Goal: Task Accomplishment & Management: Use online tool/utility

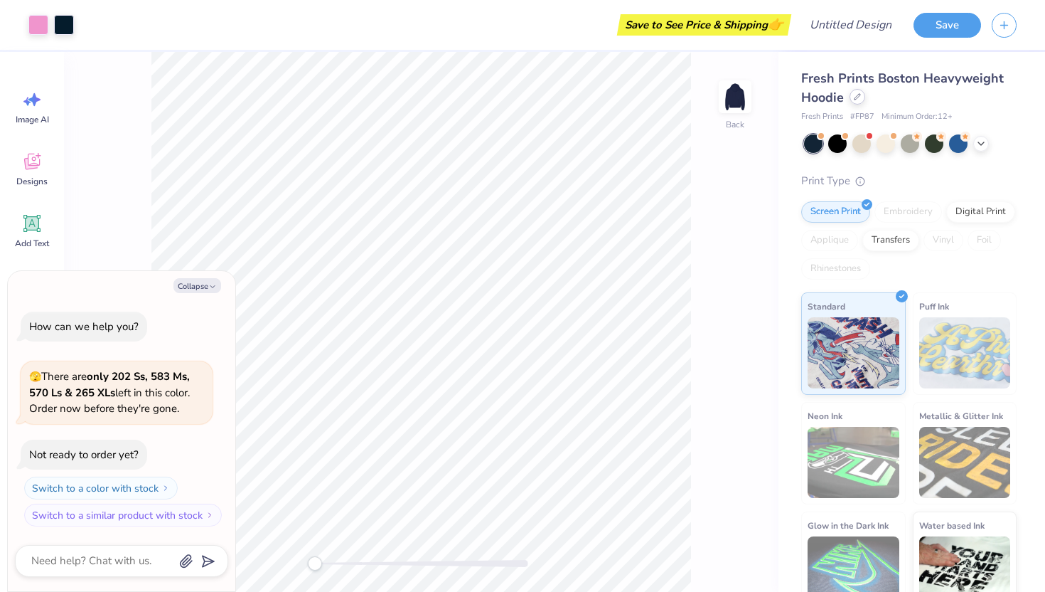
click at [863, 100] on div at bounding box center [858, 97] width 16 height 16
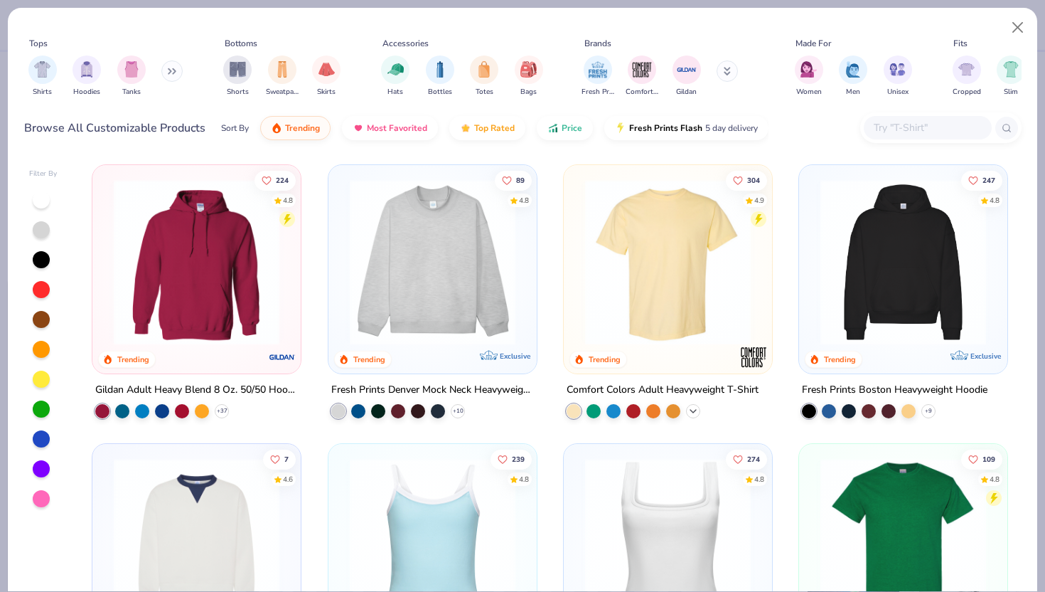
click at [691, 410] on icon at bounding box center [693, 410] width 11 height 11
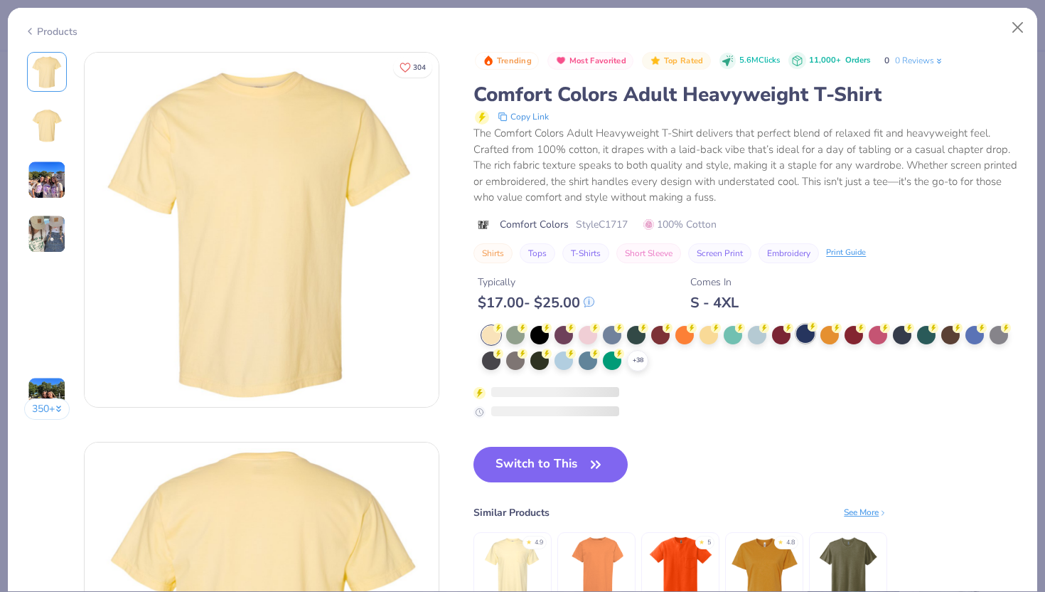
click at [808, 337] on div at bounding box center [805, 333] width 18 height 18
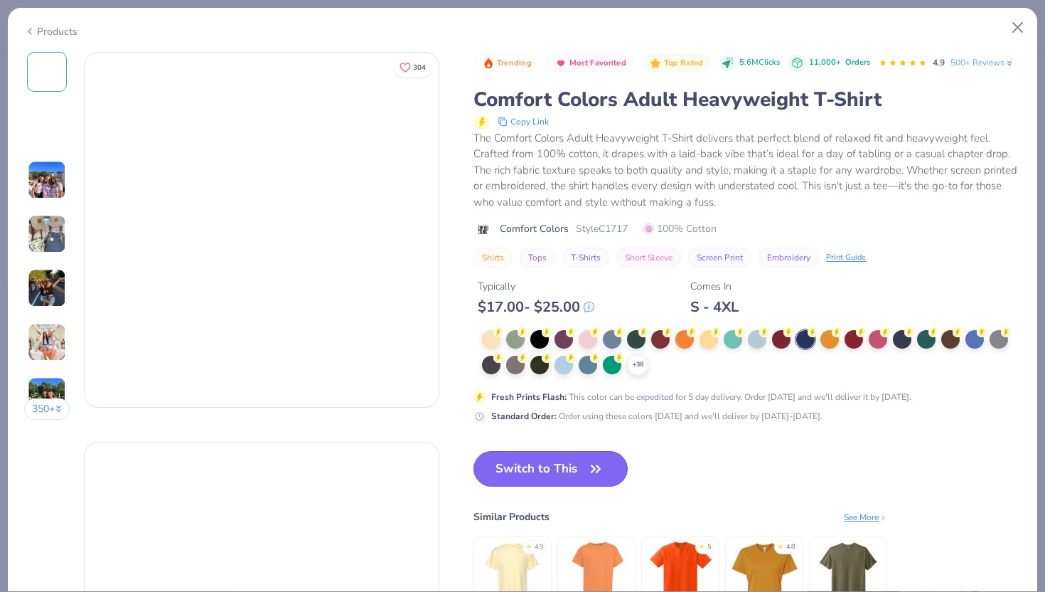
click at [583, 465] on button "Switch to This" at bounding box center [551, 469] width 154 height 36
click at [527, 467] on button "Switch to This" at bounding box center [551, 469] width 154 height 36
click at [535, 467] on button "Switch to This" at bounding box center [551, 469] width 154 height 36
click at [1020, 31] on button "Close" at bounding box center [1018, 27] width 27 height 27
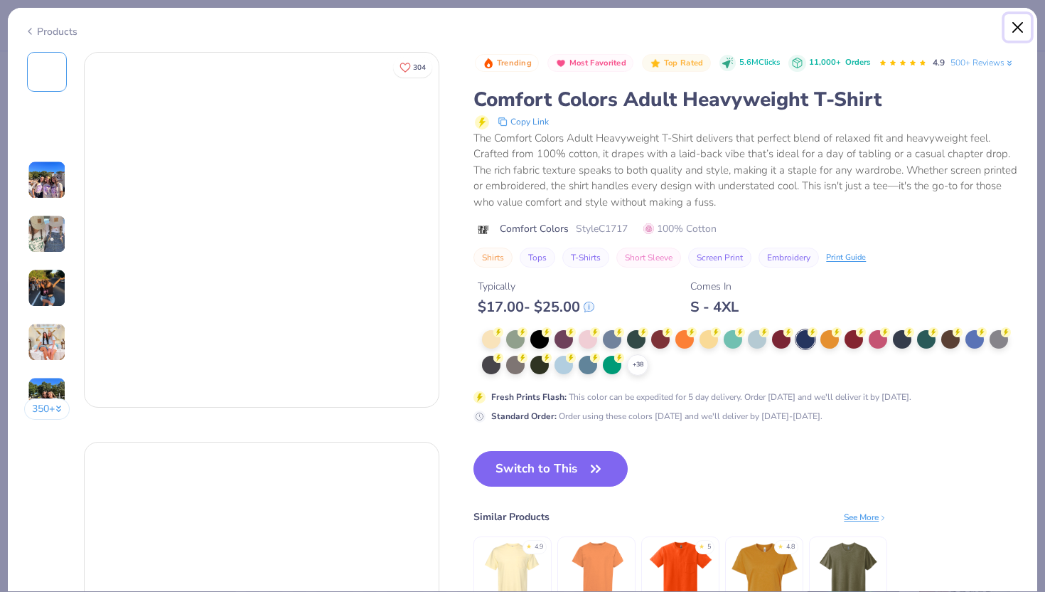
type textarea "x"
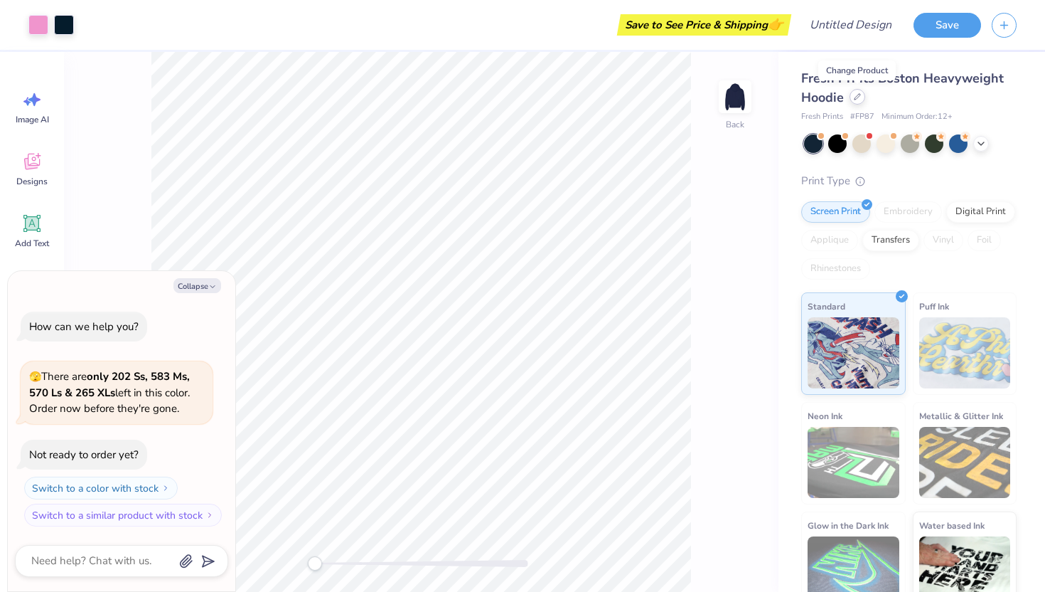
click at [858, 100] on icon at bounding box center [857, 96] width 7 height 7
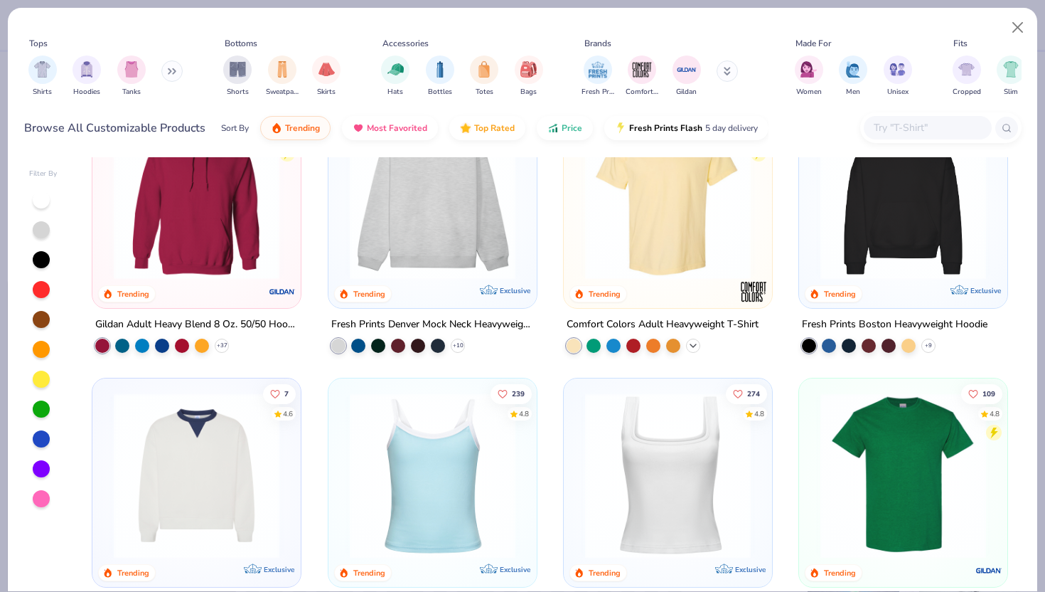
scroll to position [63, 0]
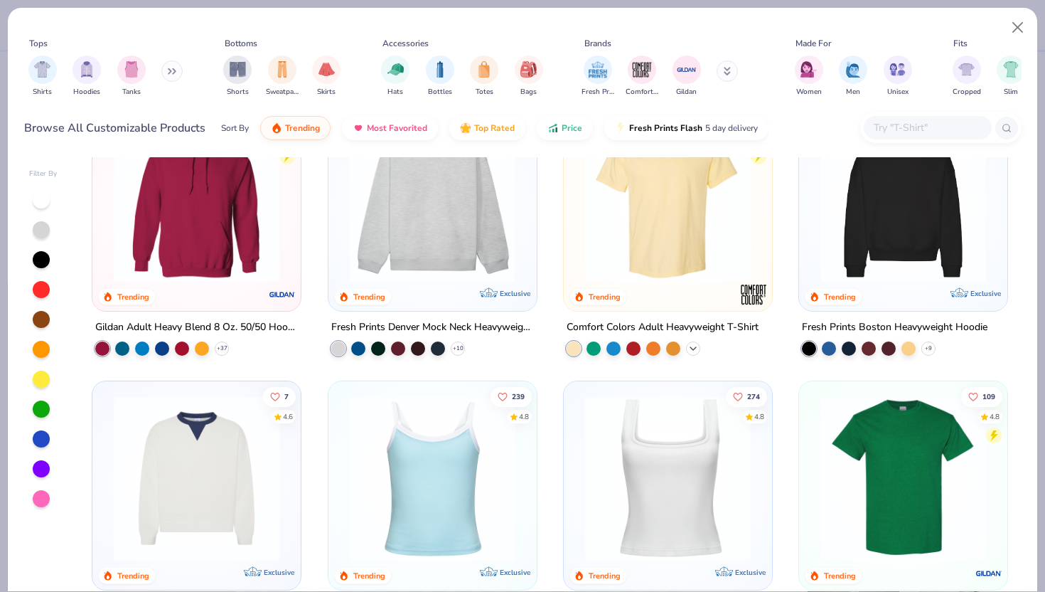
click at [688, 344] on icon at bounding box center [693, 348] width 11 height 11
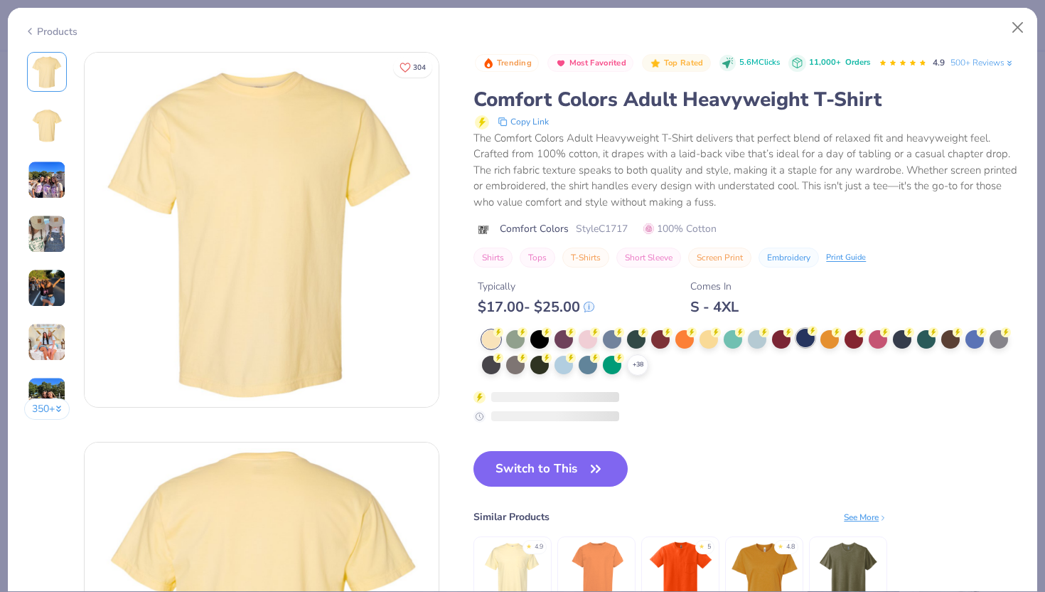
click at [804, 336] on div at bounding box center [805, 338] width 18 height 18
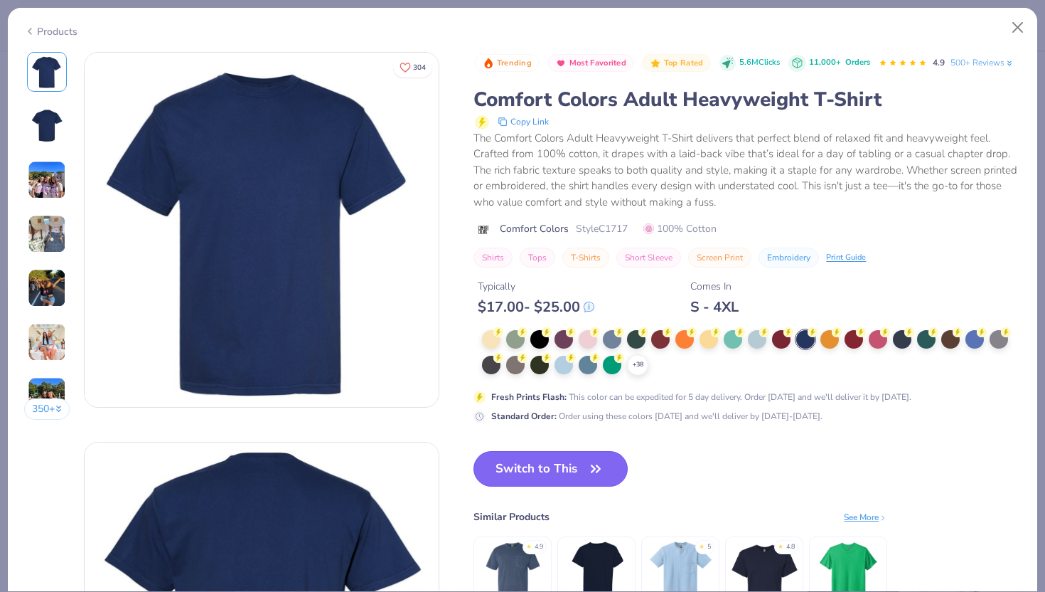
click at [540, 468] on button "Switch to This" at bounding box center [551, 469] width 154 height 36
click at [534, 479] on button "Switch to This" at bounding box center [551, 469] width 154 height 36
click at [603, 467] on icon "button" at bounding box center [596, 469] width 20 height 20
click at [555, 467] on button "Switch to This" at bounding box center [551, 469] width 154 height 36
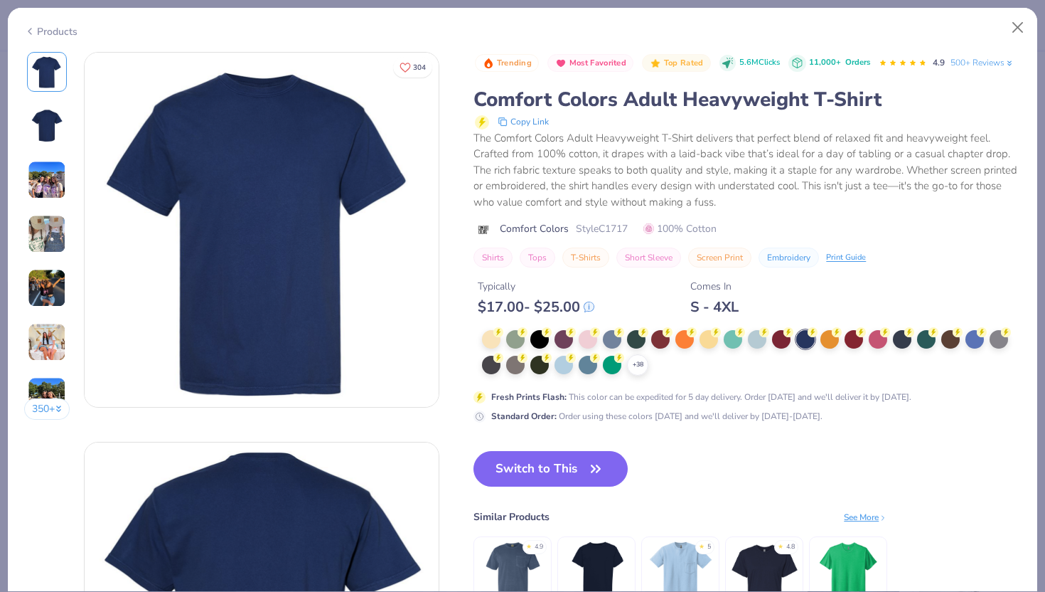
click at [555, 467] on button "Switch to This" at bounding box center [551, 469] width 154 height 36
click at [515, 469] on button "Switch to This" at bounding box center [551, 469] width 154 height 36
click at [570, 472] on button "Switch to This" at bounding box center [551, 469] width 154 height 36
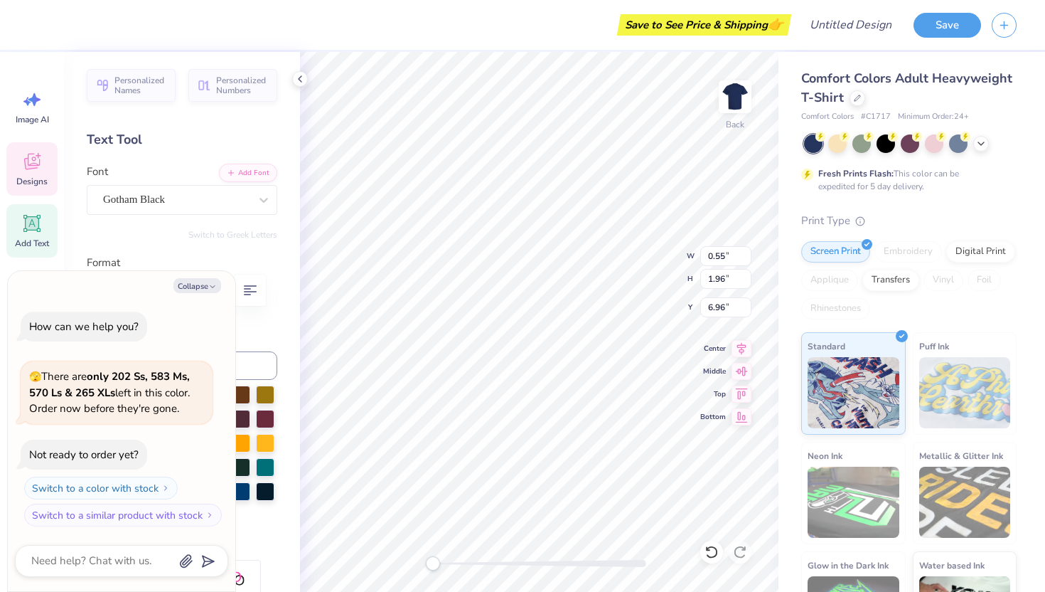
type textarea "x"
type input "1.65"
type input "4.73"
type textarea "x"
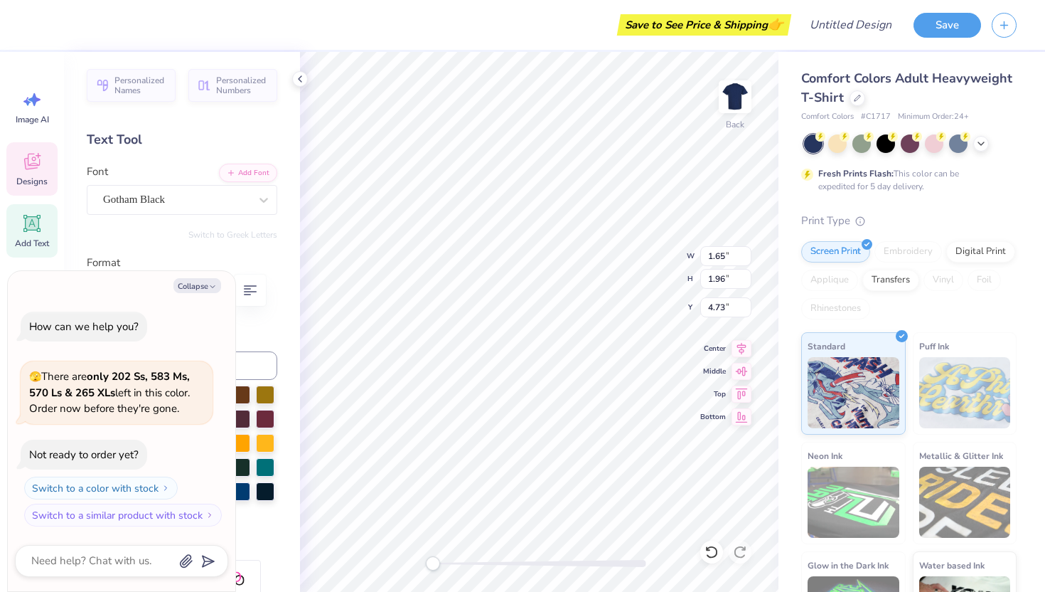
type textarea "Z"
type textarea "x"
type input "0.55"
type input "4.53"
type textarea "x"
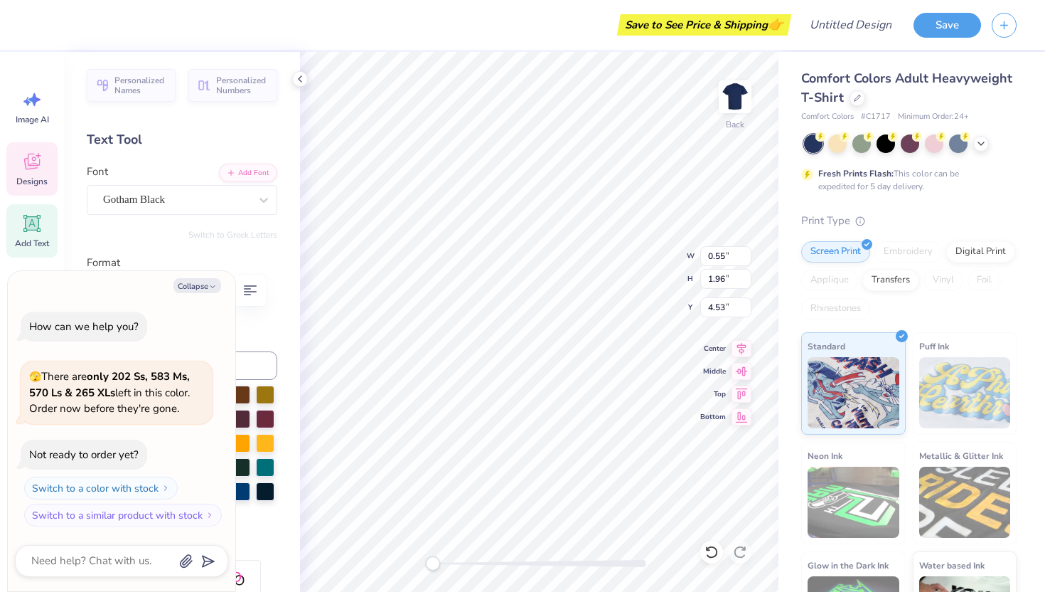
type textarea "x"
type textarea "E"
type textarea "x"
type input "1.75"
type input "4.83"
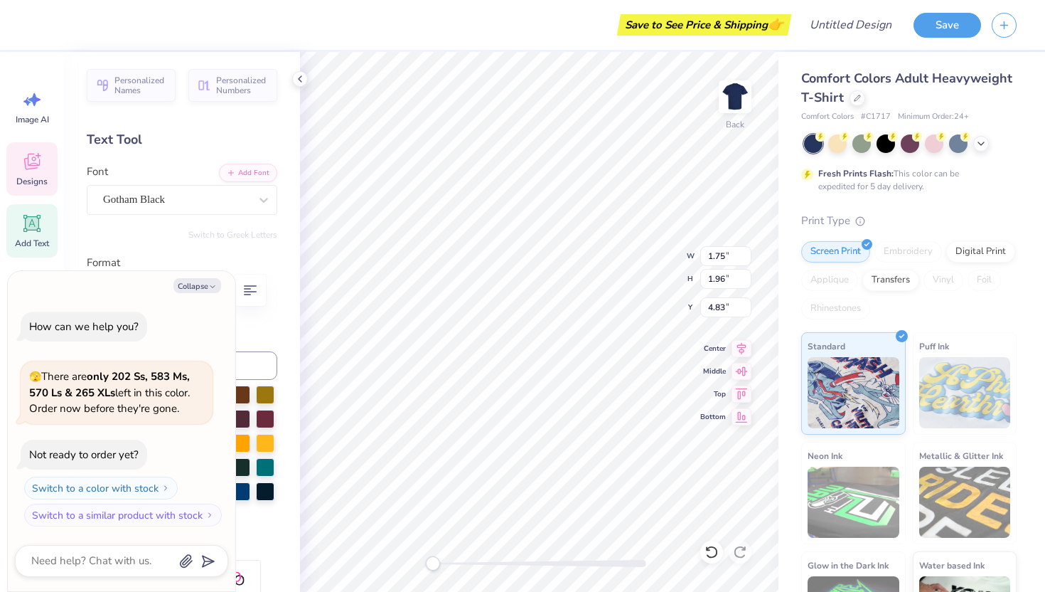
type textarea "x"
type textarea "T"
type textarea "x"
type input "1.59"
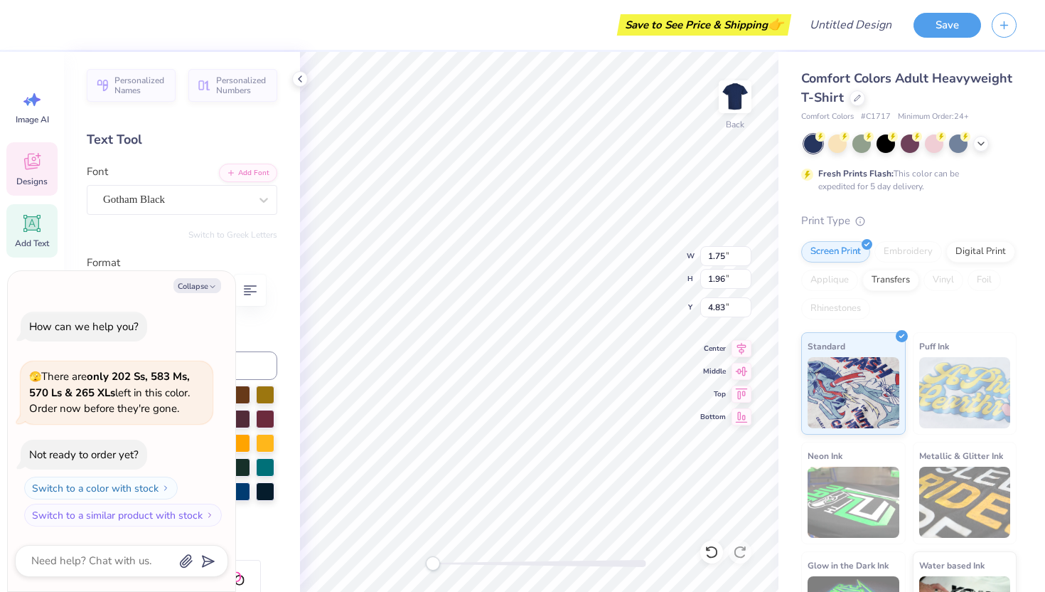
type input "4.73"
type textarea "x"
type textarea "a"
type textarea "x"
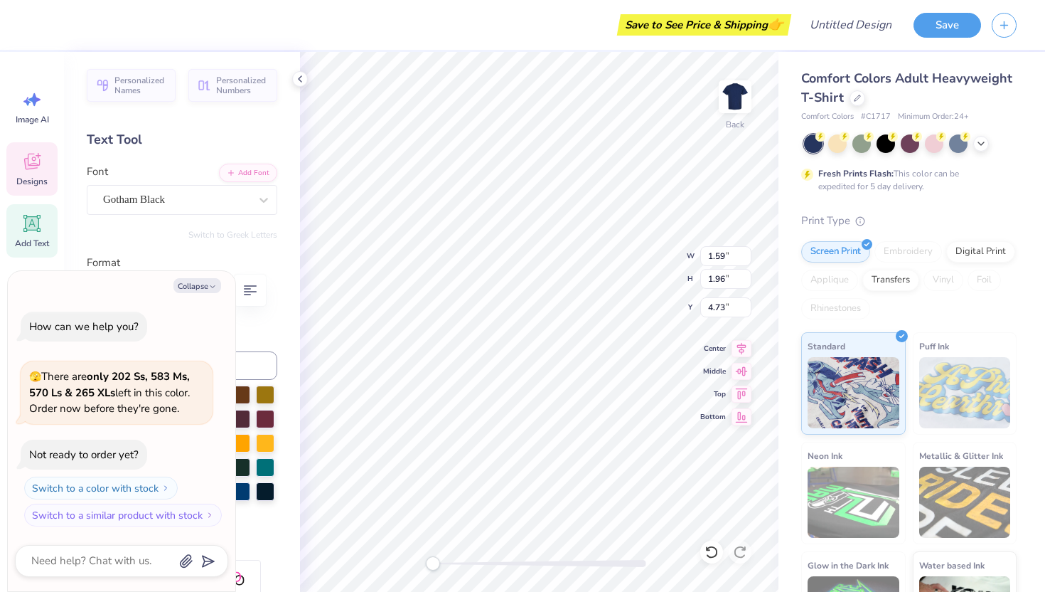
type textarea "x"
type textarea "A"
type textarea "x"
type textarea "U"
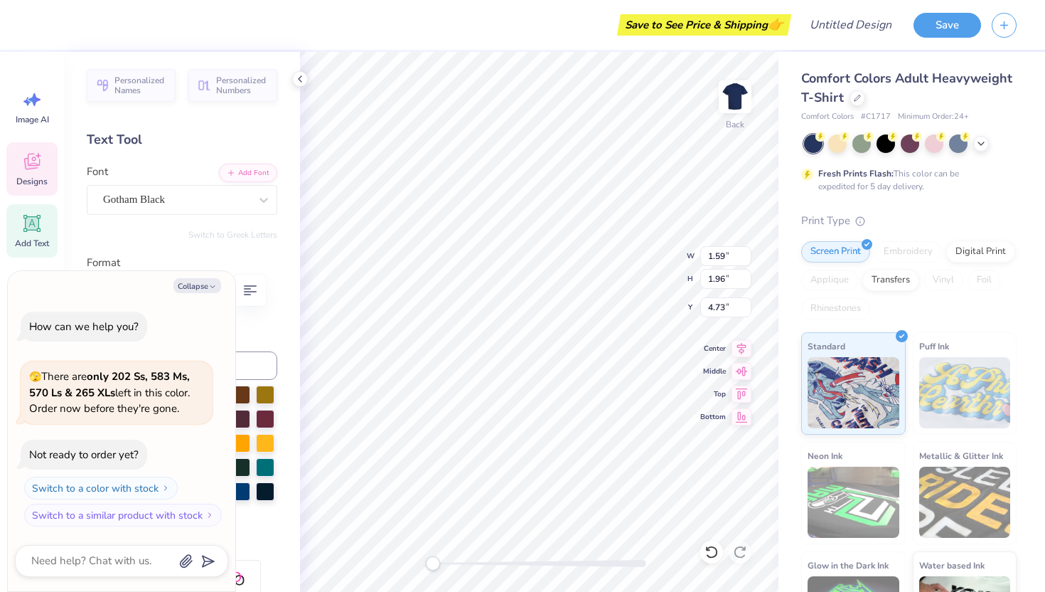
type textarea "x"
type textarea "A"
type textarea "x"
type input "1.72"
type input "4.43"
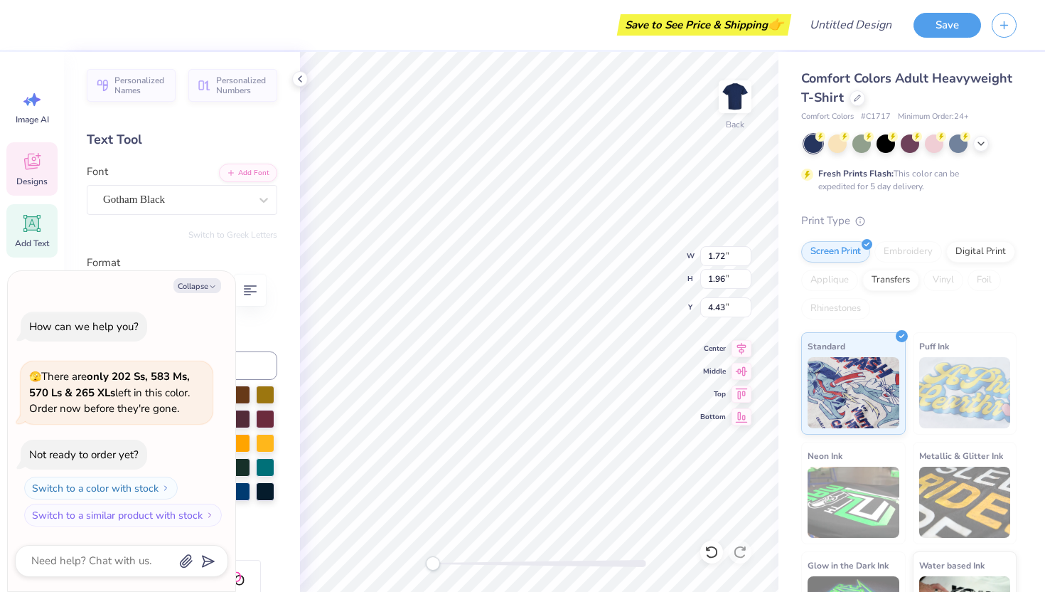
type textarea "x"
type textarea "U"
type textarea "x"
type input "2.19"
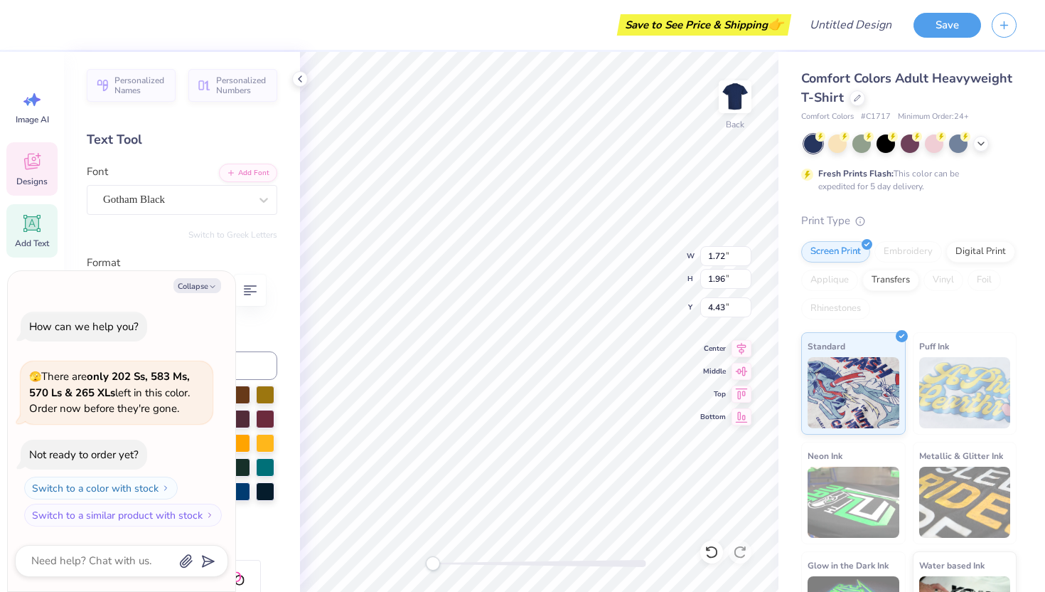
type input "1.97"
type input "4.23"
type textarea "x"
type input "1.82"
type input "1.99"
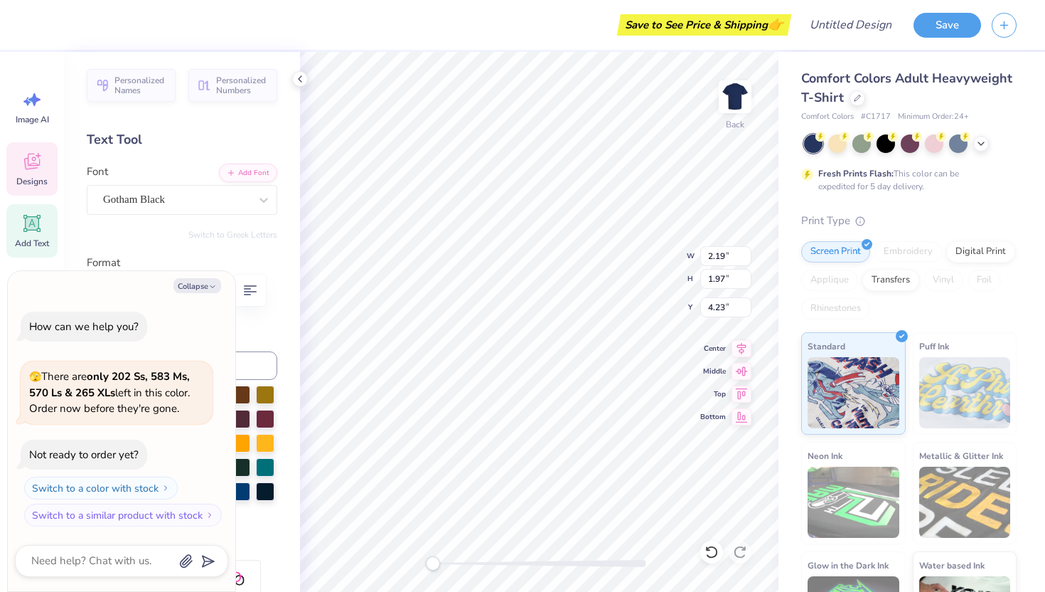
type input "4.41"
type textarea "x"
type textarea "T"
type textarea "x"
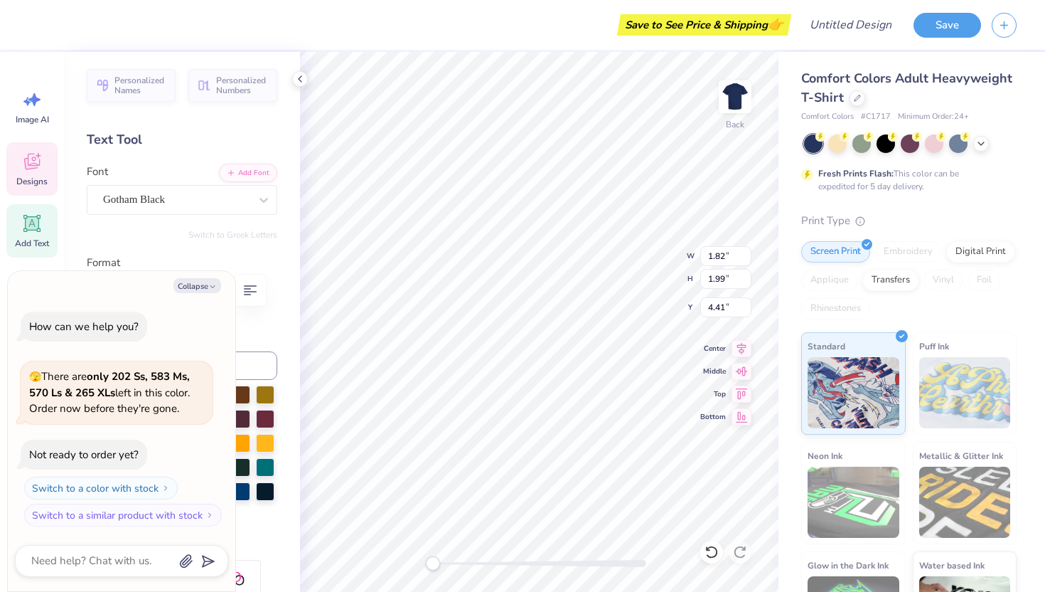
type input "2.19"
type input "1.97"
type input "4.23"
type textarea "x"
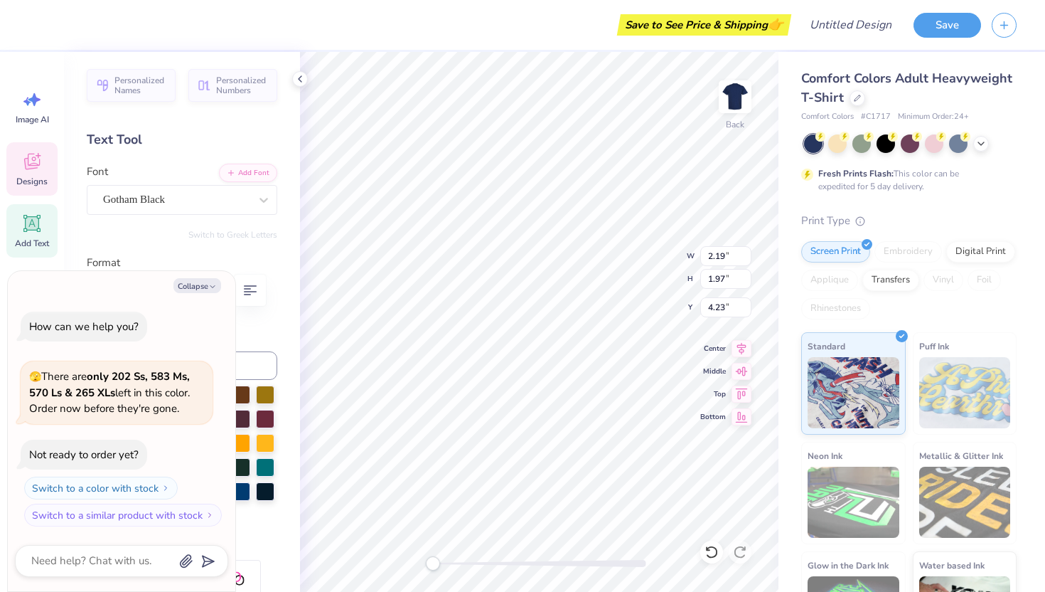
type textarea "A"
type textarea "x"
type input "1.73"
type input "1.96"
type input "4.73"
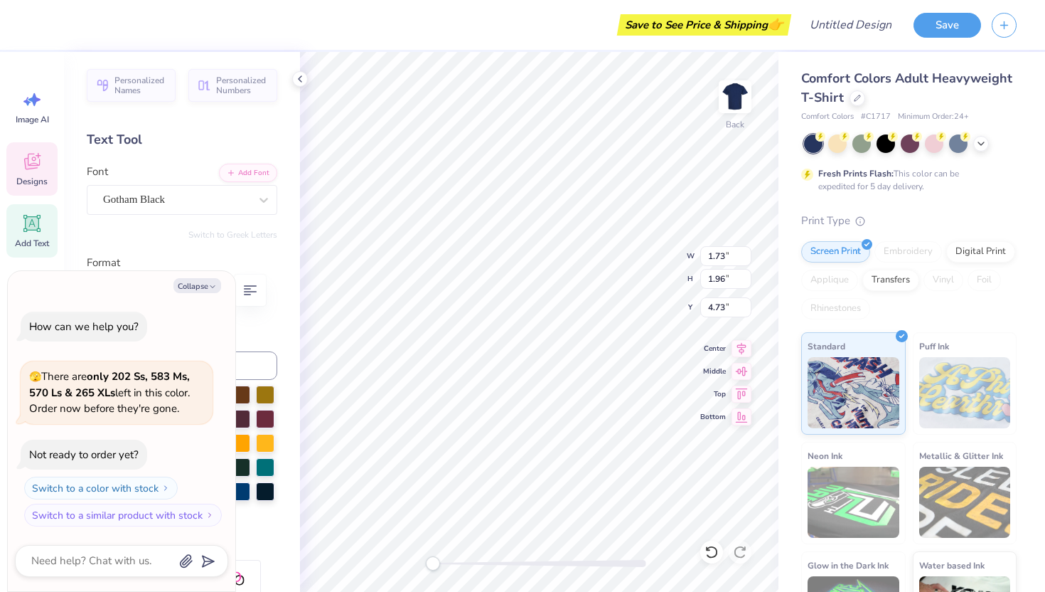
type textarea "x"
type input "1.59"
type input "4.53"
type textarea "x"
type input "1.72"
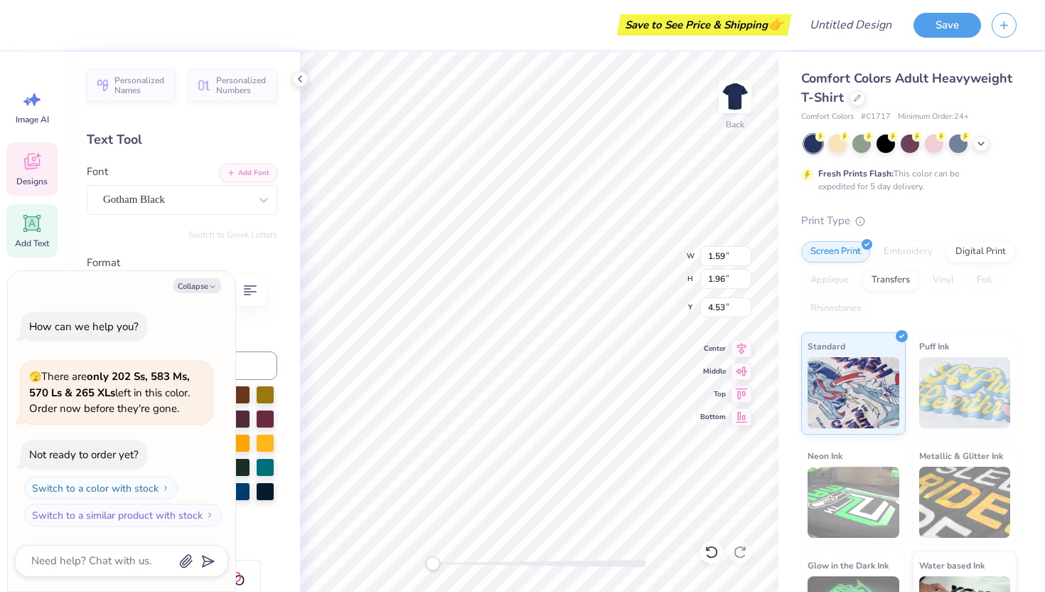
type input "4.73"
type textarea "x"
type input "2.19"
type input "1.97"
type textarea "x"
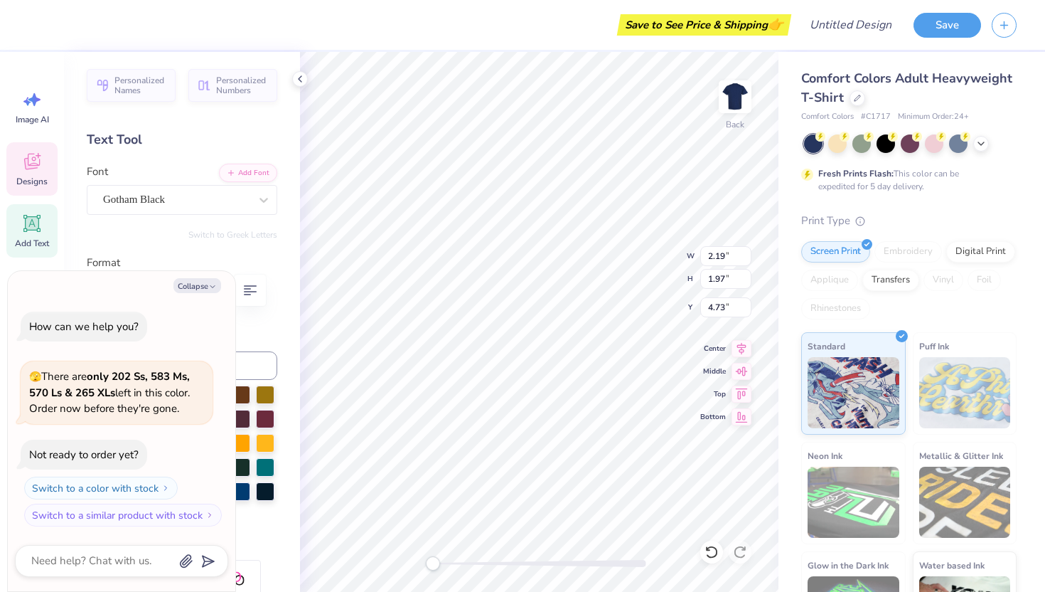
type input "1.72"
type input "1.96"
type input "4.43"
type textarea "x"
type input "2.19"
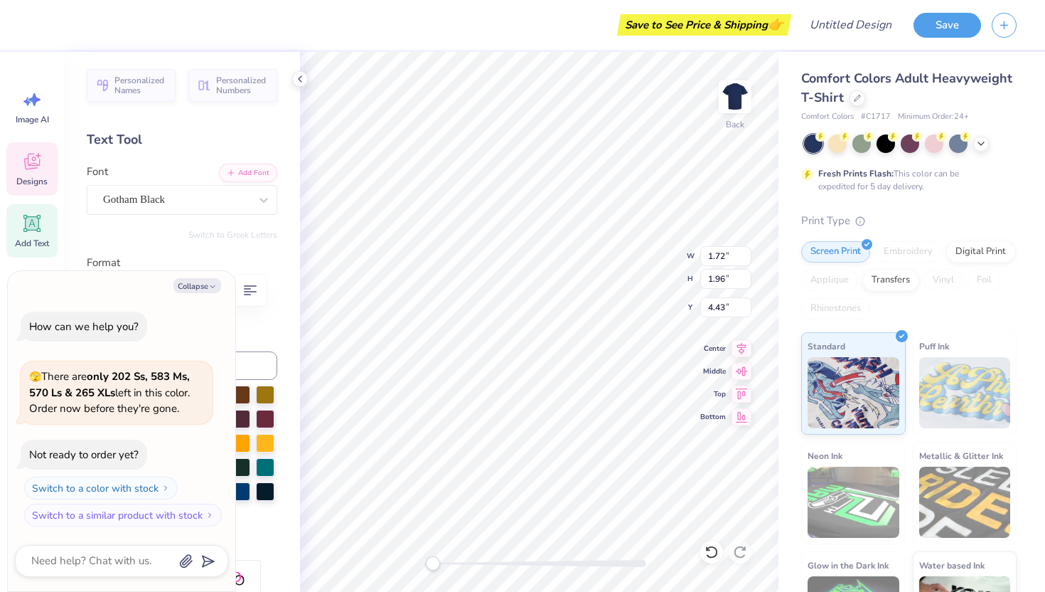
type input "1.97"
type input "4.23"
type textarea "x"
type textarea "U"
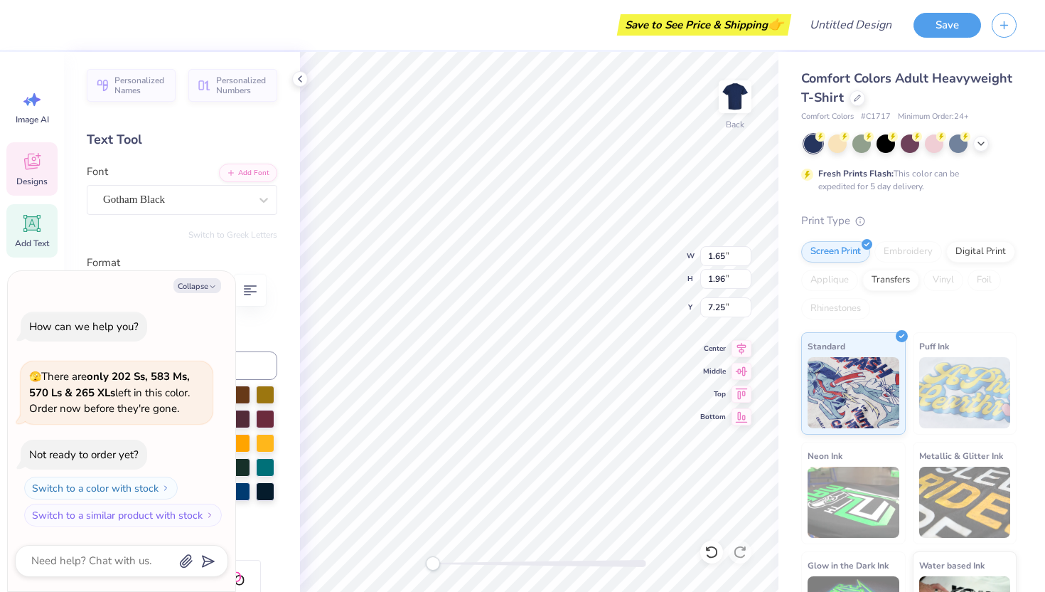
type textarea "x"
type textarea "A"
type textarea "x"
type input "1.78"
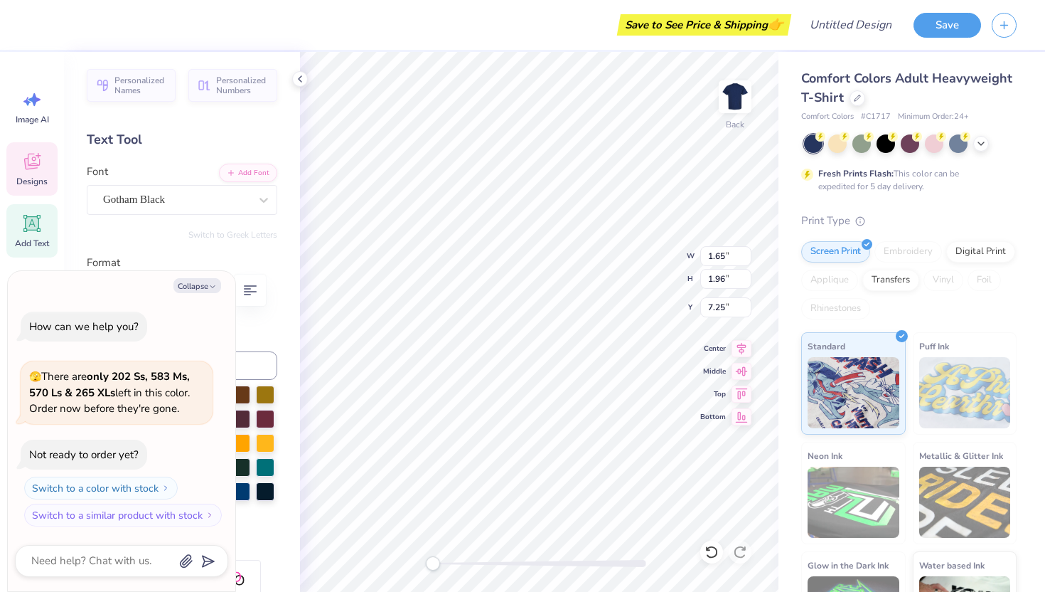
type input "7.45"
type textarea "x"
type textarea "L"
type textarea "x"
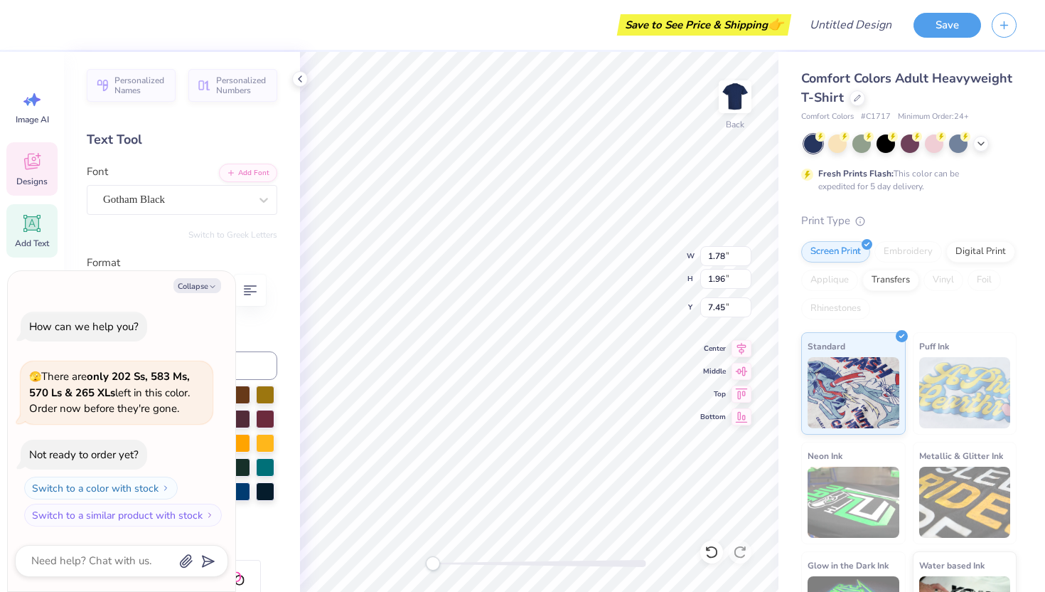
type input "0.55"
type input "6.96"
type textarea "x"
type textarea "P"
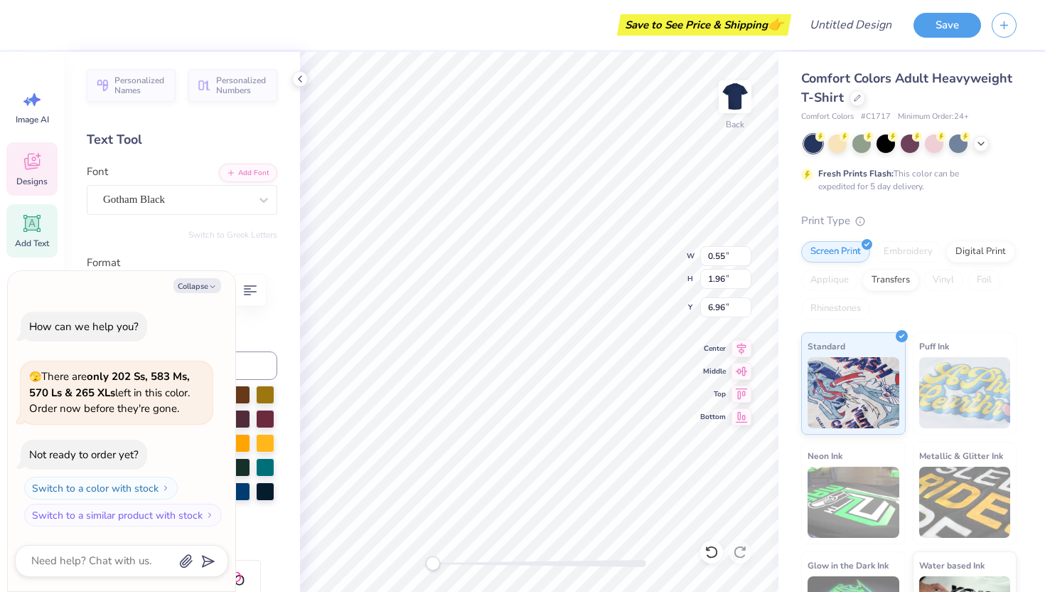
type textarea "x"
type input "2.19"
type input "1.97"
type input "7.10"
type textarea "x"
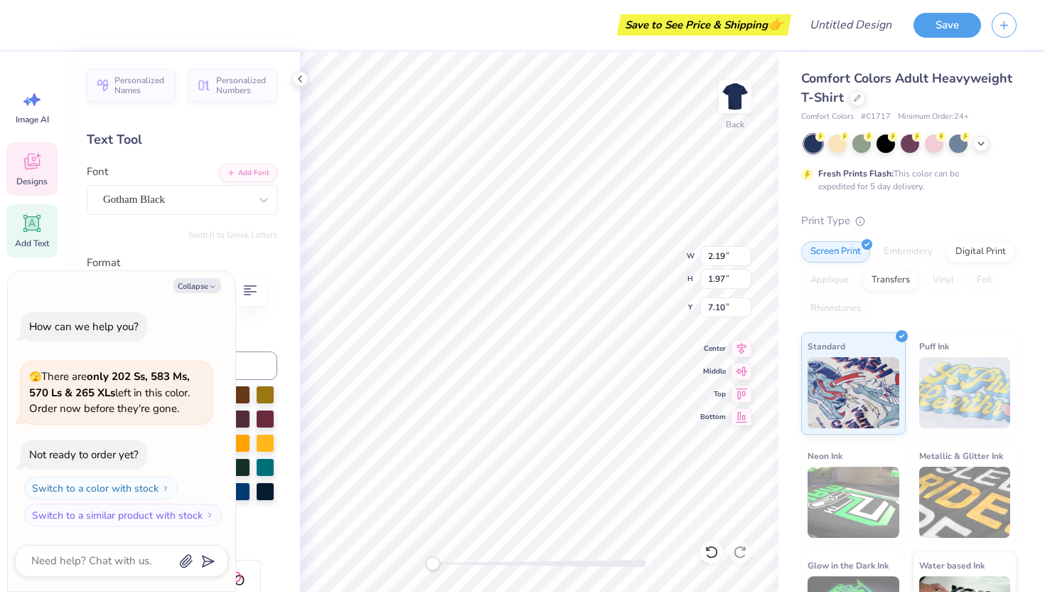
type input "1.65"
type input "1.96"
type input "6.96"
type textarea "x"
type input "7.10"
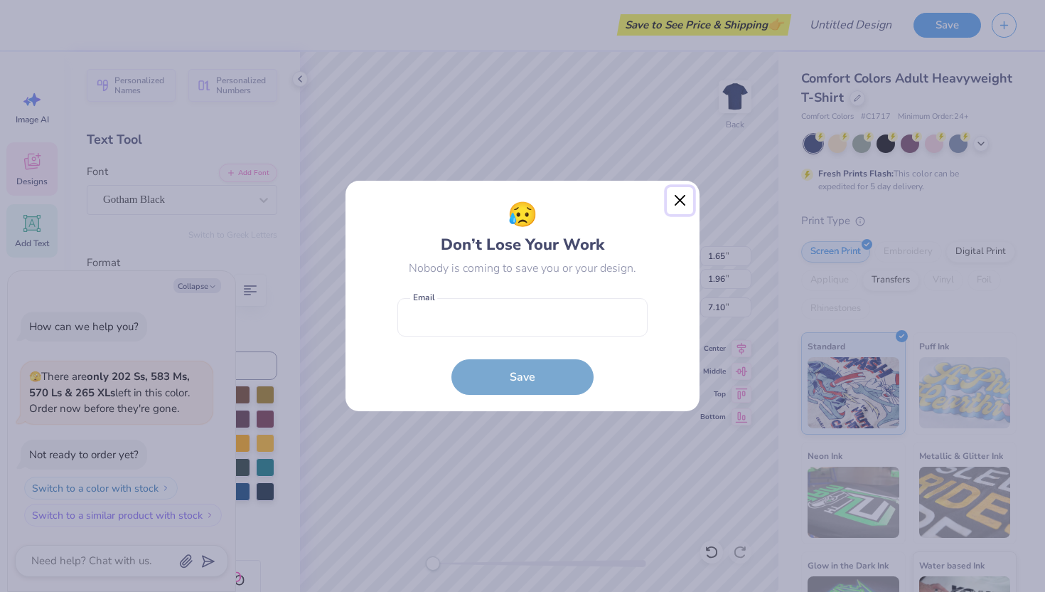
click at [674, 203] on button "Close" at bounding box center [680, 200] width 27 height 27
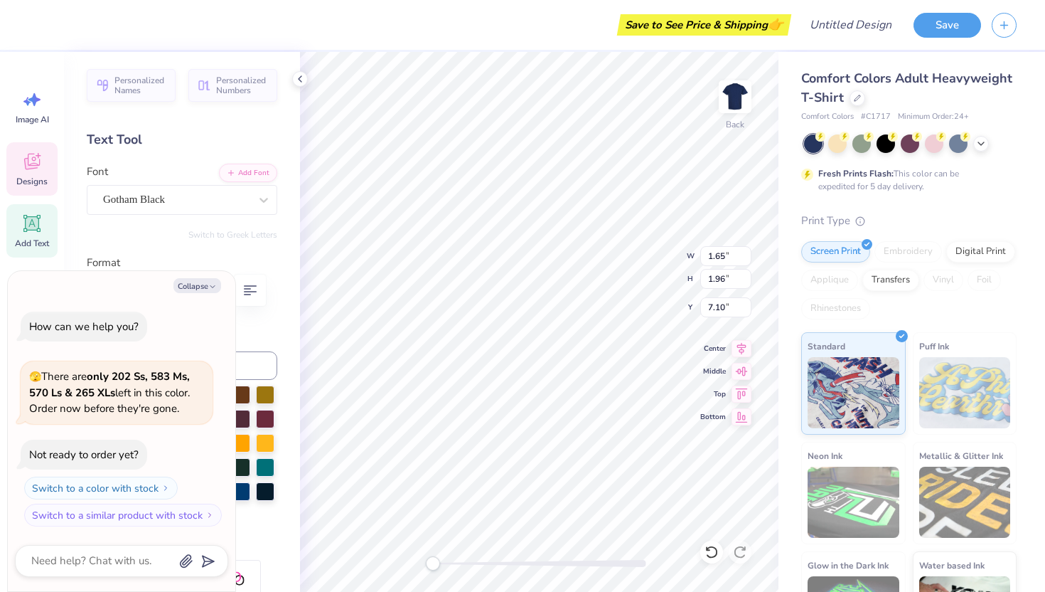
type textarea "x"
type textarea "H"
type textarea "x"
type input "2.19"
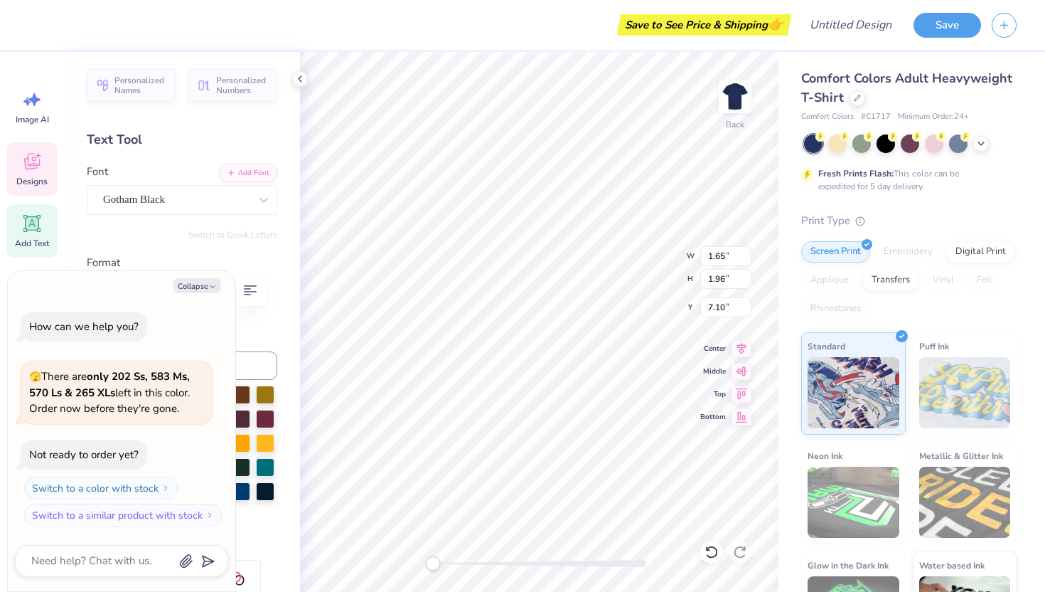
type input "1.97"
type textarea "x"
type input "1.49"
type input "1.96"
type input "7.45"
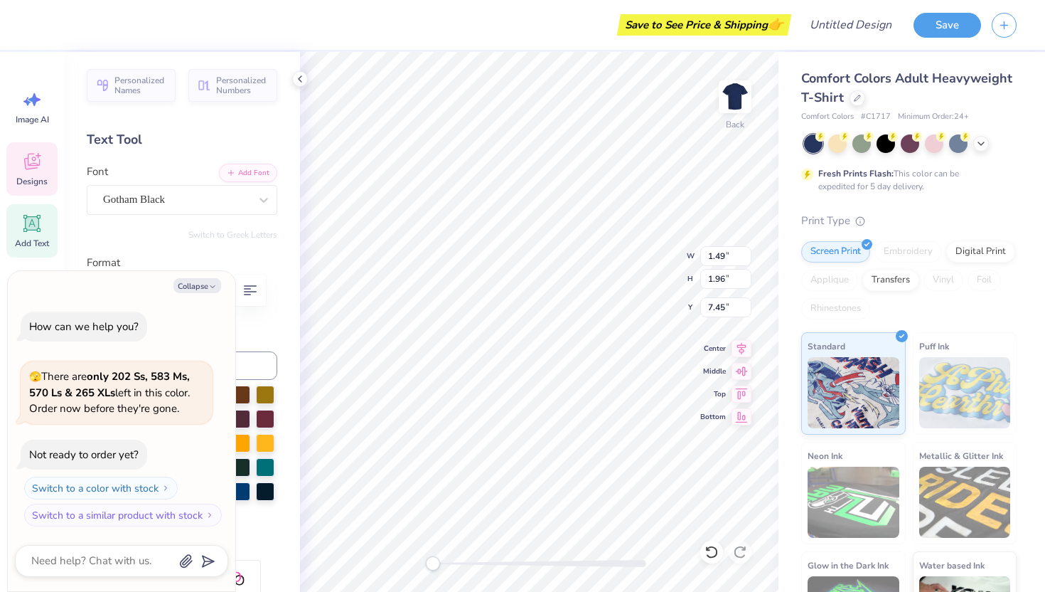
type textarea "x"
type input "1.65"
type input "7.10"
type textarea "x"
type input "1.78"
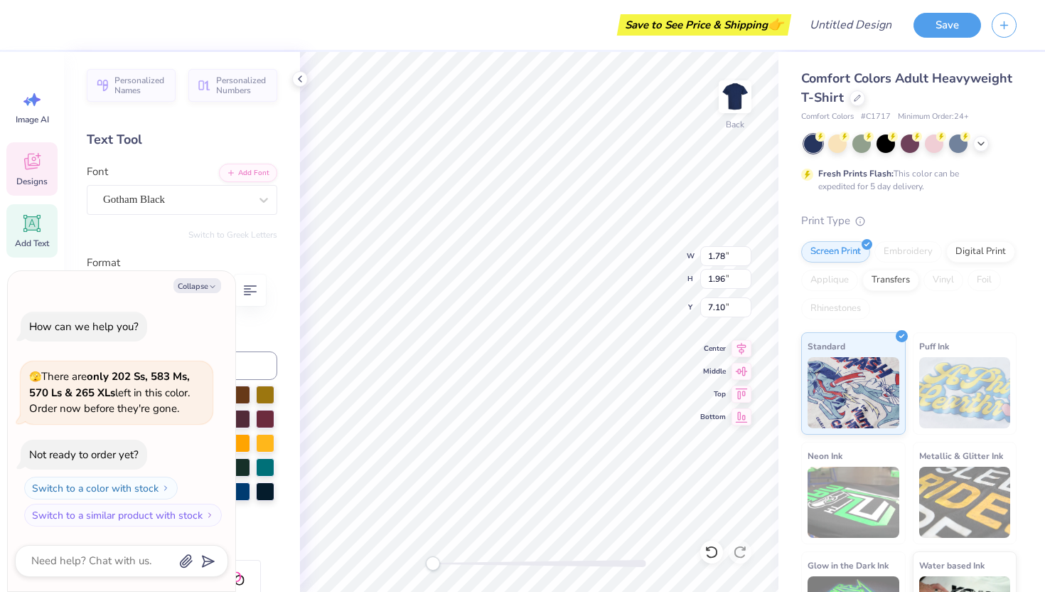
type input "9.41"
type textarea "x"
type input "4.07"
type input "3.87"
type input "5.92"
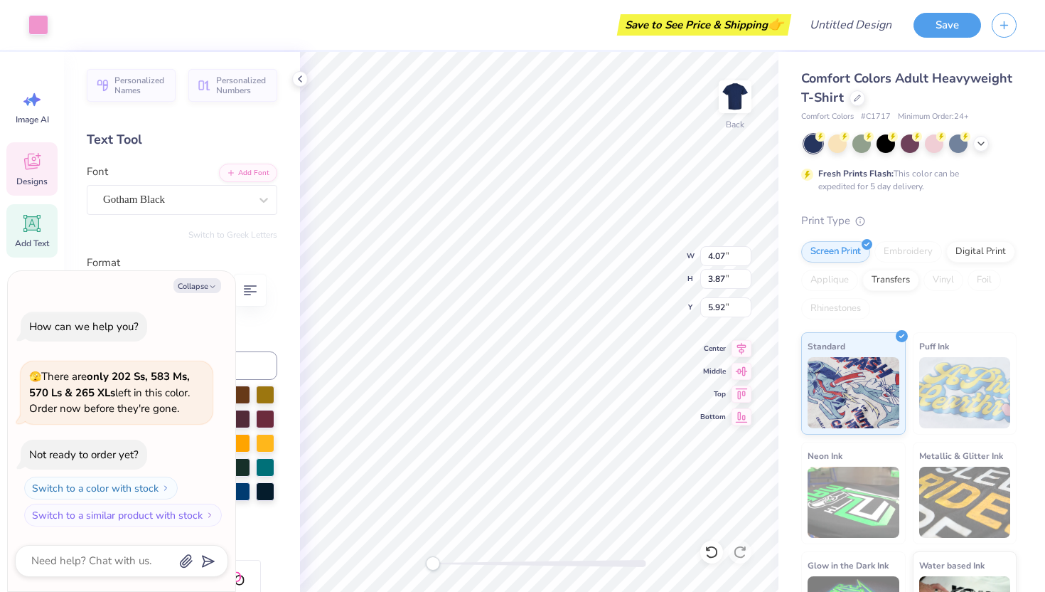
type textarea "x"
type input "1.85"
type input "0.59"
type input "7.79"
type textarea "x"
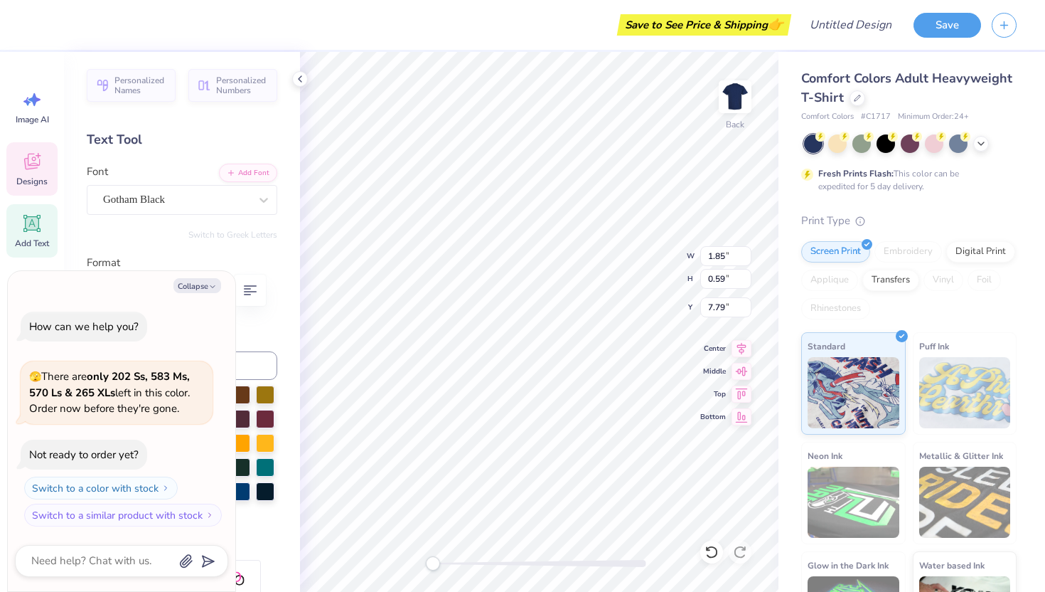
type input "1.78"
type input "1.96"
type input "9.41"
type textarea "x"
type input "2.19"
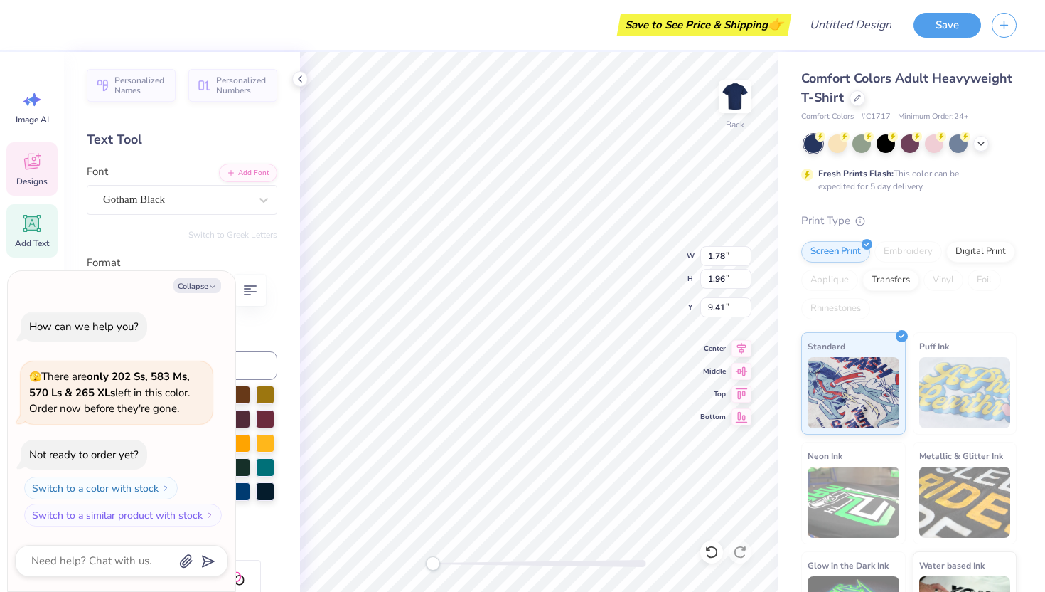
type input "1.97"
type input "7.44"
type textarea "x"
type input "7.45"
type textarea "x"
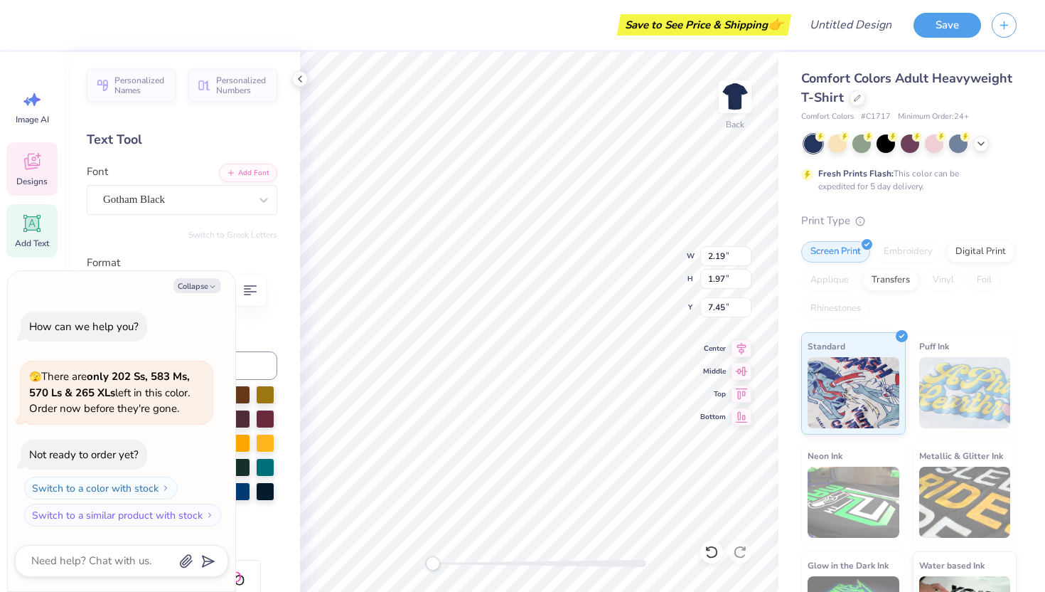
type input "1.49"
type input "1.96"
type input "7.10"
type textarea "x"
type input "1.65"
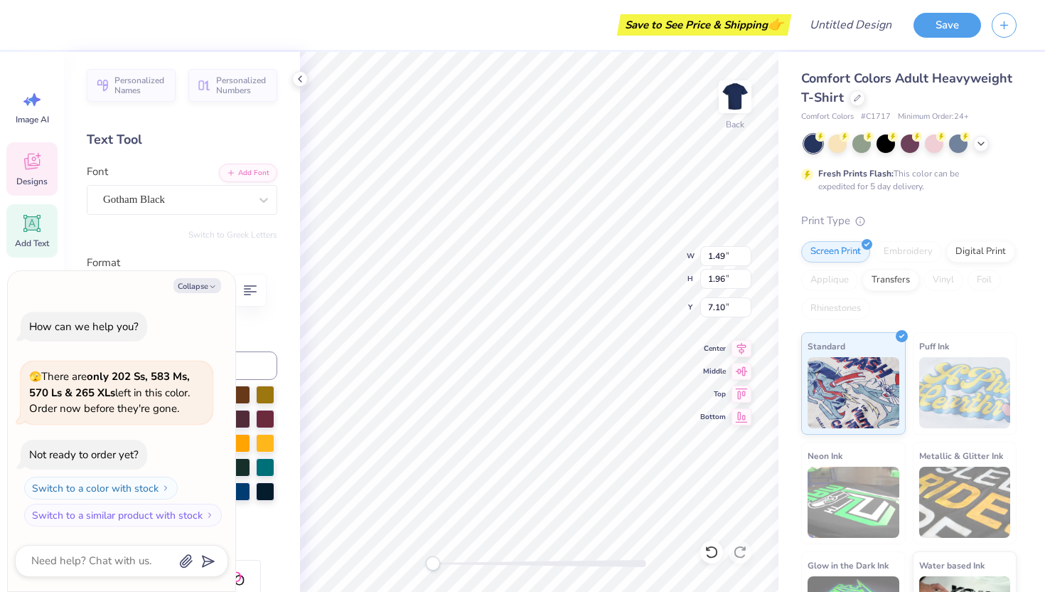
type input "7.45"
type textarea "x"
type input "1.78"
type input "7.81"
type textarea "x"
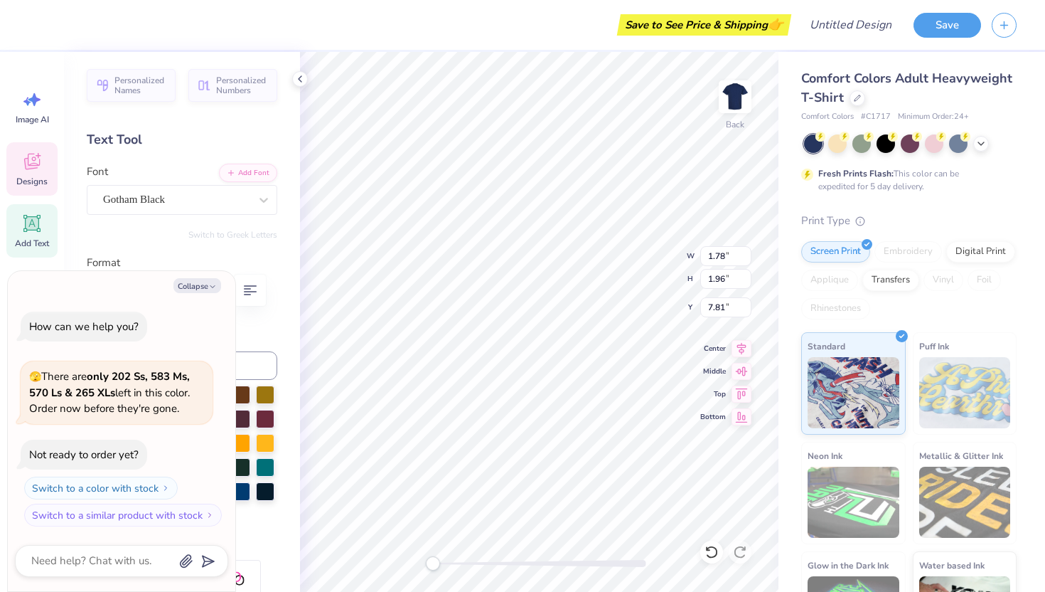
type input "2.19"
type input "1.97"
type input "7.10"
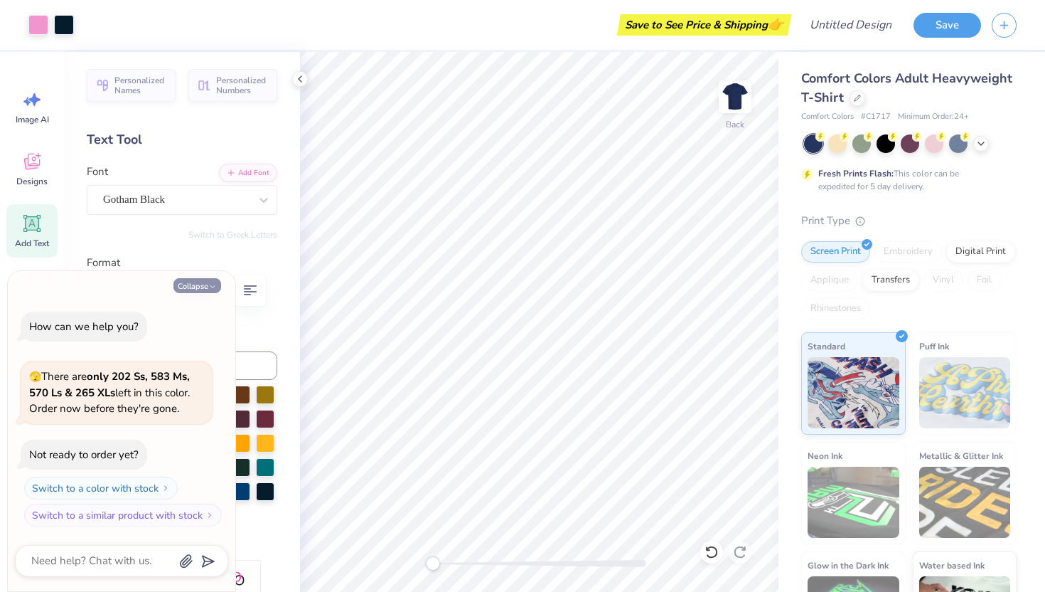
click at [193, 289] on button "Collapse" at bounding box center [198, 285] width 48 height 15
type textarea "x"
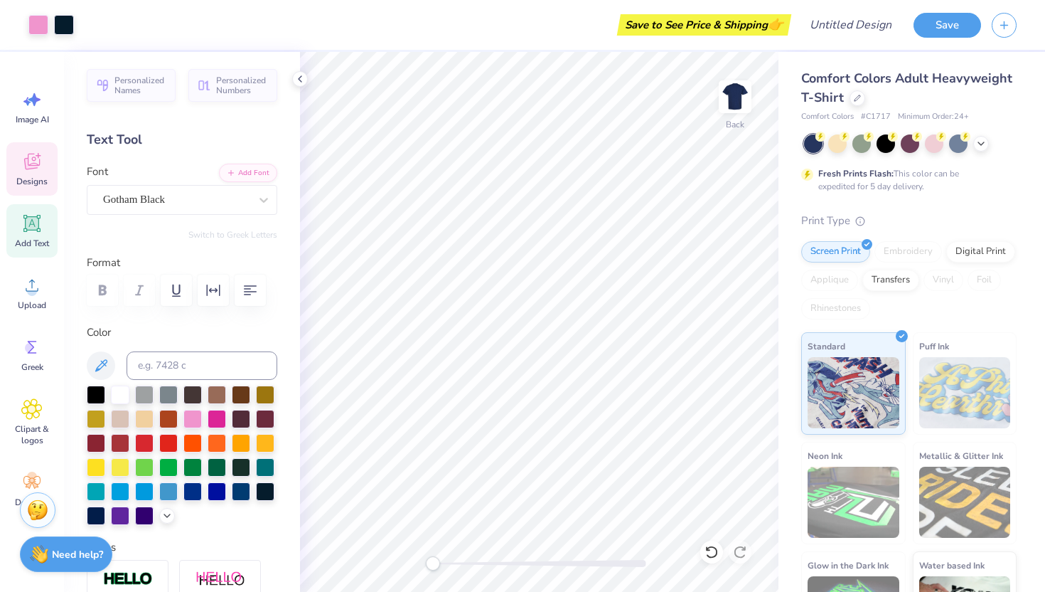
click at [31, 188] on div "Designs" at bounding box center [31, 168] width 51 height 53
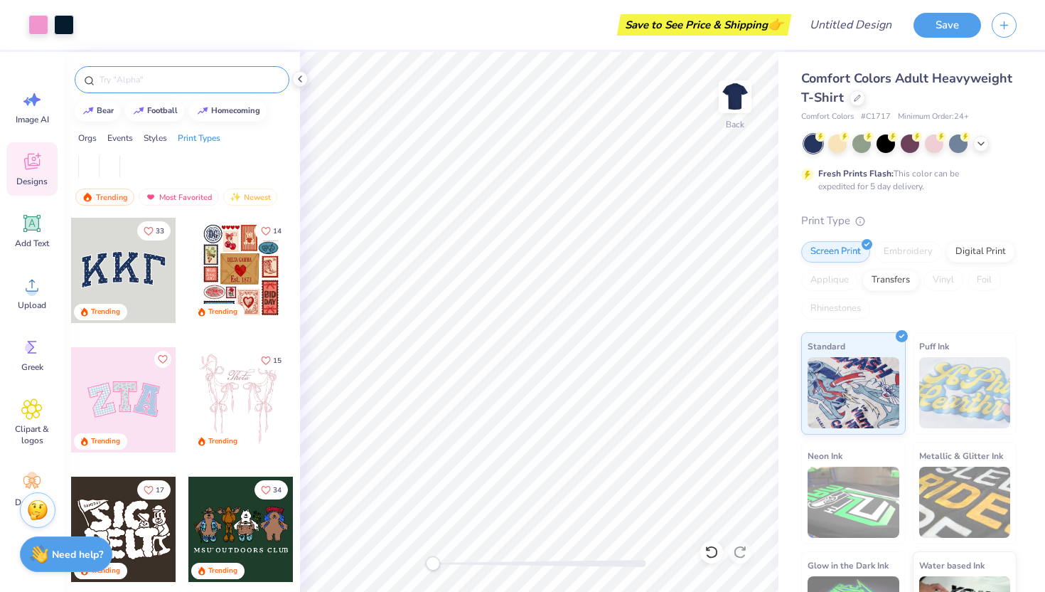
click at [131, 88] on div at bounding box center [182, 79] width 215 height 27
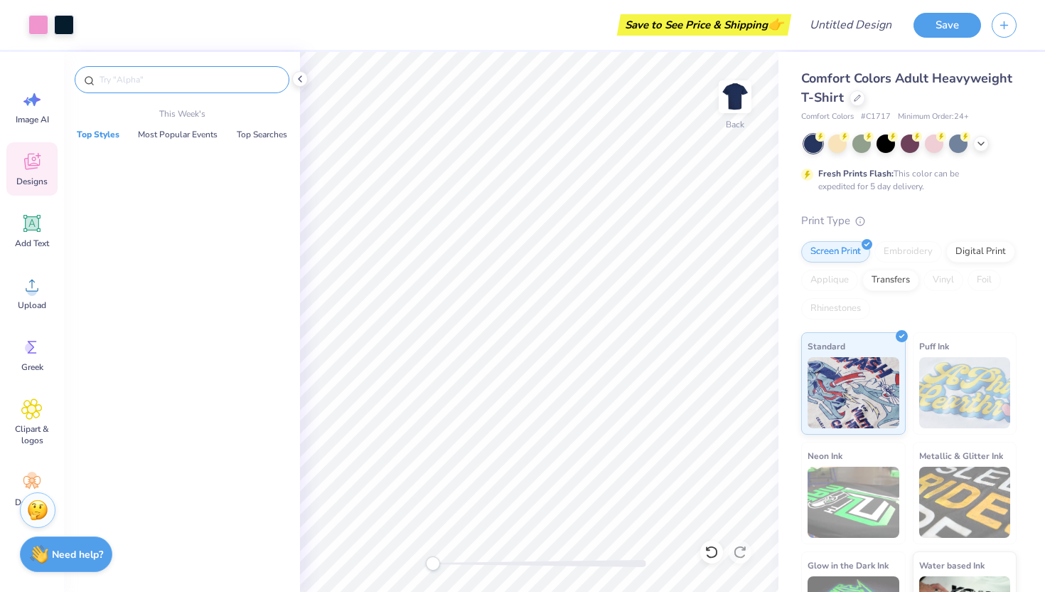
click at [124, 78] on input "text" at bounding box center [189, 80] width 182 height 14
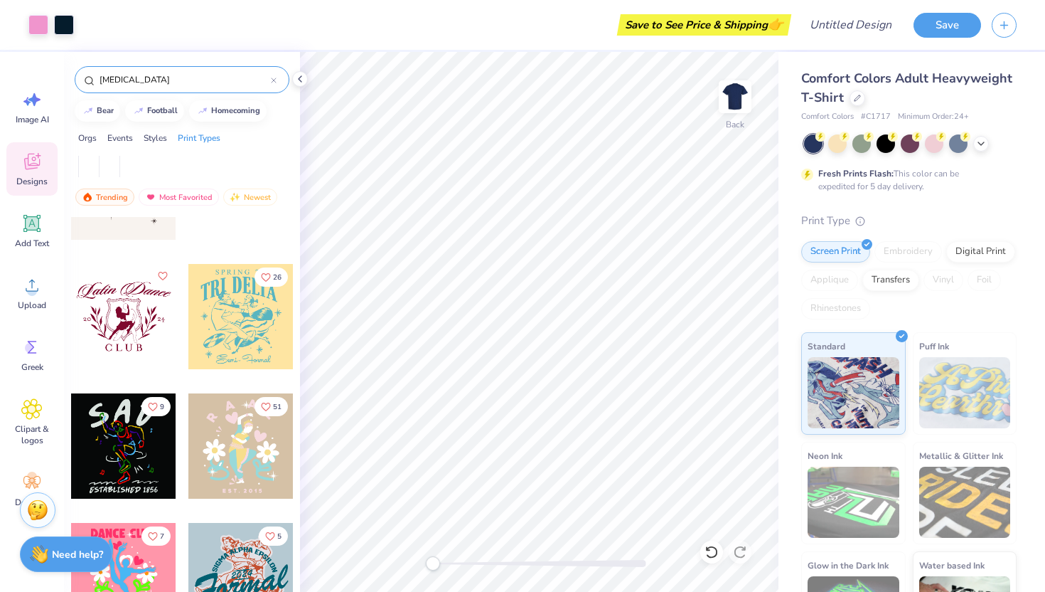
scroll to position [491, 0]
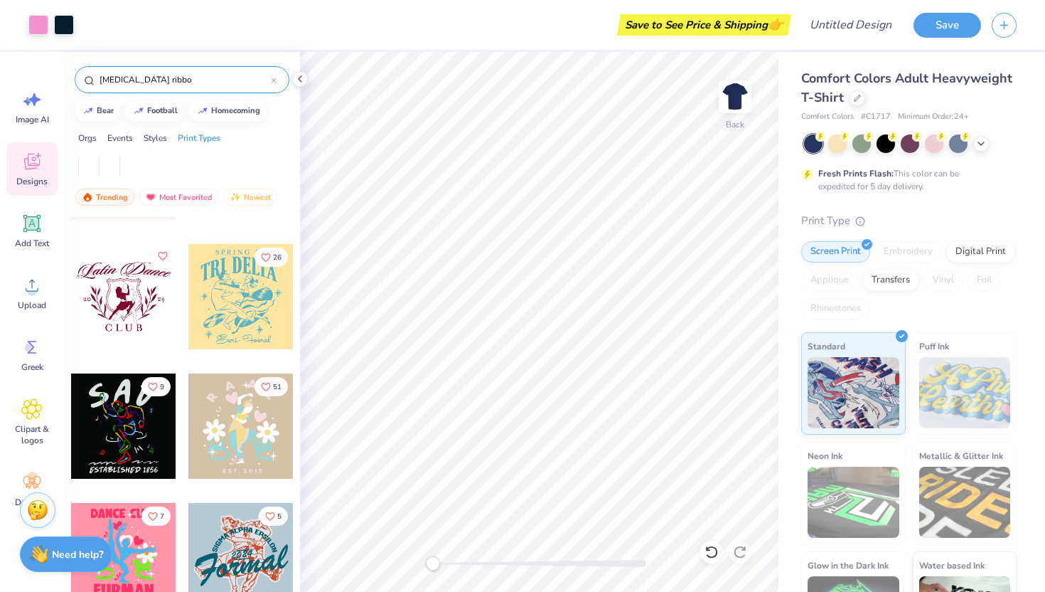
type input "cancer ribbon"
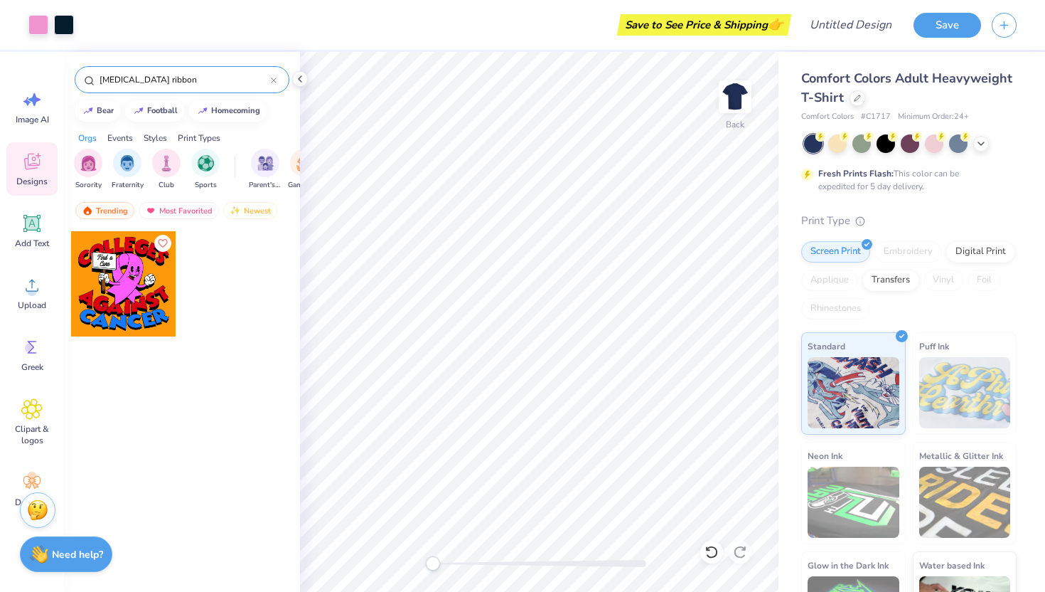
click at [275, 78] on icon at bounding box center [274, 81] width 6 height 6
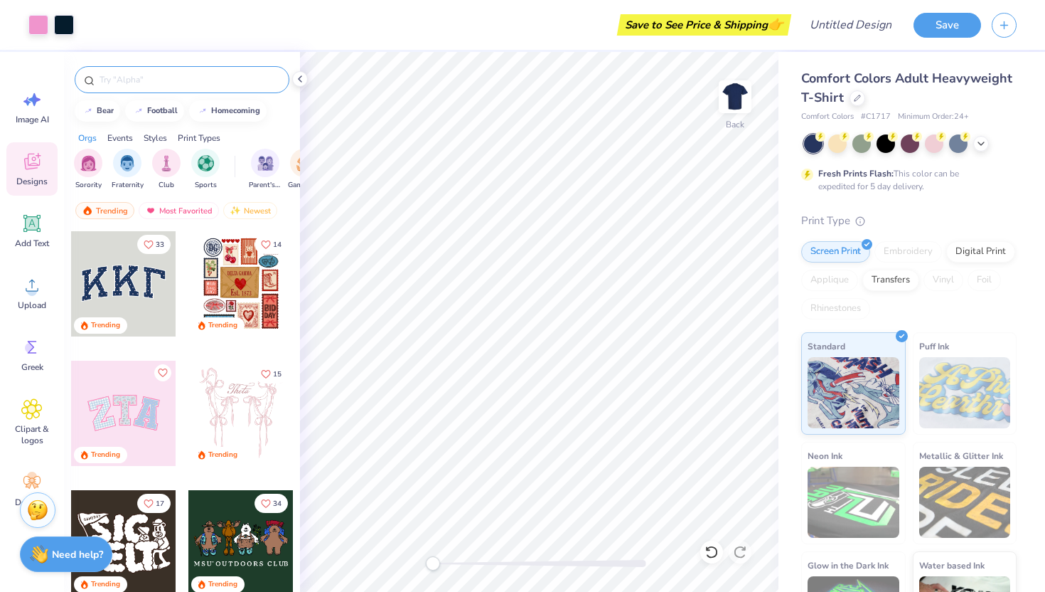
scroll to position [31, 0]
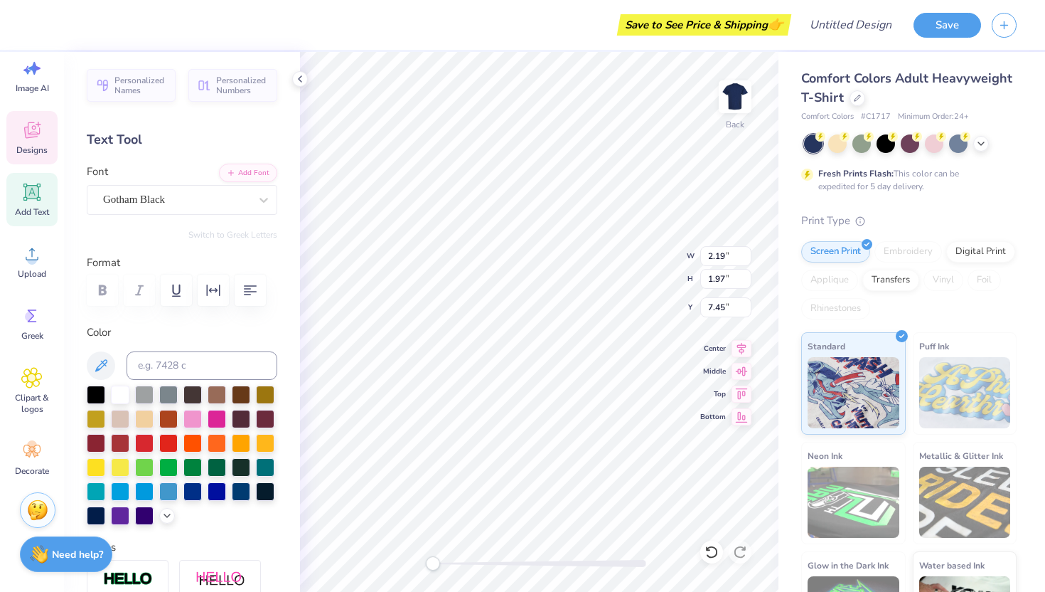
type input "1.49"
type input "1.96"
type input "6.83"
type input "1.65"
type input "7.81"
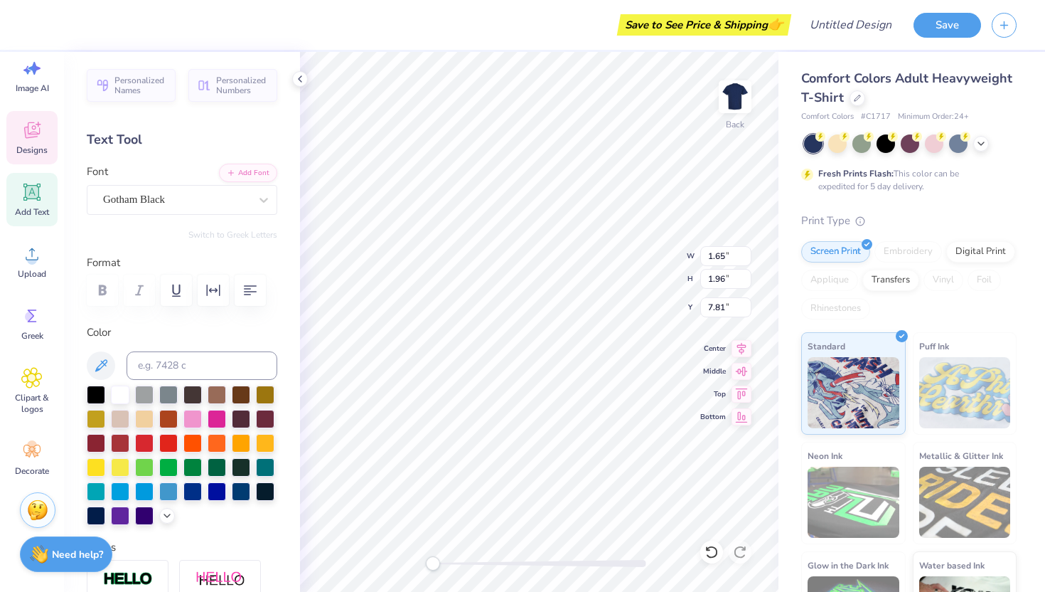
type input "1.78"
type input "7.12"
type input "2.19"
type input "1.97"
type input "7.45"
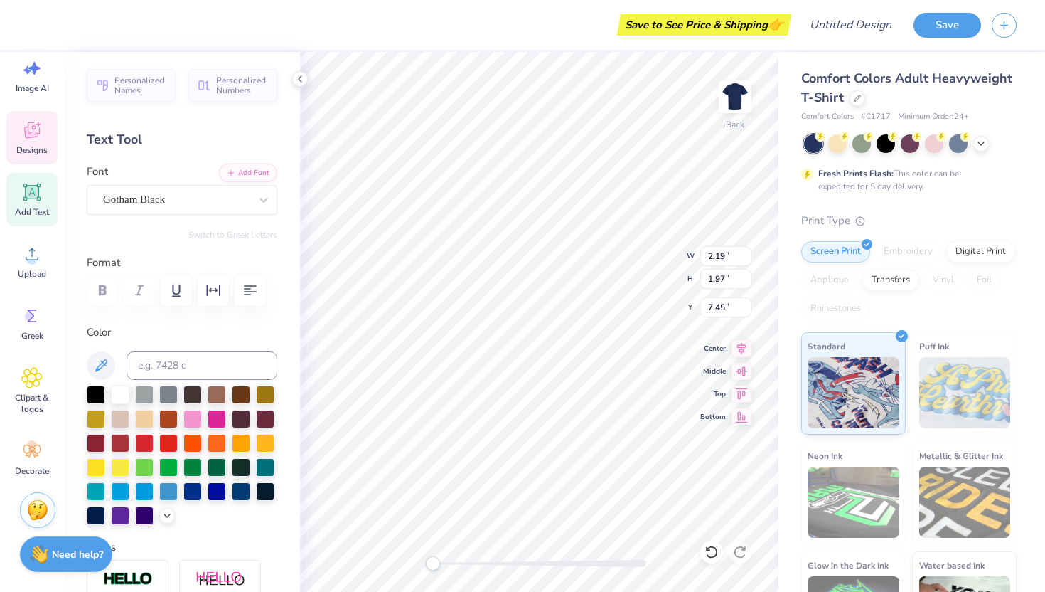
type input "1.49"
type input "1.96"
type input "7.46"
type input "1.65"
type input "8.44"
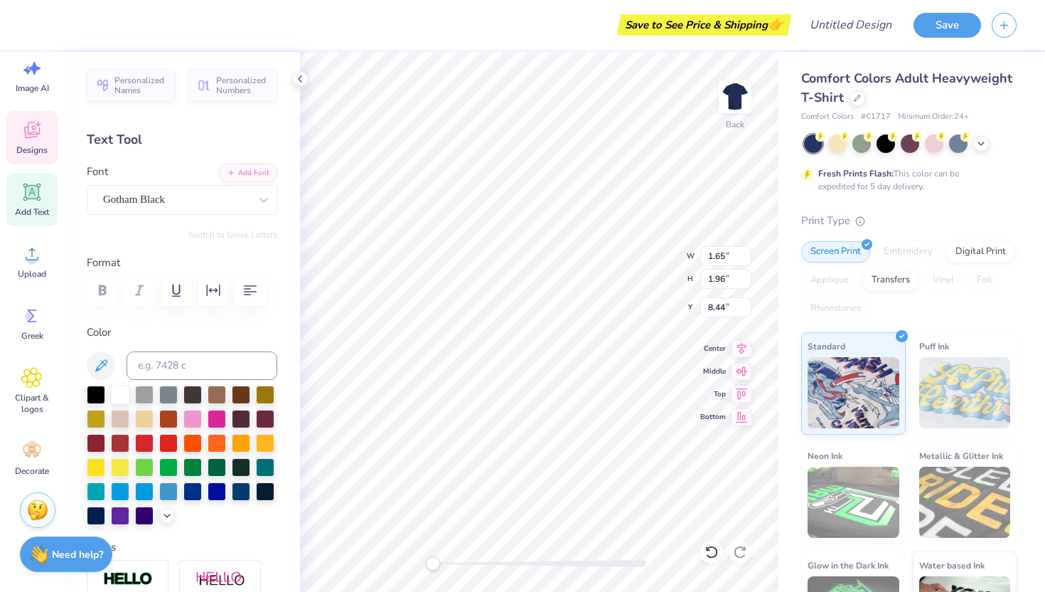
type input "1.78"
type input "7.78"
type input "2.19"
type input "1.97"
type input "8.09"
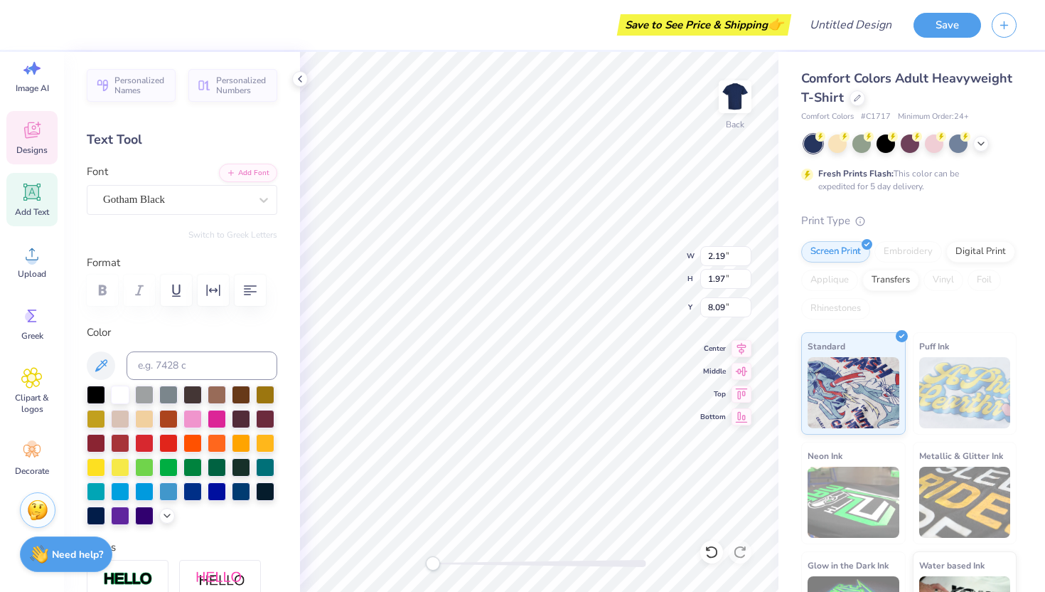
type input "1.78"
type input "1.96"
type input "7.70"
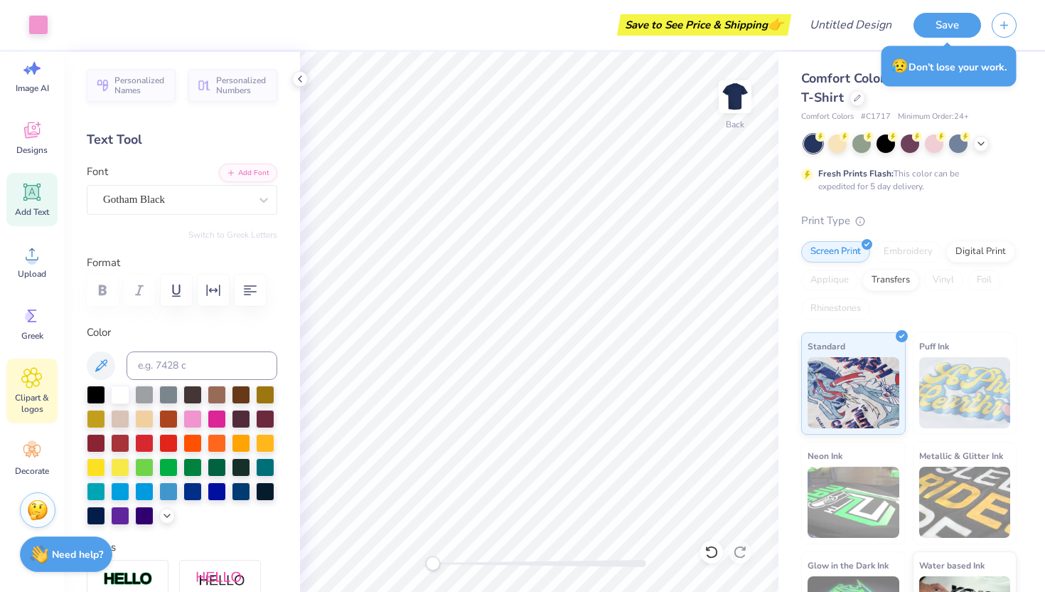
click at [28, 388] on div "Clipart & logos" at bounding box center [31, 390] width 51 height 65
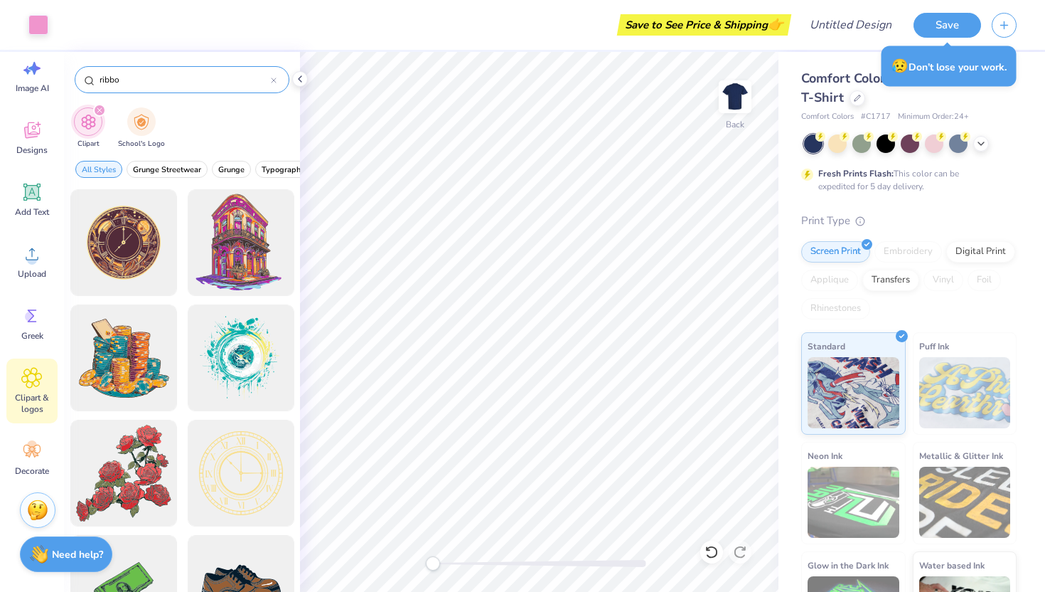
type input "ribbon"
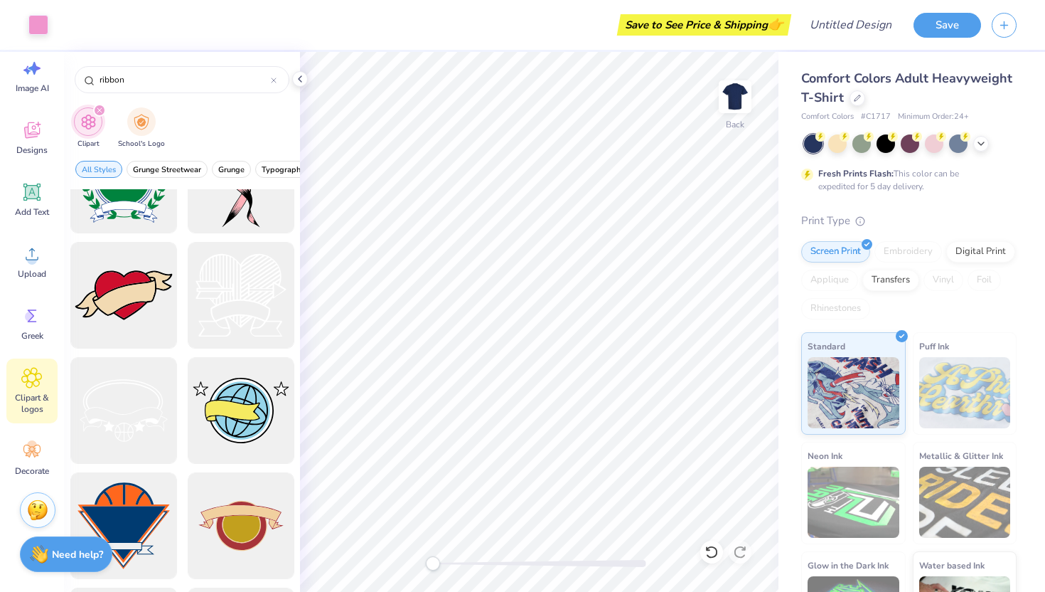
scroll to position [2919, 0]
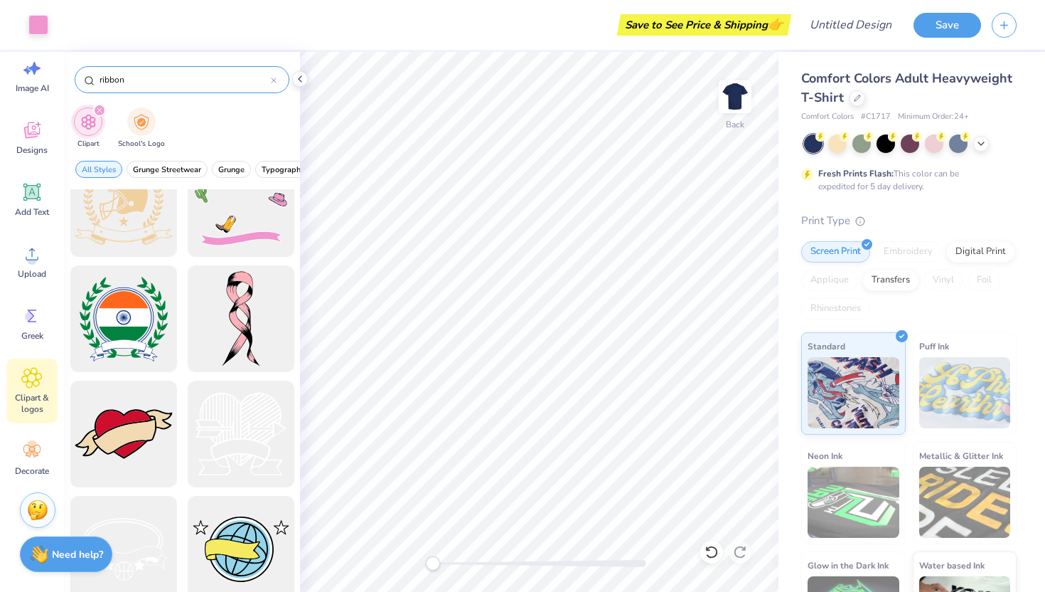
click at [275, 80] on icon at bounding box center [274, 81] width 6 height 6
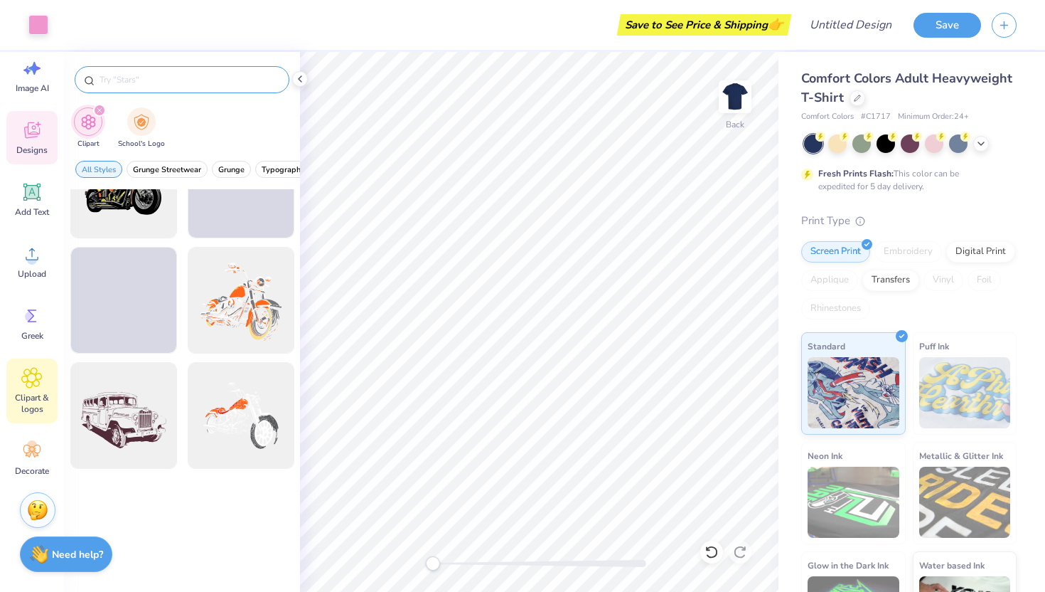
click at [30, 132] on icon at bounding box center [31, 129] width 21 height 21
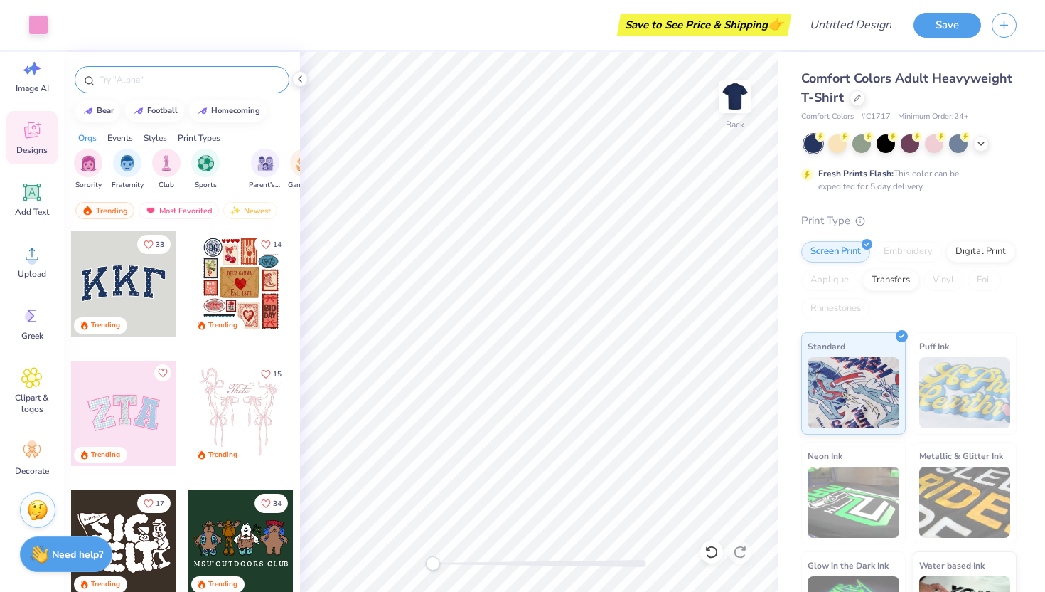
click at [109, 78] on input "text" at bounding box center [189, 80] width 182 height 14
type input "zeta"
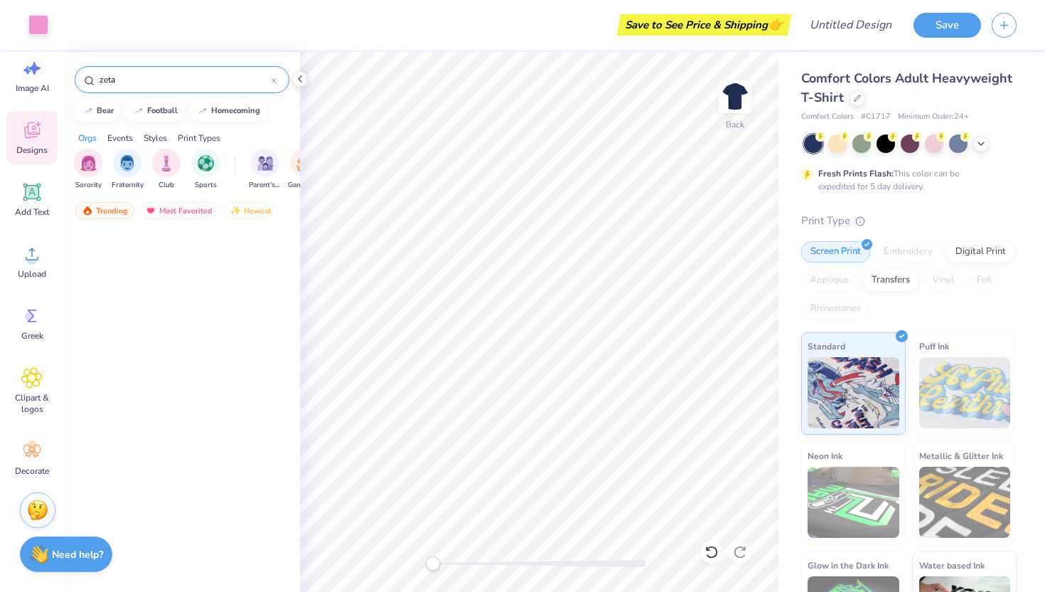
scroll to position [7417, 0]
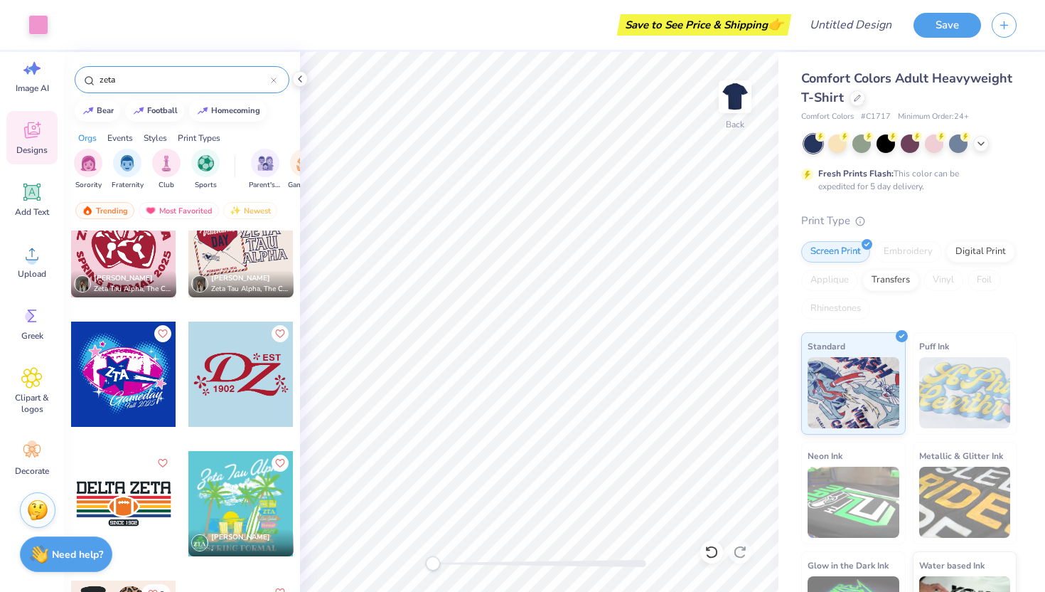
click at [274, 82] on icon at bounding box center [274, 81] width 6 height 6
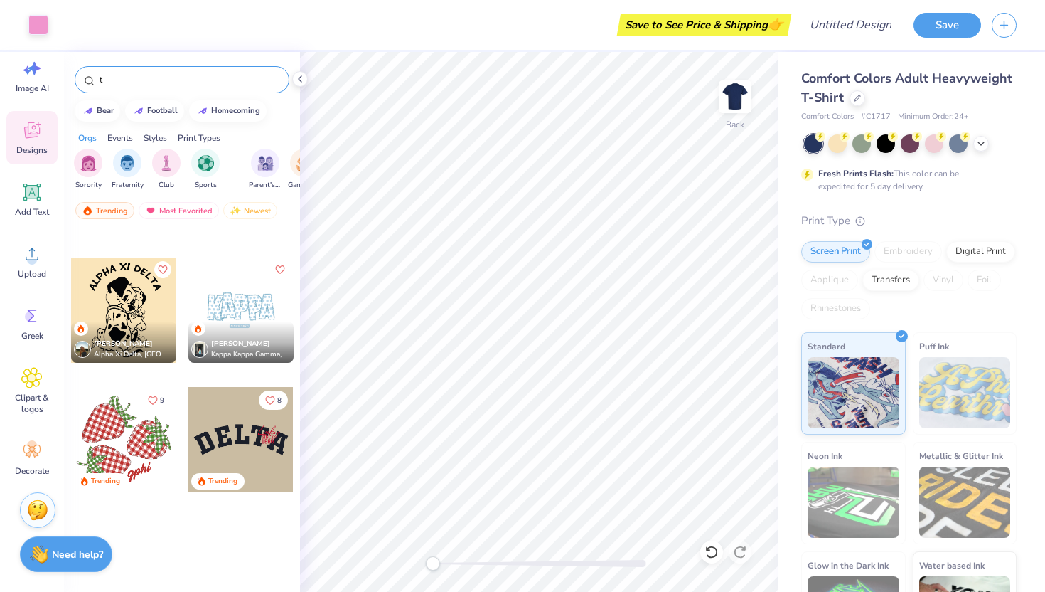
scroll to position [1656, 0]
type input "think pink"
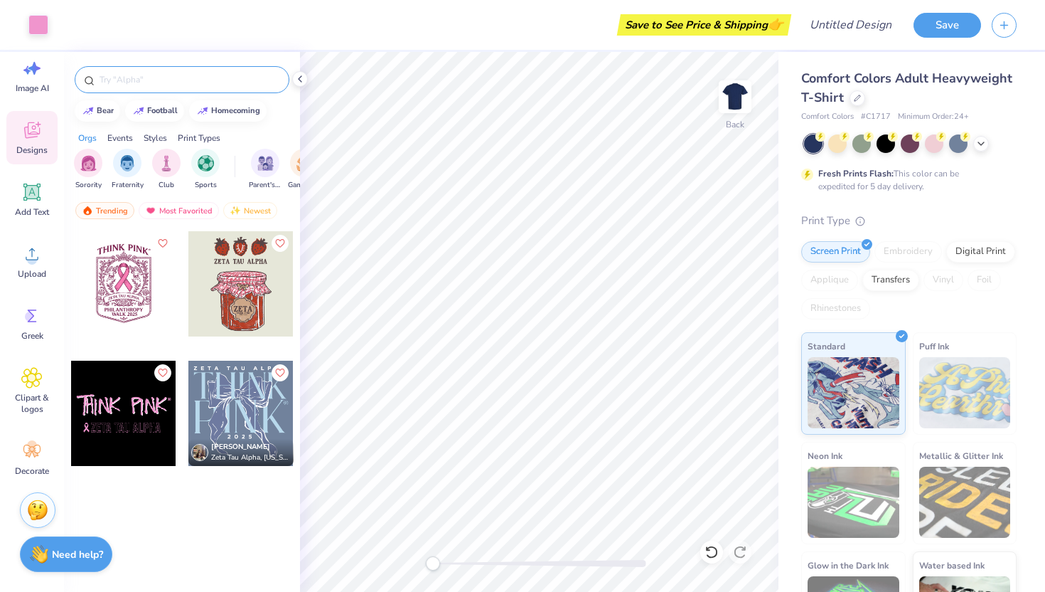
drag, startPoint x: 147, startPoint y: 77, endPoint x: 85, endPoint y: 75, distance: 62.6
click at [85, 76] on div at bounding box center [182, 79] width 215 height 27
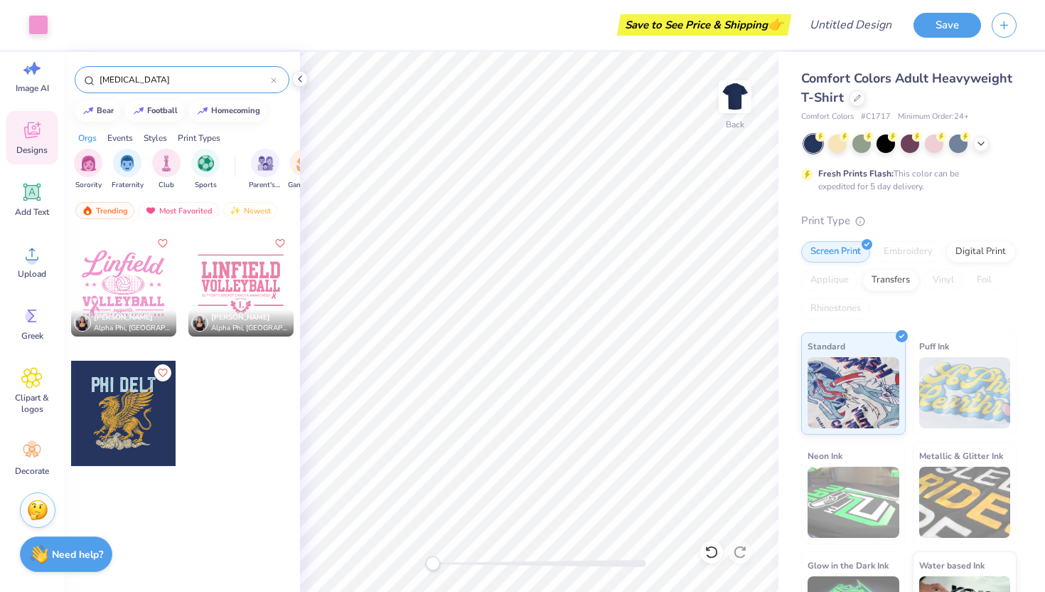
type input "breast cancer"
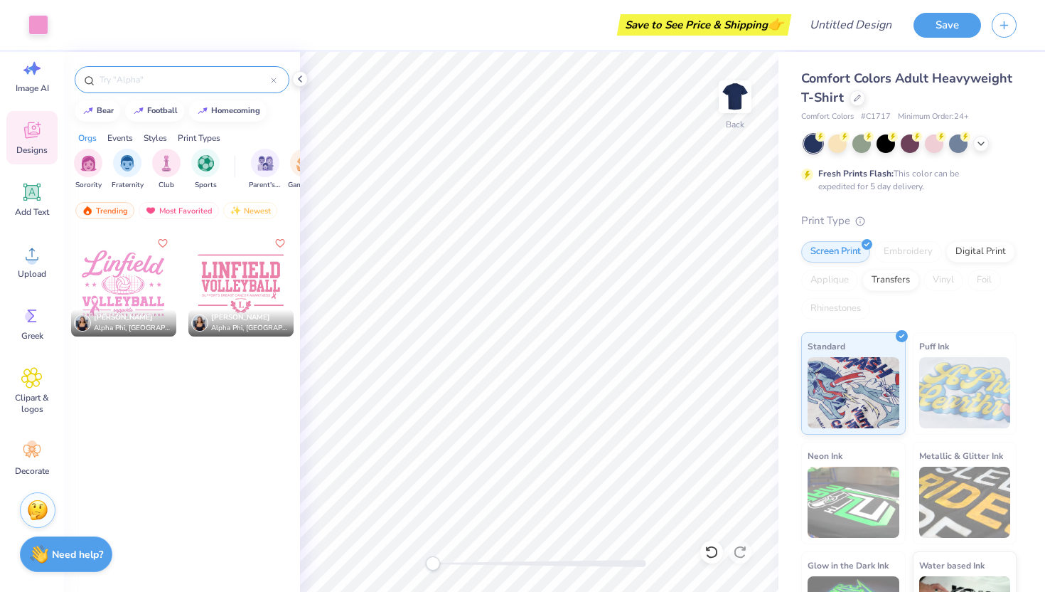
drag, startPoint x: 161, startPoint y: 80, endPoint x: 93, endPoint y: 80, distance: 67.6
click at [93, 80] on div at bounding box center [182, 79] width 215 height 27
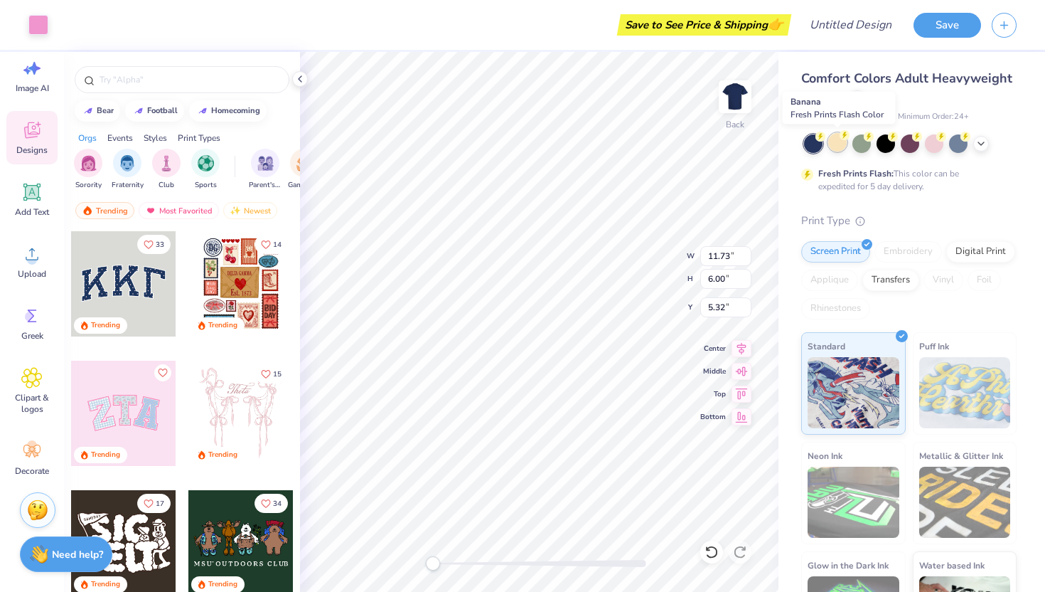
click at [841, 142] on div at bounding box center [837, 142] width 18 height 18
click at [855, 98] on icon at bounding box center [858, 97] width 6 height 6
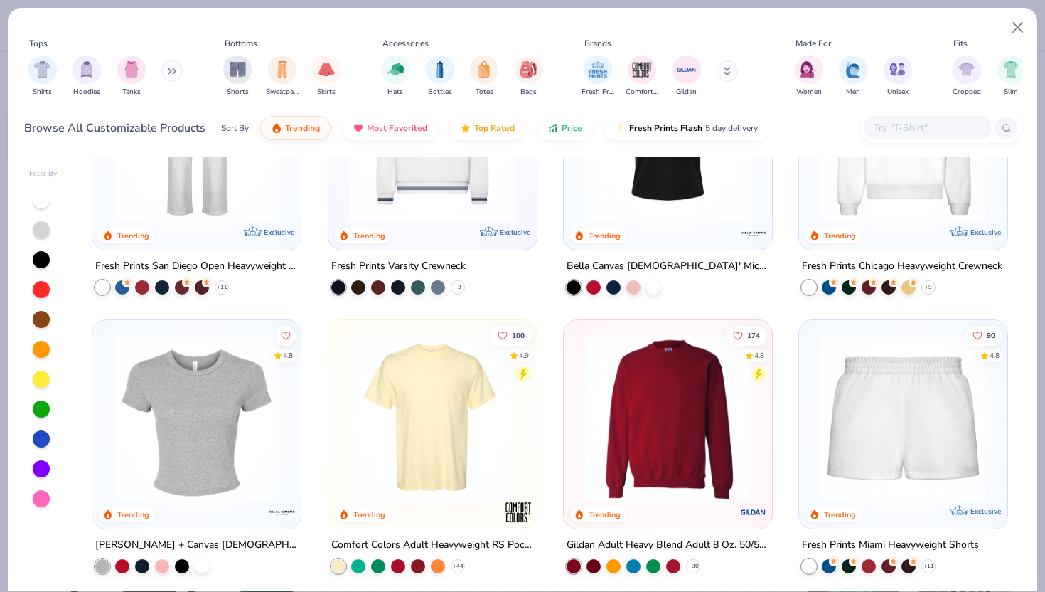
scroll to position [750, 0]
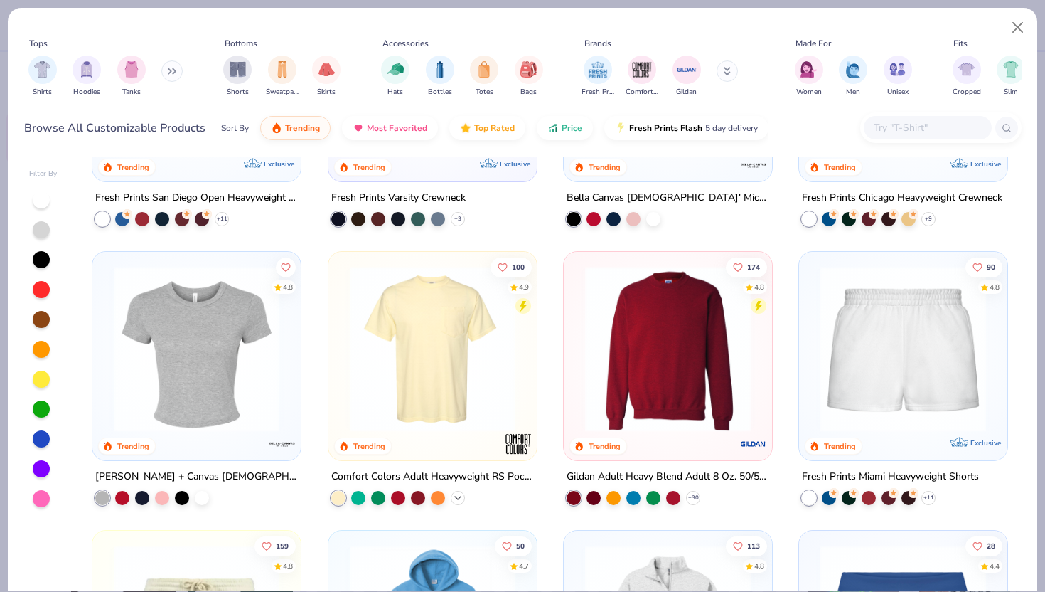
click at [460, 492] on icon at bounding box center [457, 497] width 11 height 11
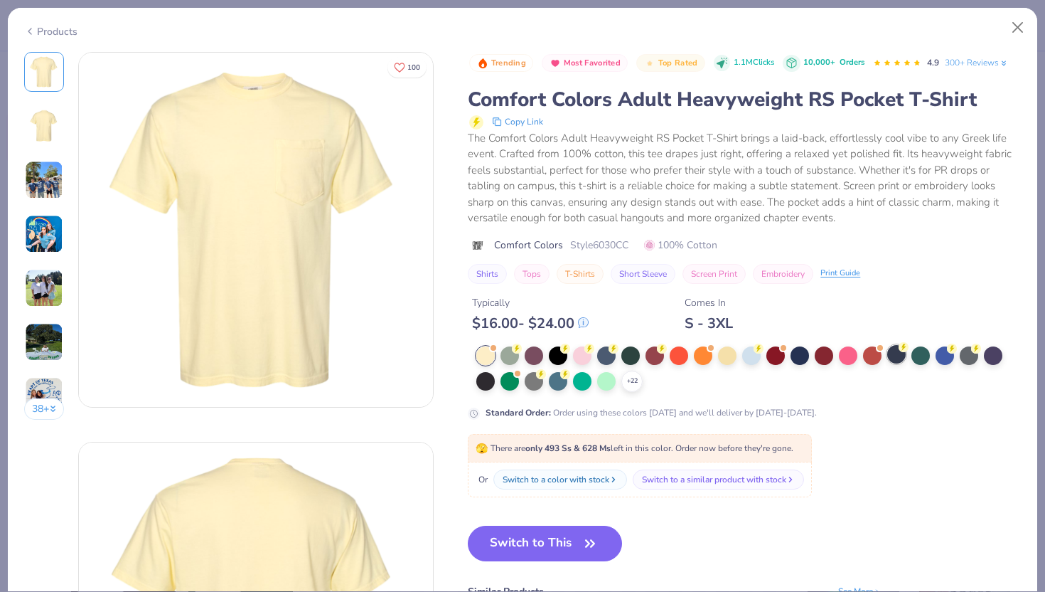
click at [895, 358] on div at bounding box center [897, 354] width 18 height 18
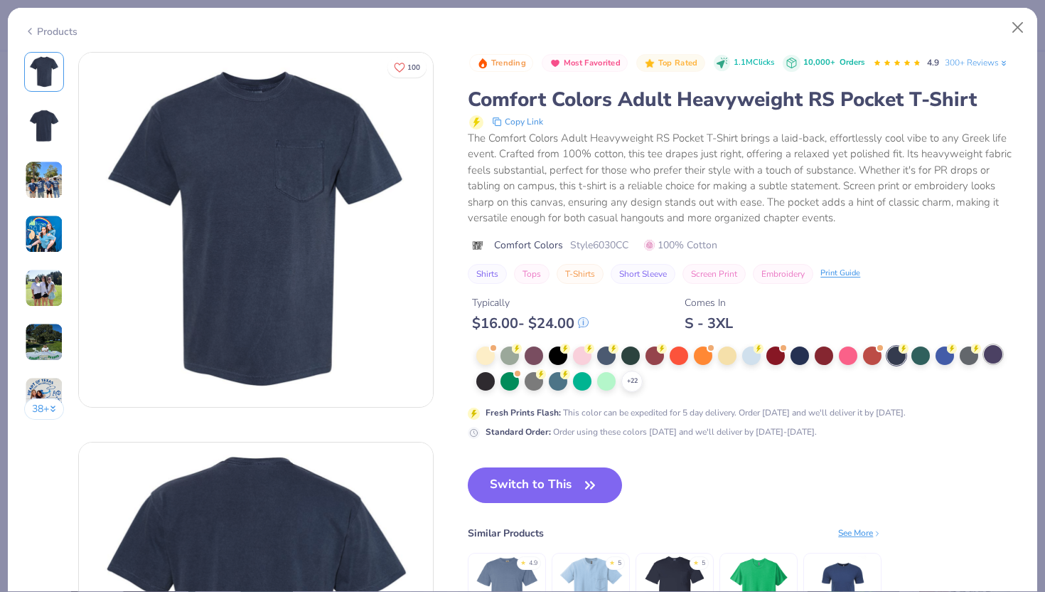
click at [992, 353] on div at bounding box center [993, 354] width 18 height 18
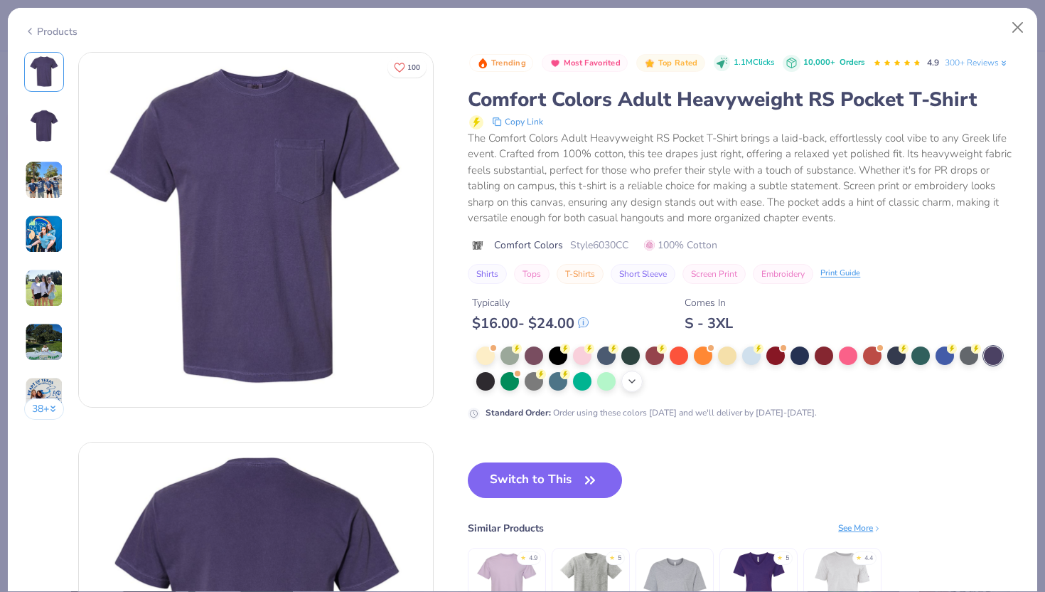
click at [625, 380] on div "+ 22" at bounding box center [632, 381] width 21 height 21
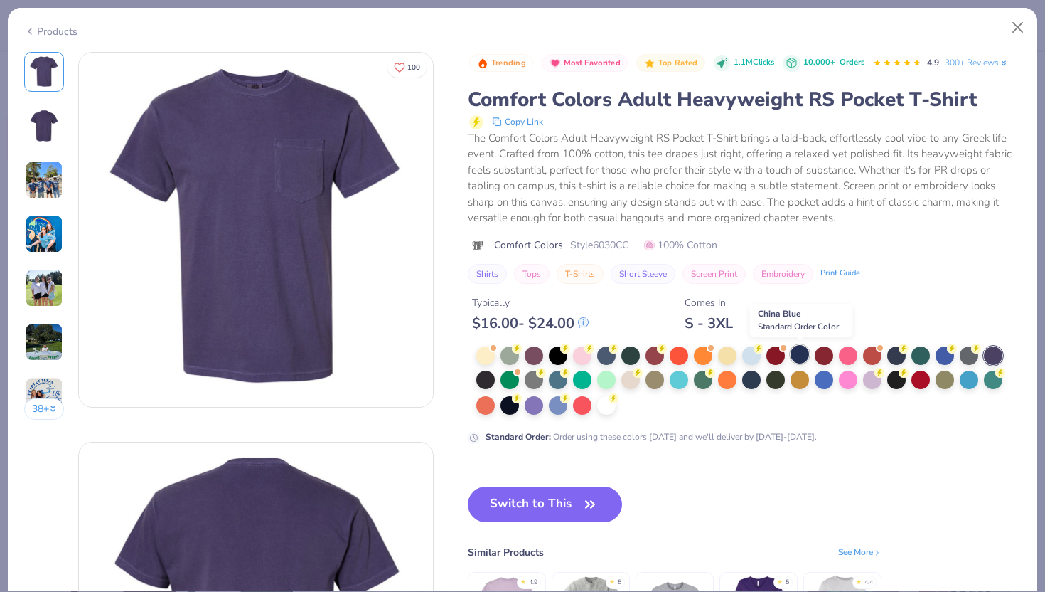
click at [801, 355] on div at bounding box center [800, 354] width 18 height 18
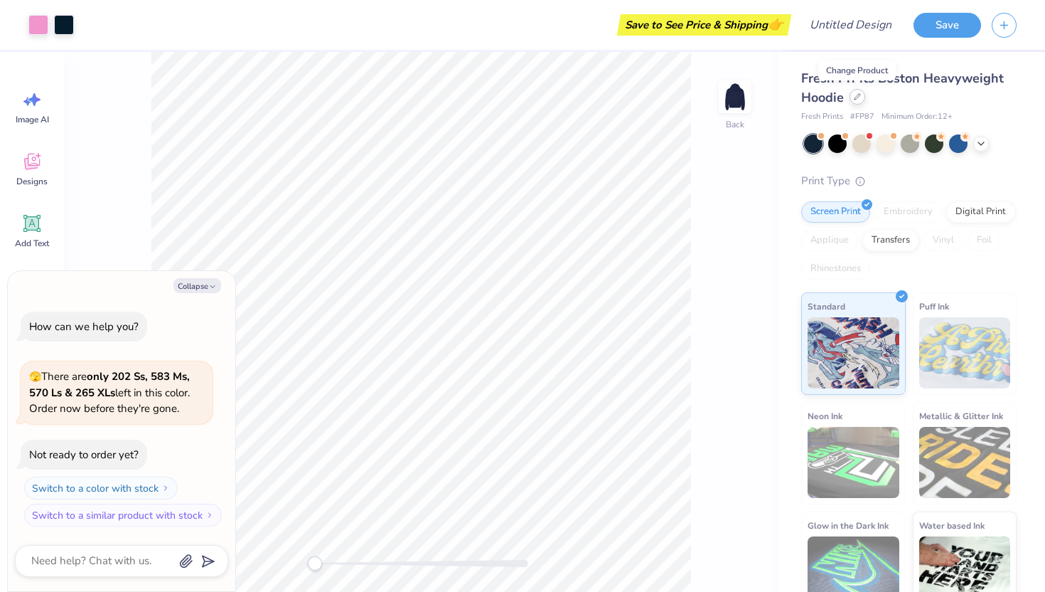
click at [860, 98] on icon at bounding box center [857, 96] width 7 height 7
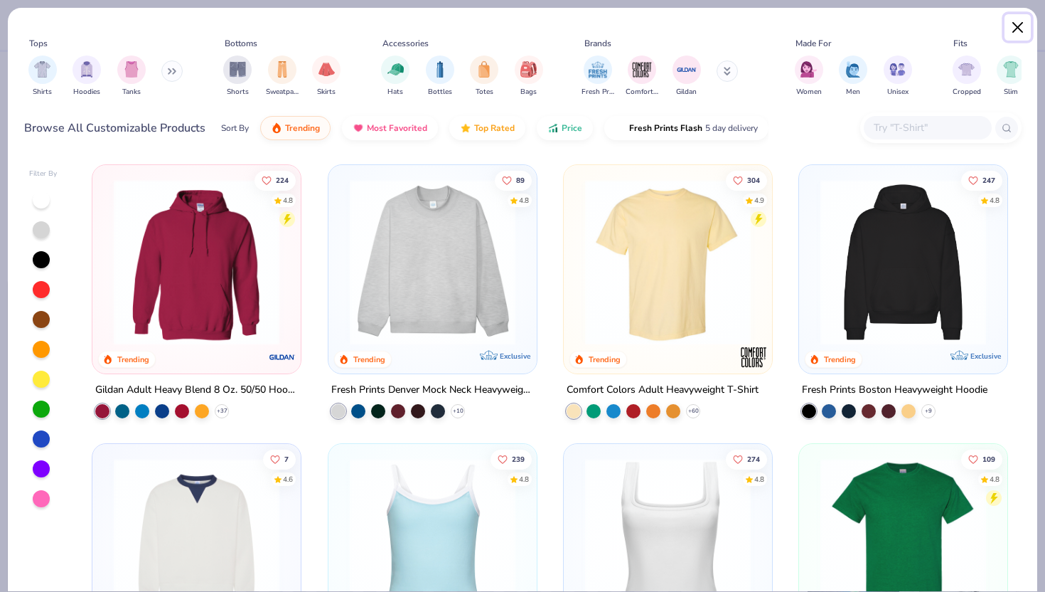
click at [1016, 31] on button "Close" at bounding box center [1018, 27] width 27 height 27
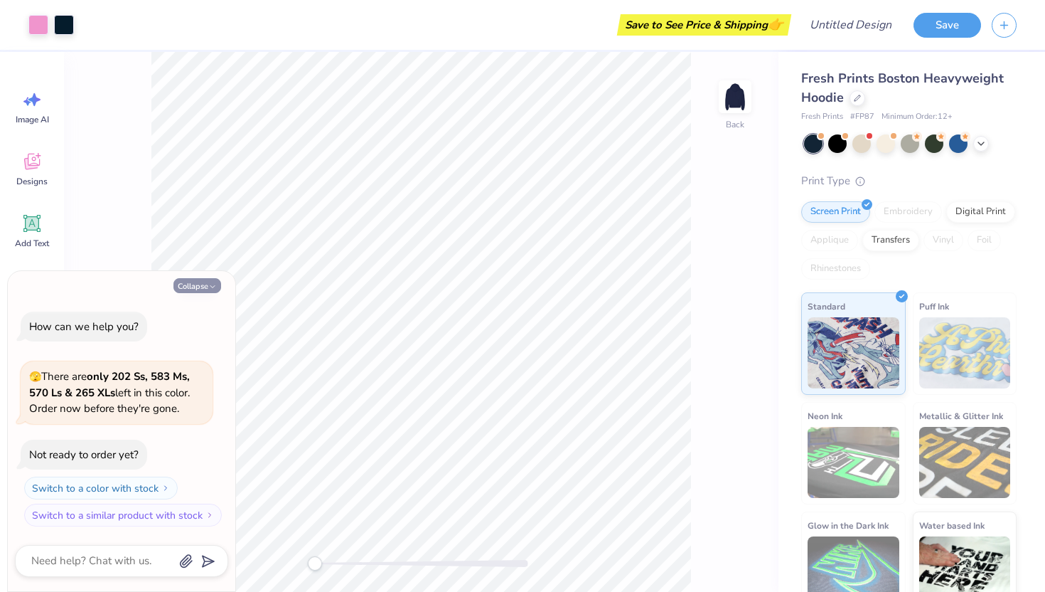
click at [198, 283] on button "Collapse" at bounding box center [198, 285] width 48 height 15
type textarea "x"
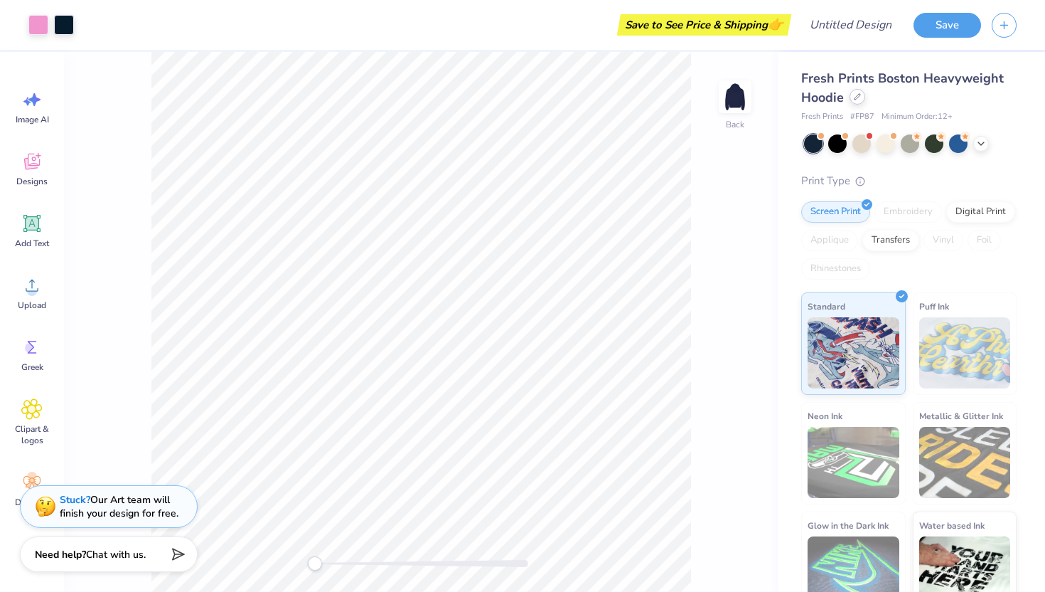
click at [856, 102] on div at bounding box center [858, 97] width 16 height 16
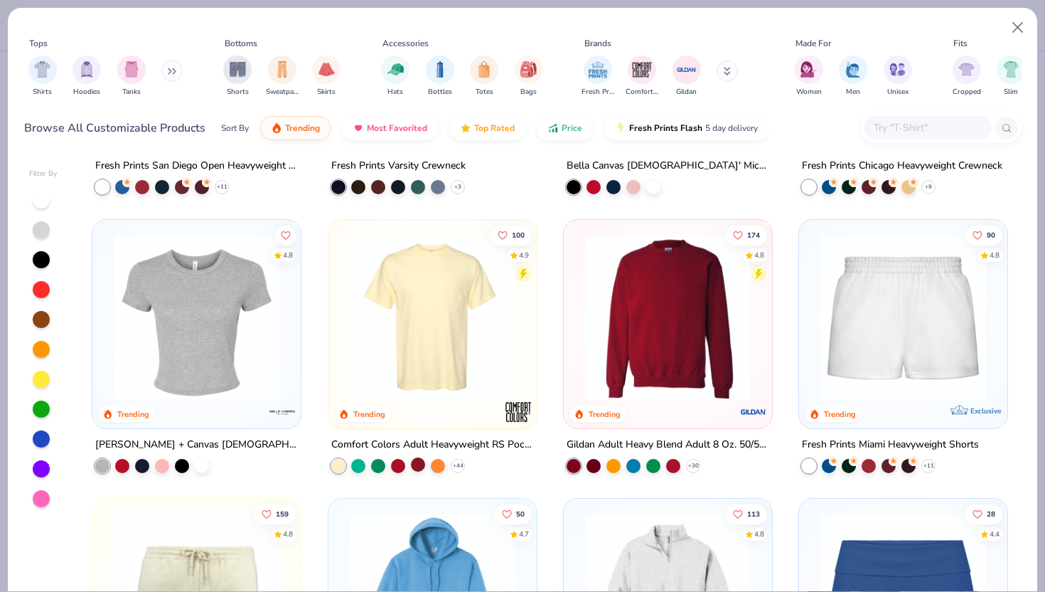
scroll to position [784, 0]
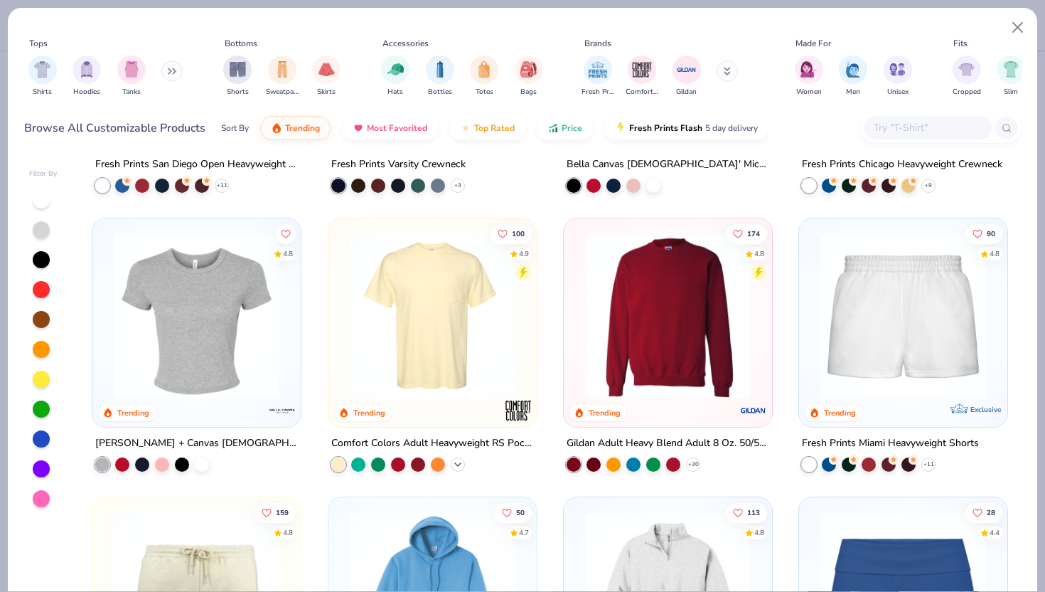
click at [457, 462] on icon at bounding box center [457, 464] width 11 height 11
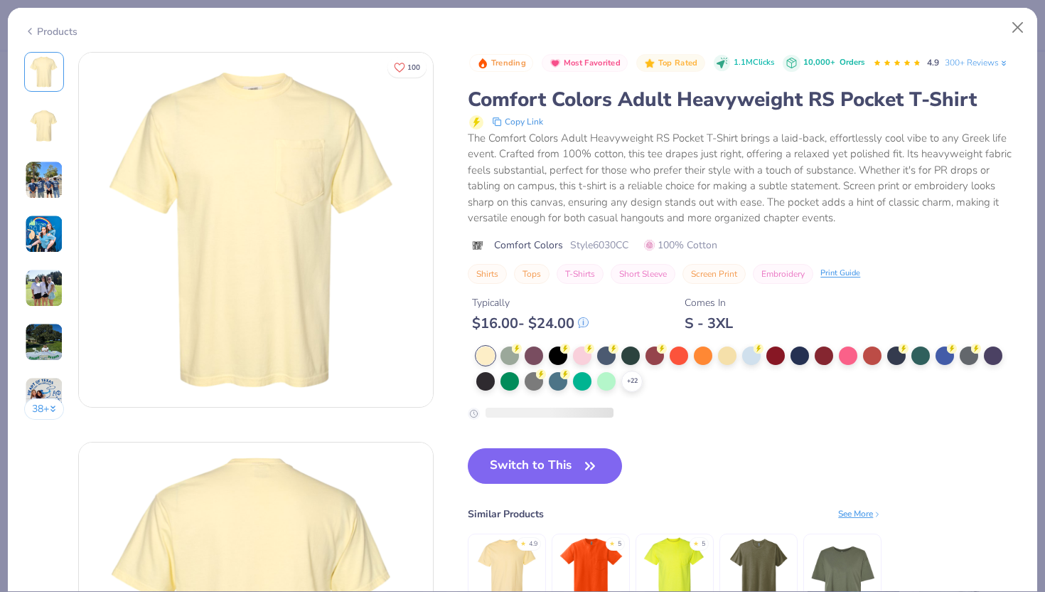
click at [641, 375] on div "+ 22" at bounding box center [748, 369] width 545 height 46
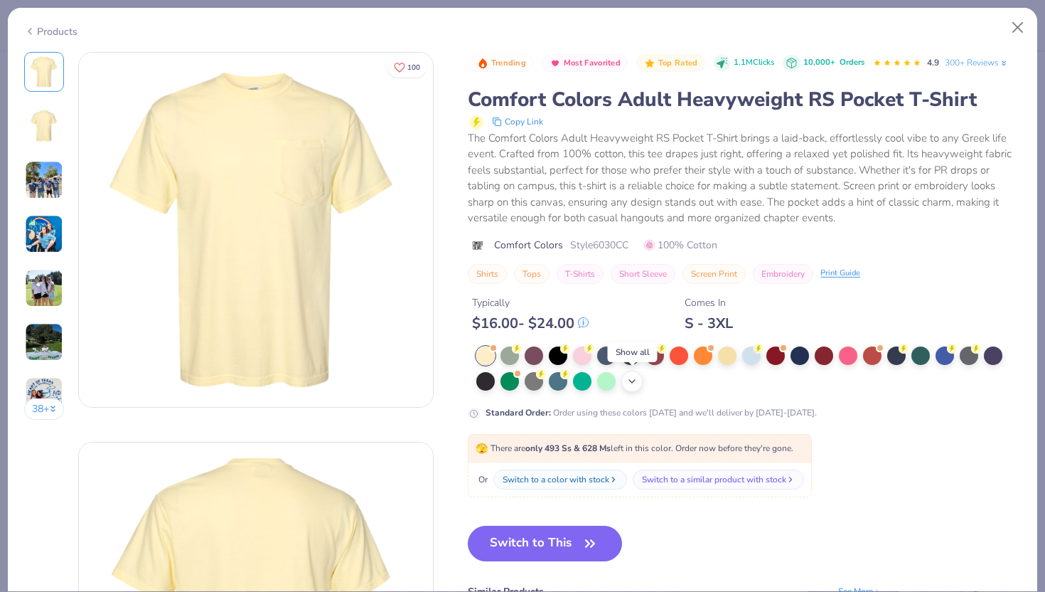
click at [627, 383] on icon at bounding box center [632, 380] width 11 height 11
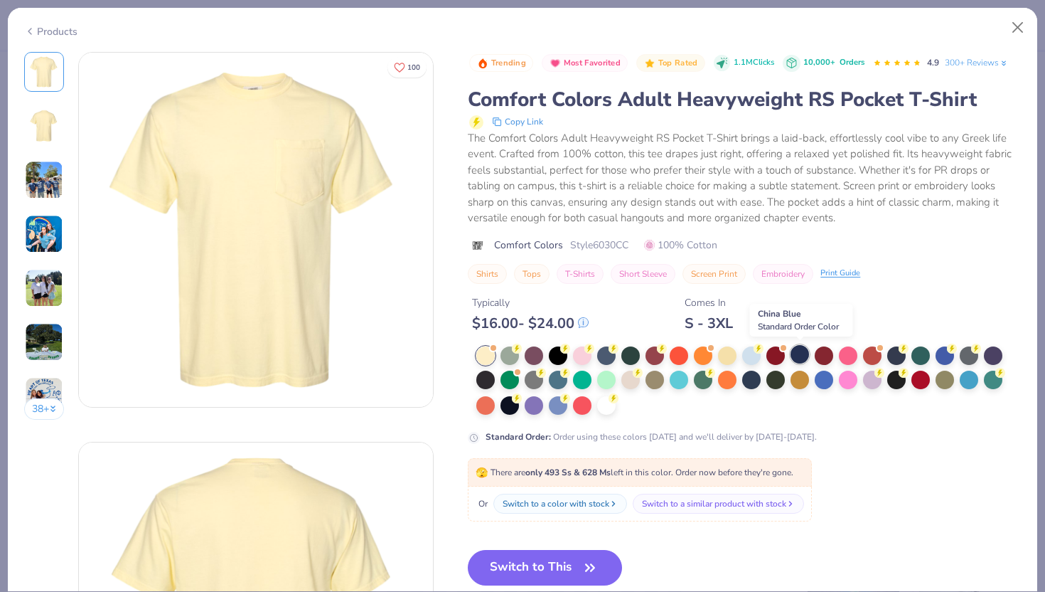
click at [796, 353] on div at bounding box center [800, 354] width 18 height 18
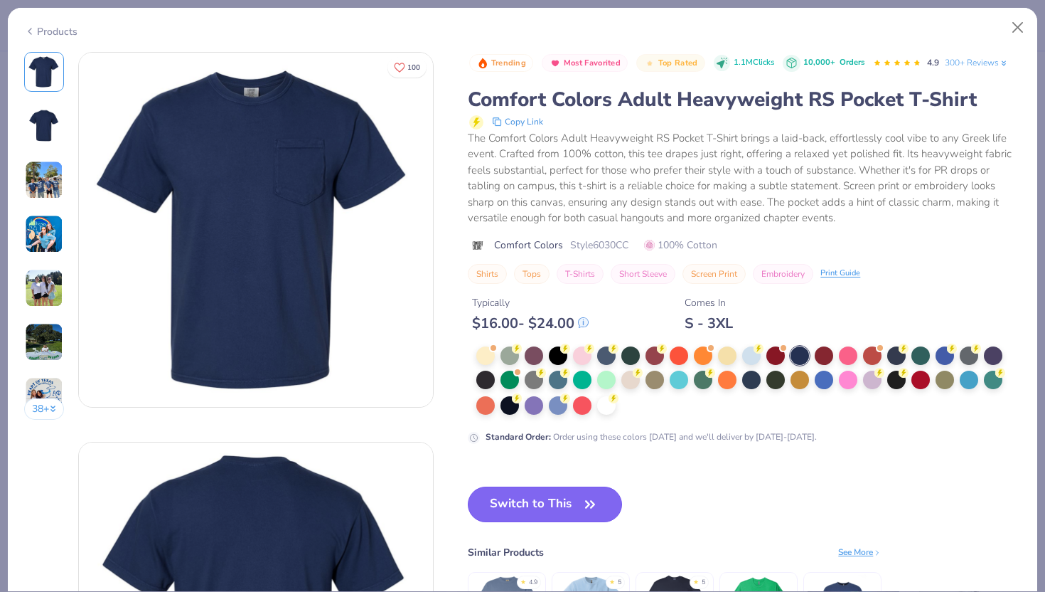
click at [511, 502] on button "Switch to This" at bounding box center [545, 504] width 154 height 36
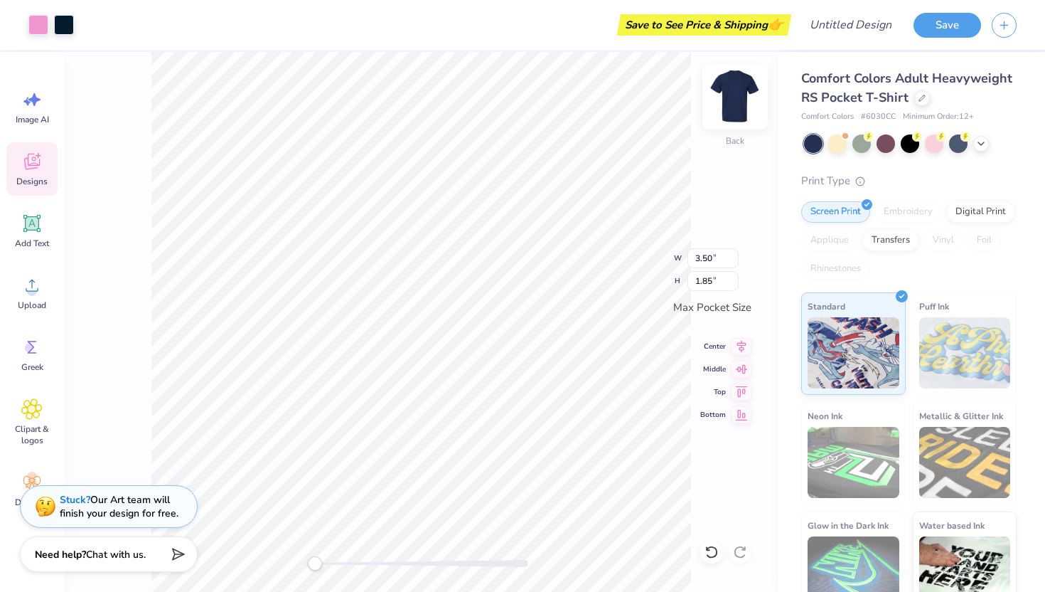
click at [734, 135] on div "Back" at bounding box center [735, 140] width 18 height 13
type input "11.87"
type input "6.29"
type input "4.41"
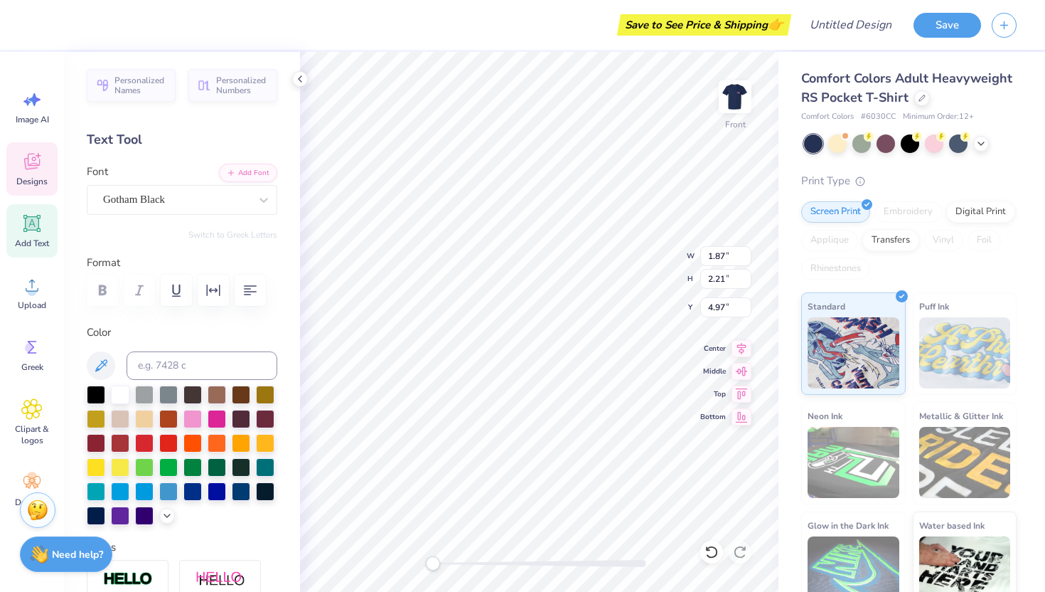
type textarea "Z"
type input "0.62"
type input "4.75"
type textarea "E"
type input "1.98"
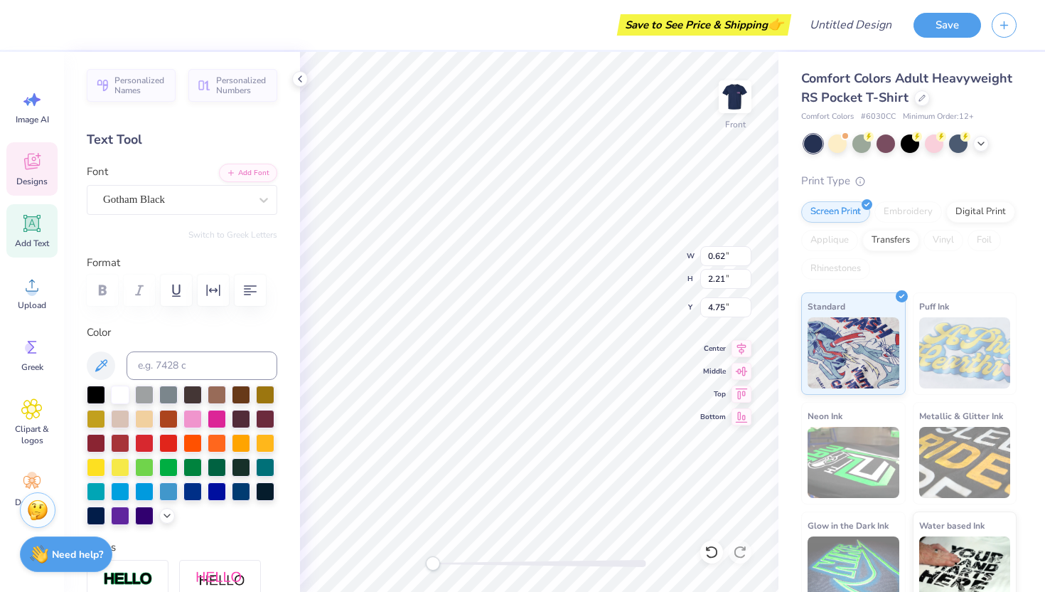
type input "5.08"
type textarea "T"
type input "1.80"
type input "4.98"
type textarea "A"
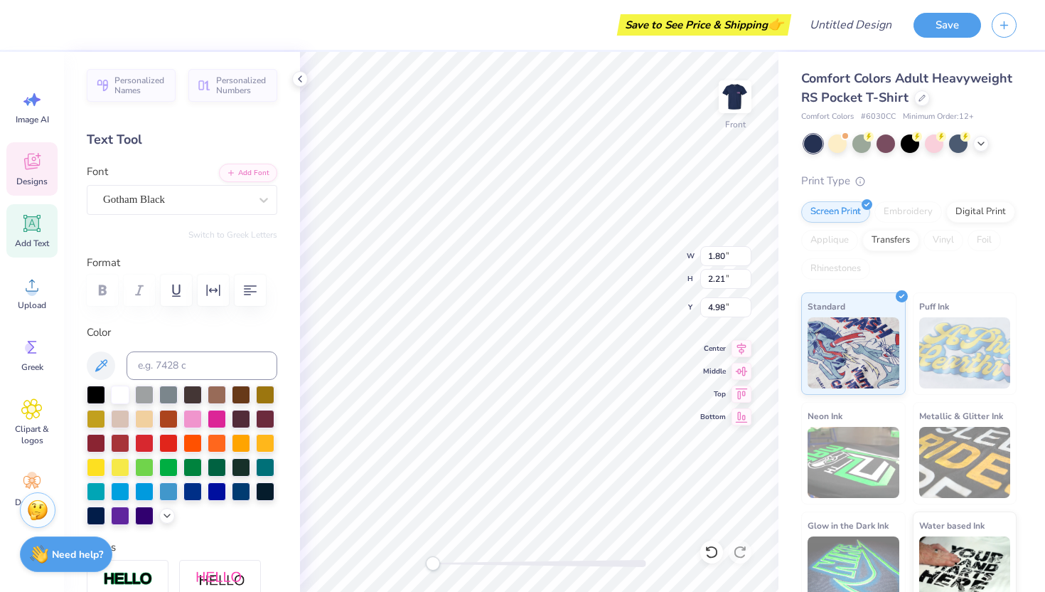
type input "1.94"
type input "4.63"
type textarea "T"
type input "2.47"
type input "2.23"
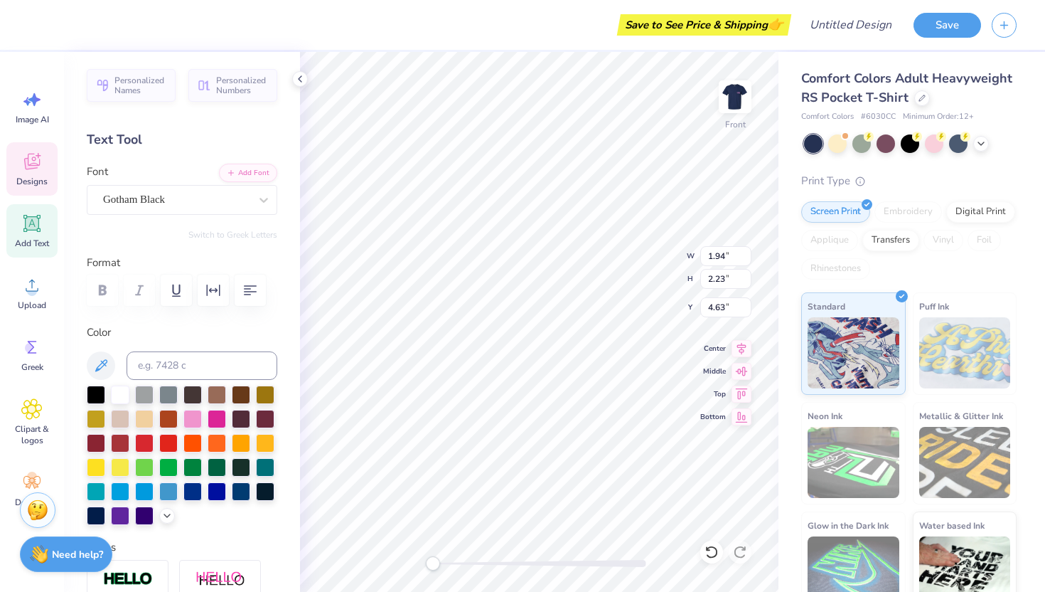
type input "4.41"
type input "4.60"
type input "4.37"
type input "6.32"
type input "2.47"
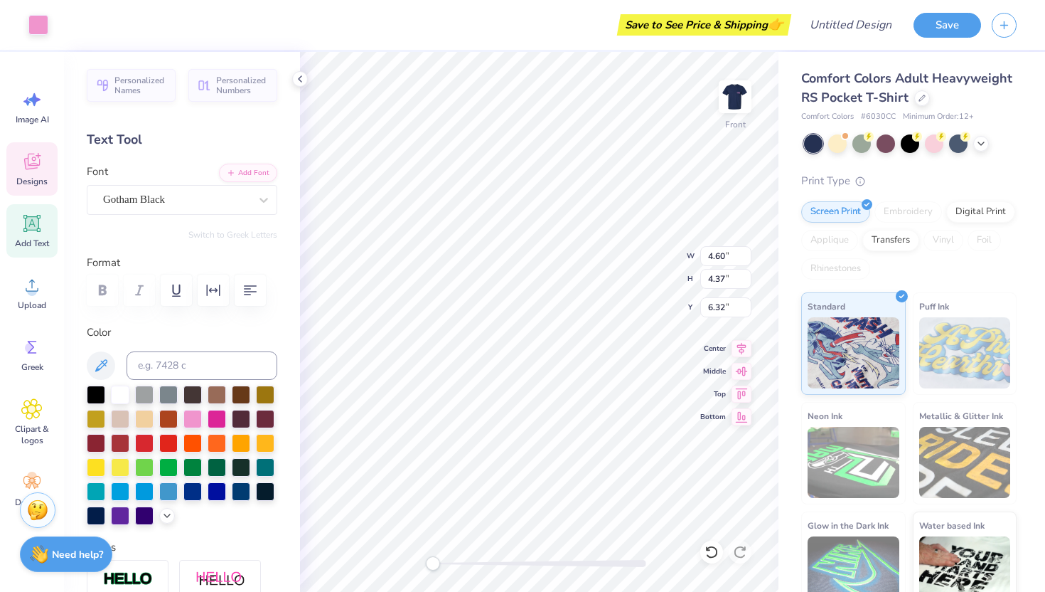
type input "2.23"
type input "4.41"
type textarea "U"
type input "1.96"
type input "2.21"
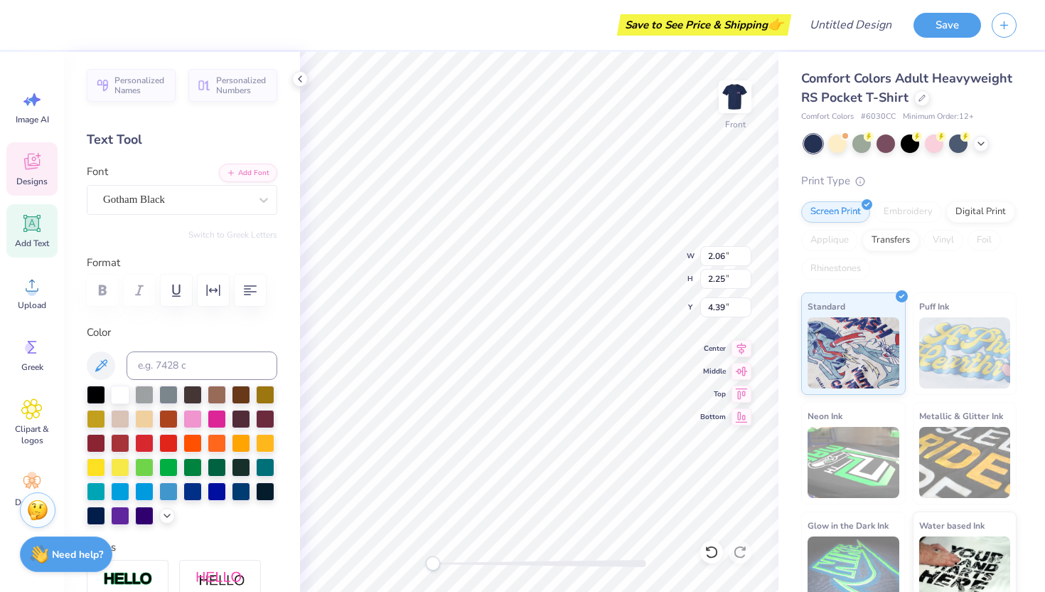
type input "4.97"
type input "1.94"
type input "5.08"
type input "2.47"
type input "2.23"
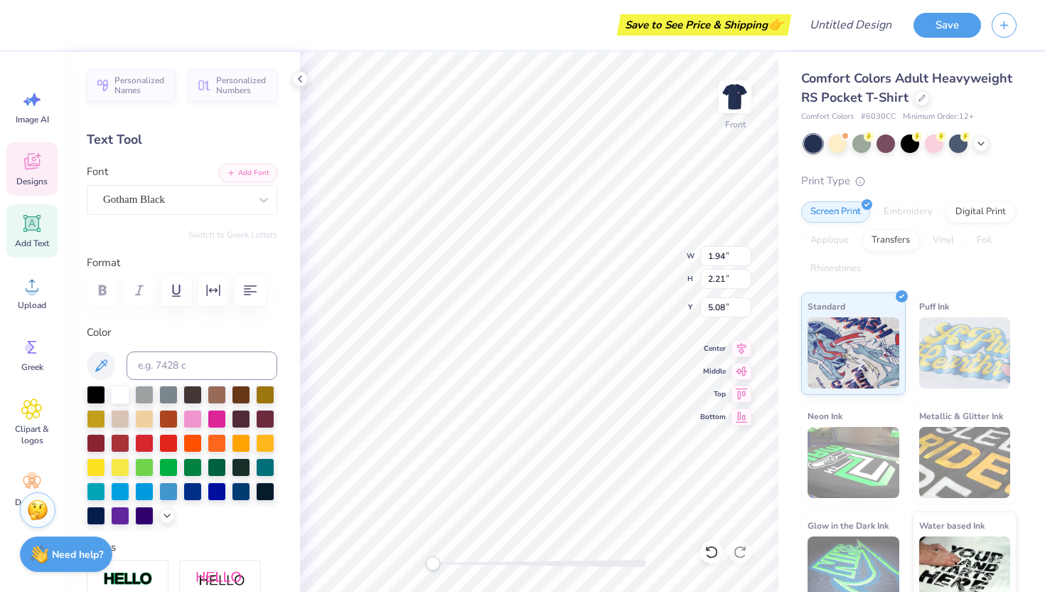
type input "4.97"
type textarea "A"
type input "2.01"
type input "8.04"
type textarea "P"
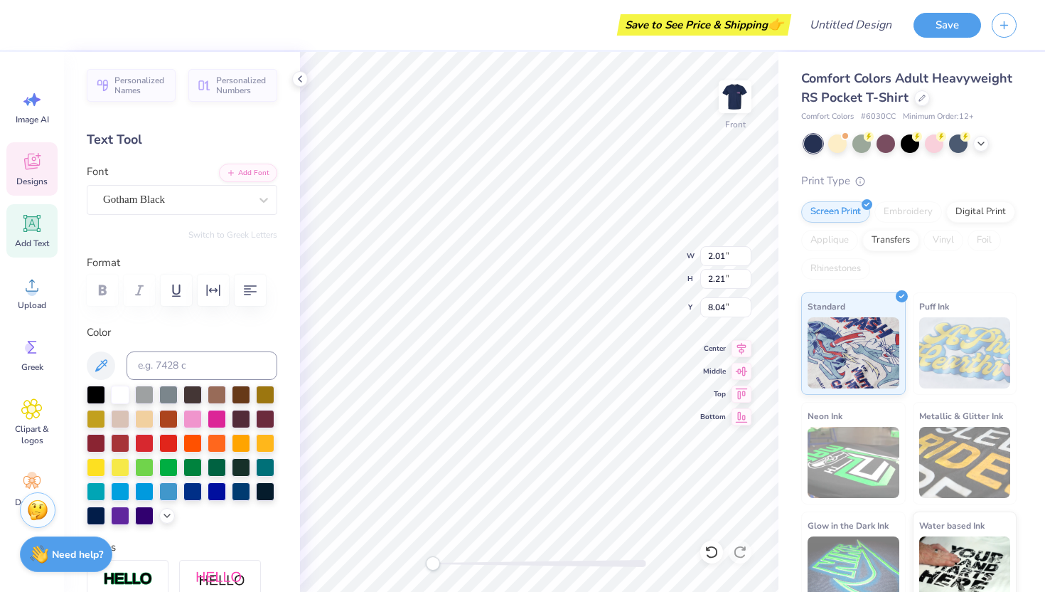
type input "0.62"
type input "7.49"
type input "1.87"
type input "8.04"
type textarea "L"
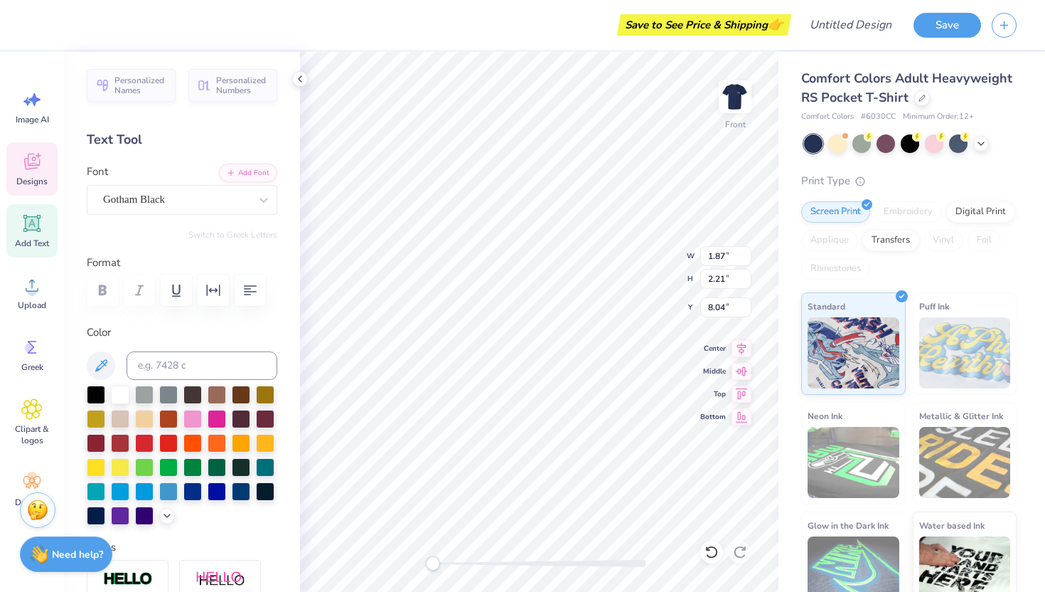
type input "0.62"
type input "7.49"
type textarea "P"
type input "1.68"
type input "2.21"
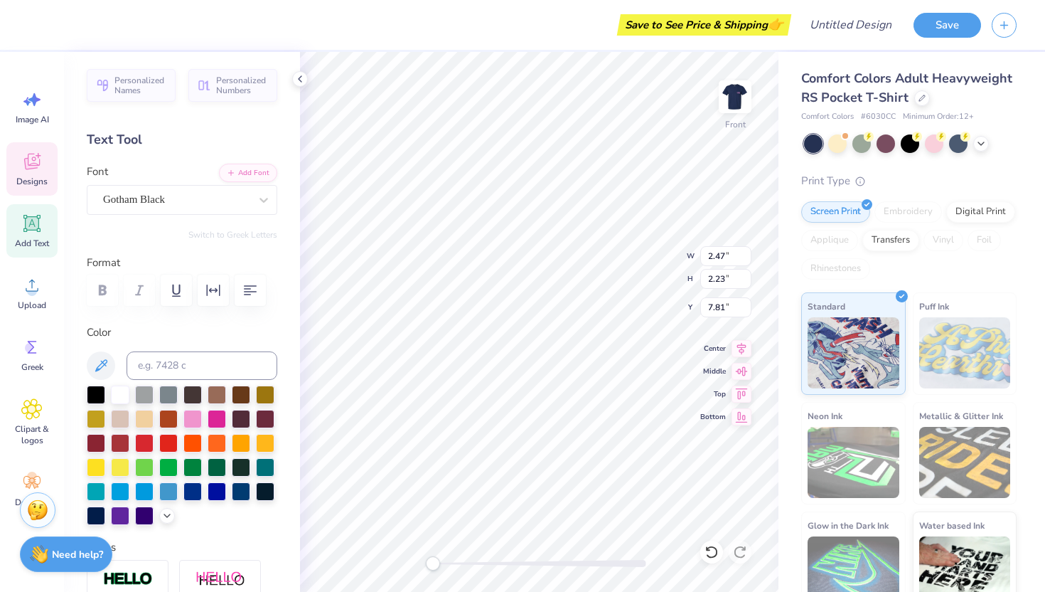
type input "7.99"
type input "1.87"
type input "7.99"
type textarea "H"
type textarea "A"
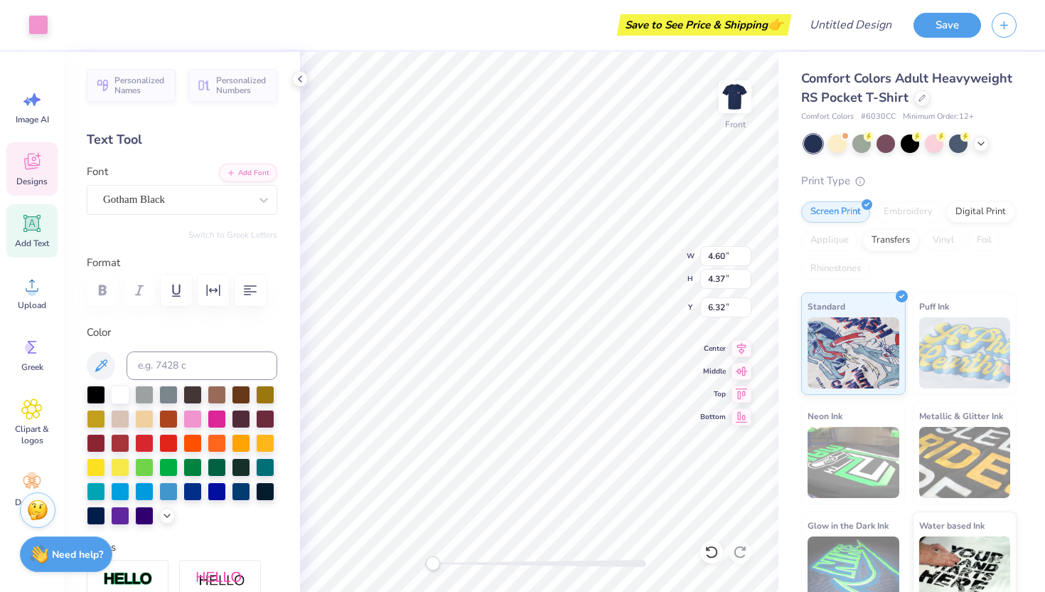
type input "4.60"
type input "4.37"
type input "6.32"
type input "2.47"
type input "2.23"
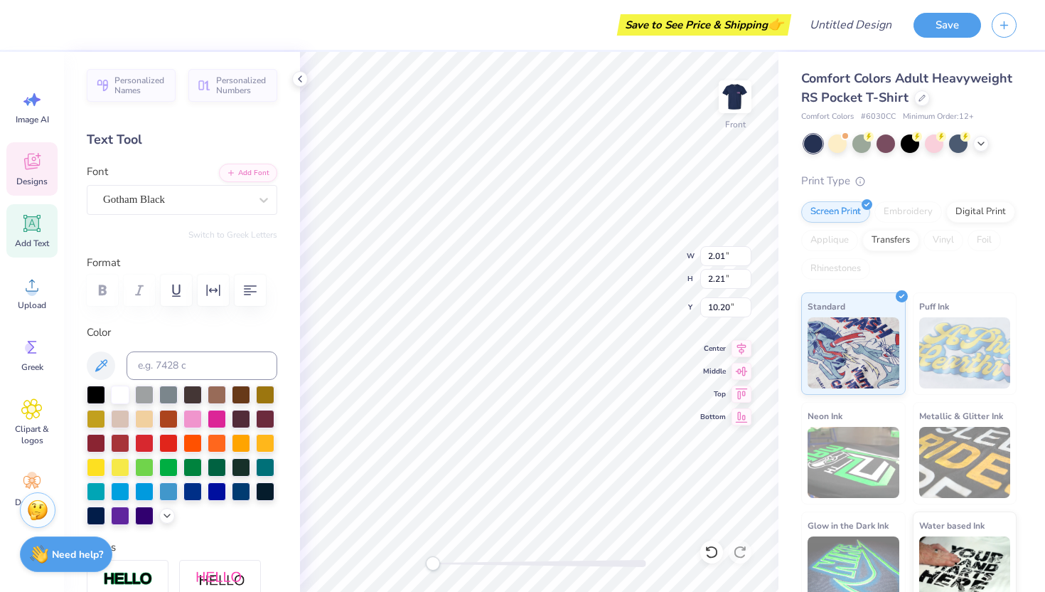
type input "7.98"
type input "2.01"
type input "2.21"
type input "8.43"
type input "2.47"
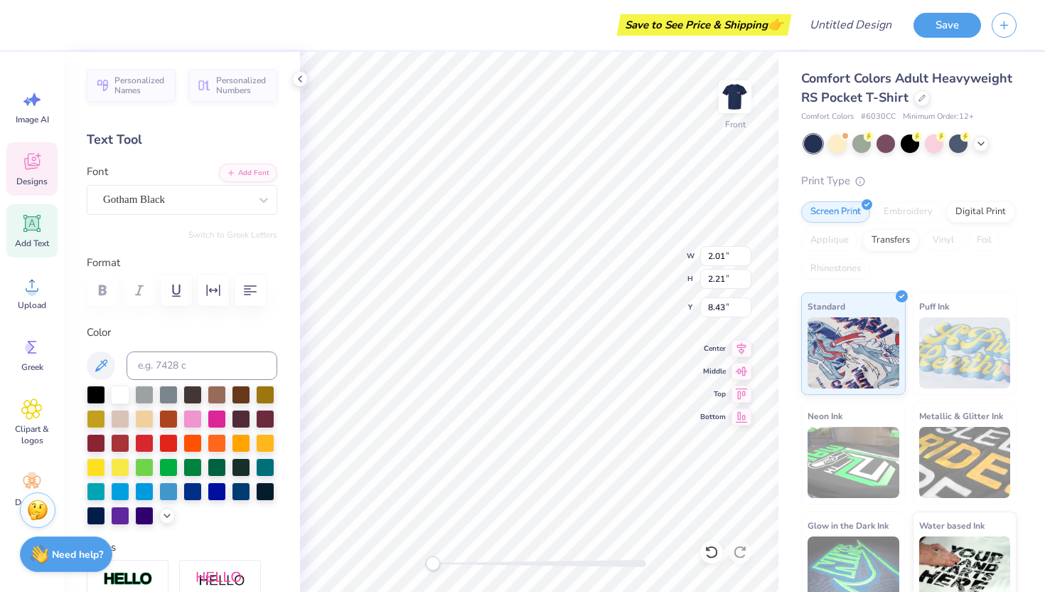
type input "2.23"
type input "7.99"
type input "1.68"
type input "2.21"
type input "8.43"
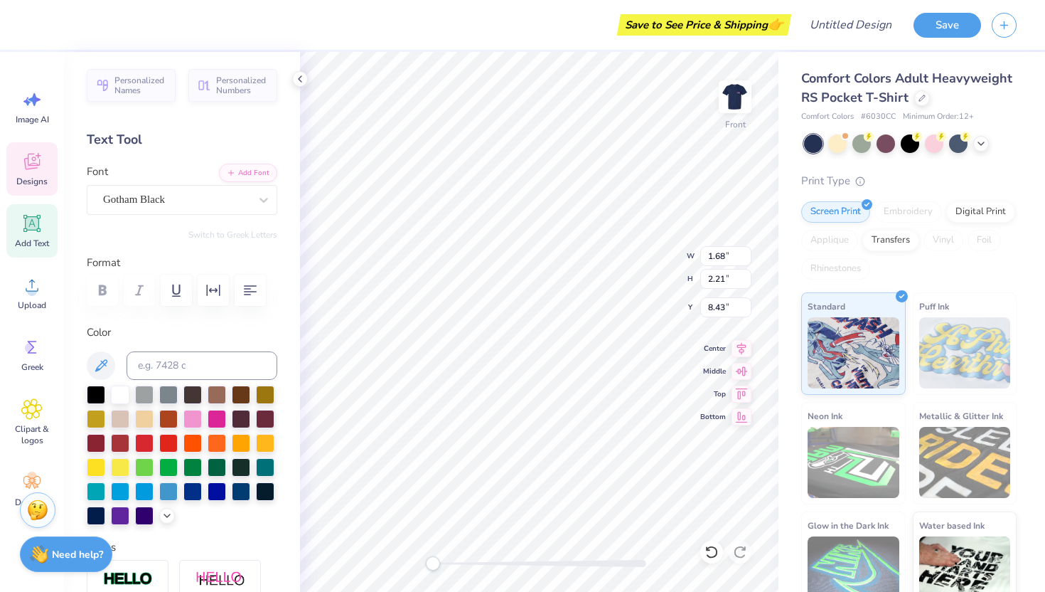
type input "1.87"
type input "7.99"
type input "2.01"
type input "8.43"
type input "2.47"
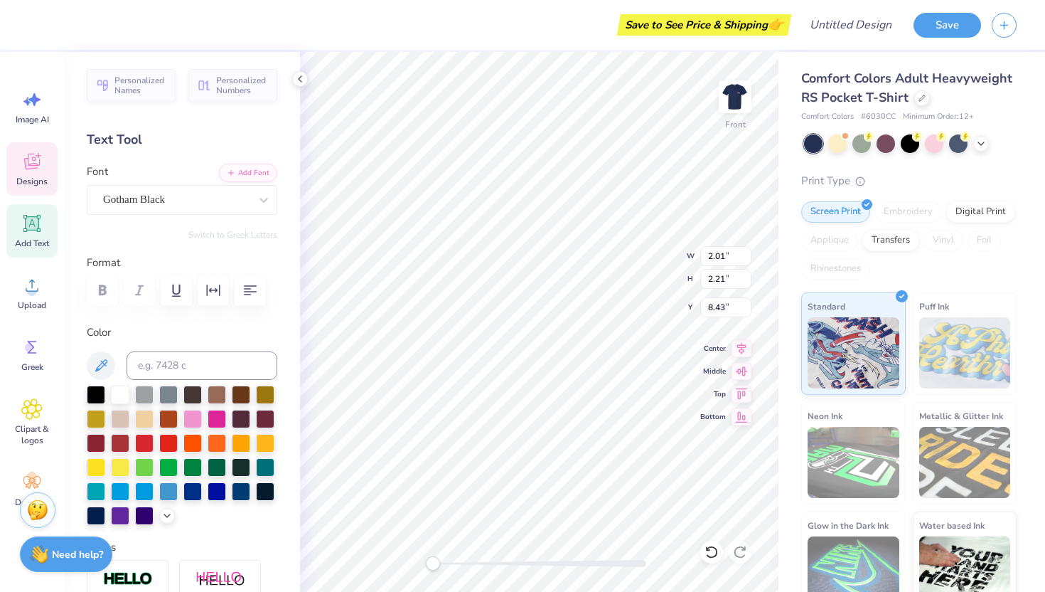
type input "2.23"
type input "7.97"
type input "1.87"
type input "2.21"
type input "2.47"
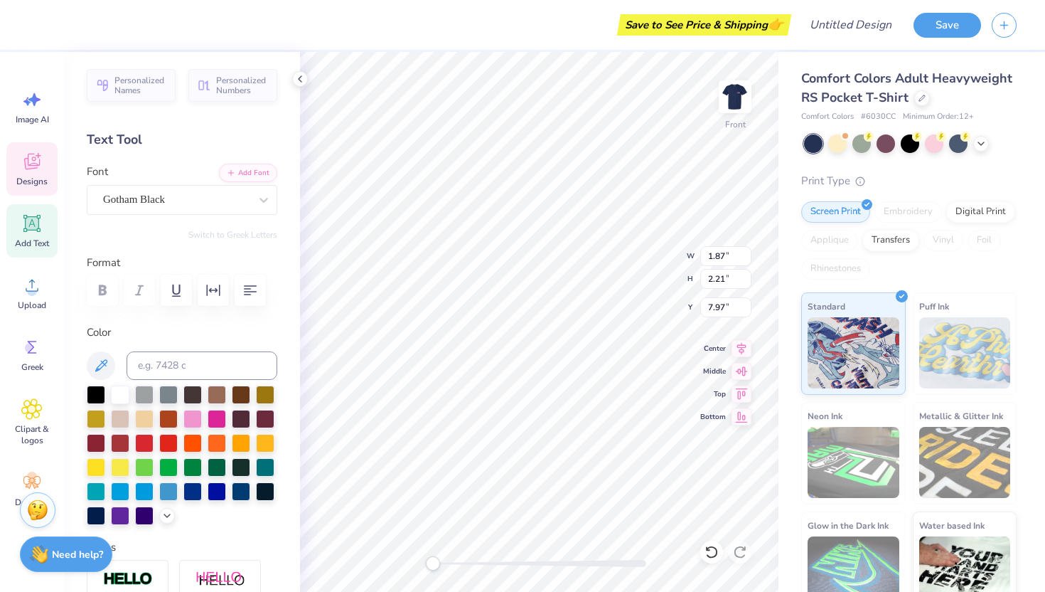
type input "2.23"
type input "1.87"
type input "2.21"
type input "8.76"
type input "2.47"
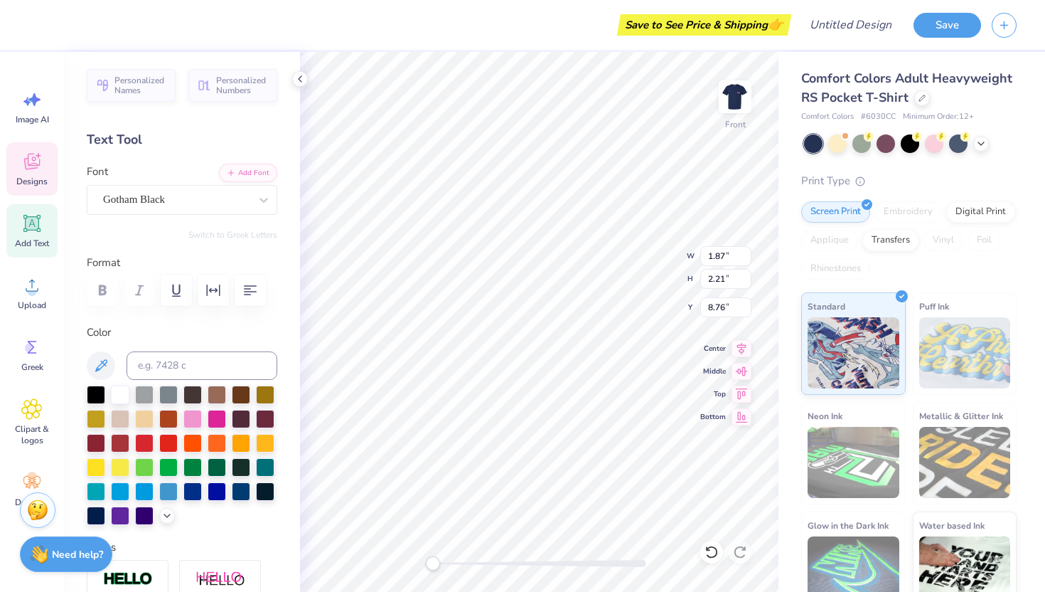
type input "2.23"
type input "1.68"
type input "2.21"
type input "8.43"
type input "2.47"
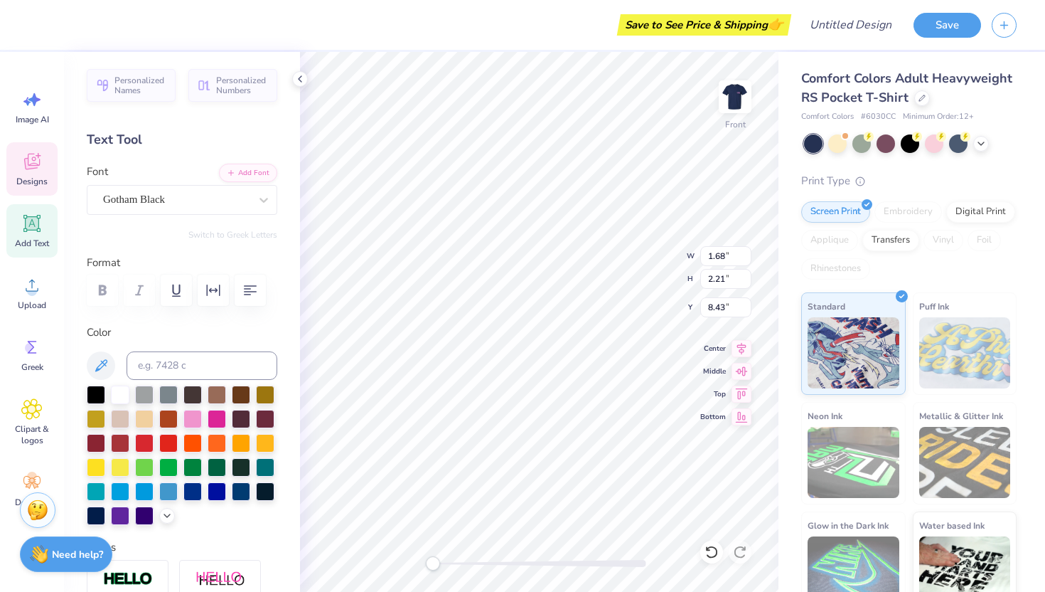
type input "2.23"
type input "8.13"
type input "1.68"
type input "2.21"
type input "8.70"
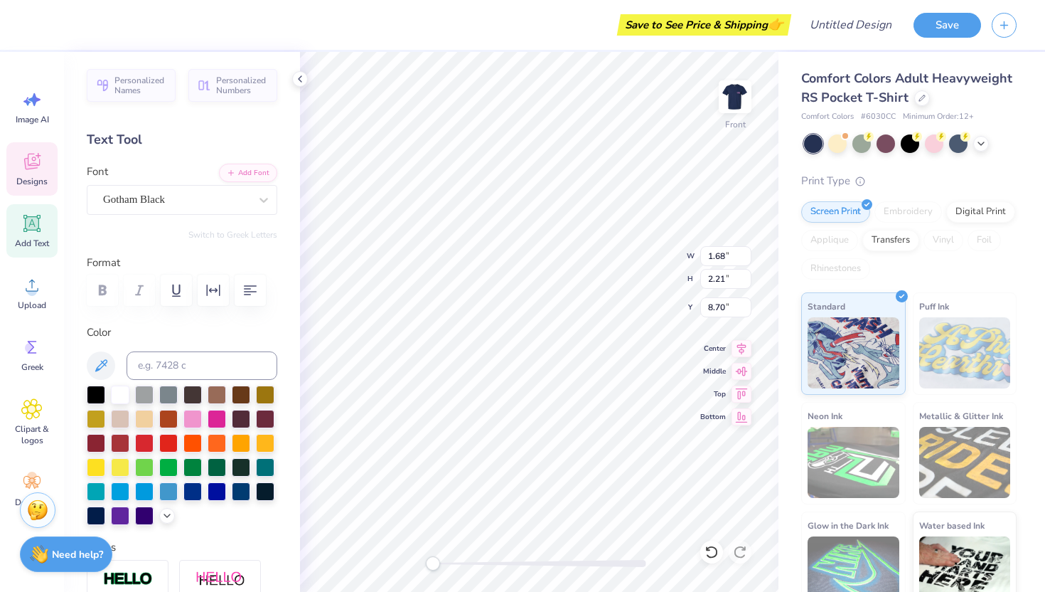
type input "2.47"
type input "2.23"
type input "7.86"
type input "1.68"
type input "2.21"
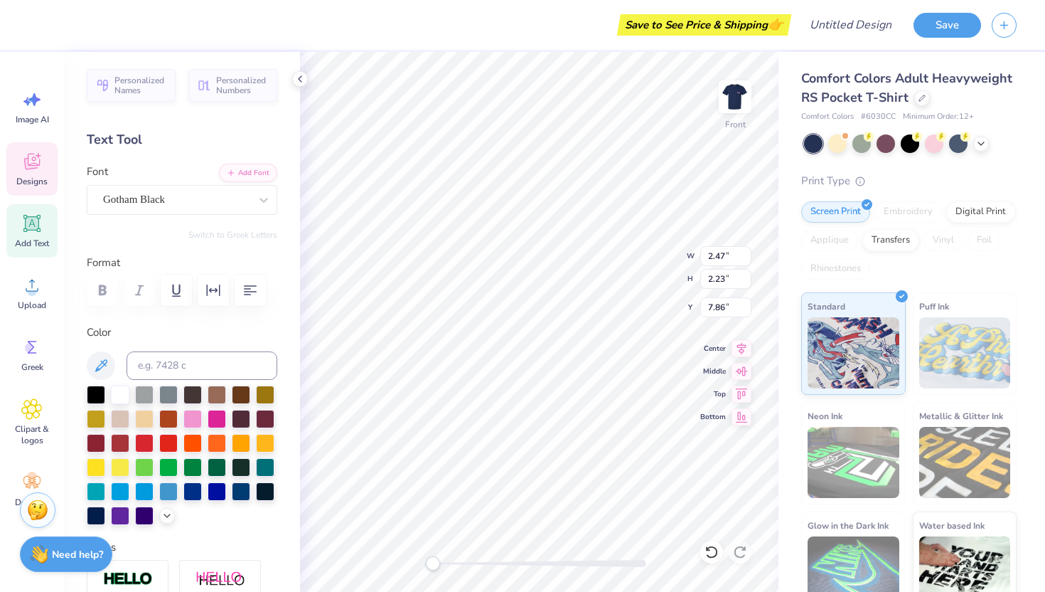
type input "8.43"
type input "1.87"
type input "8.15"
type input "2.01"
type input "8.43"
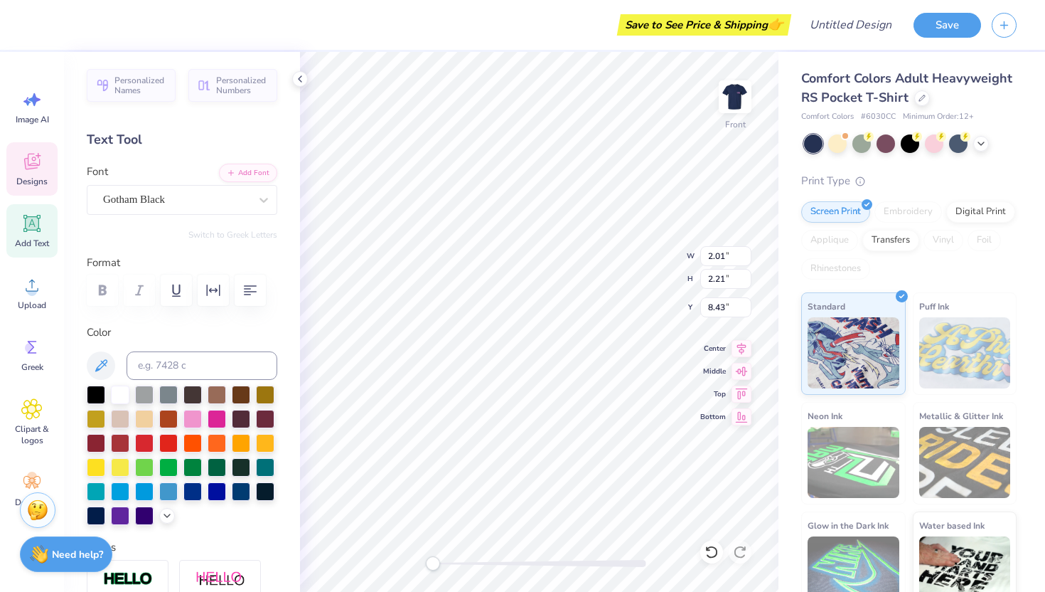
type input "2.47"
type input "2.23"
type input "8.97"
type input "2.01"
type input "2.21"
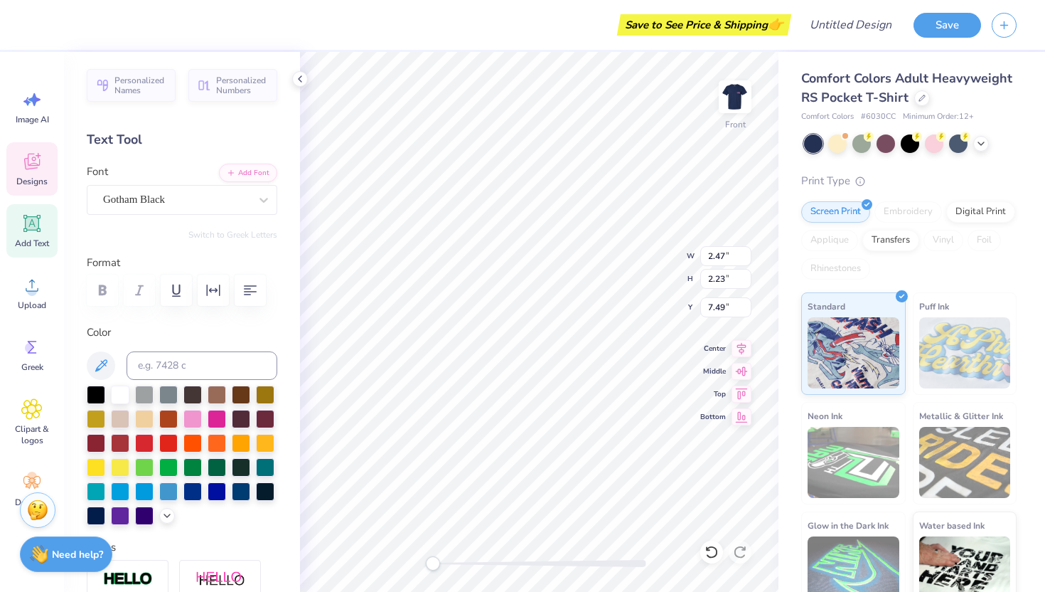
type input "8.39"
type input "1.68"
type input "8.15"
type input "1.87"
type input "7.87"
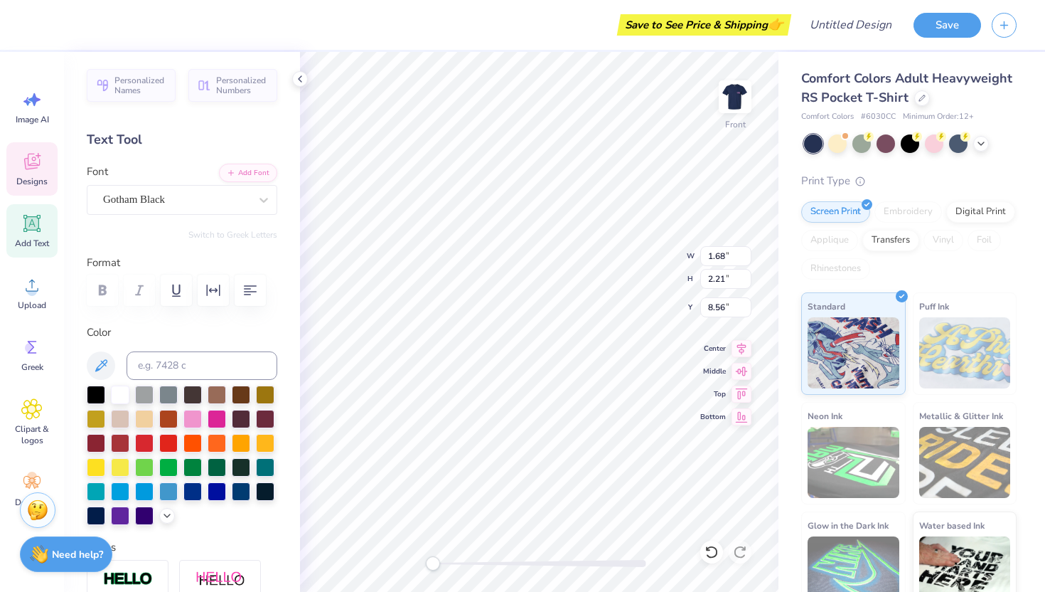
type input "2.47"
type input "2.23"
type input "7.86"
type input "2.01"
type input "8.56"
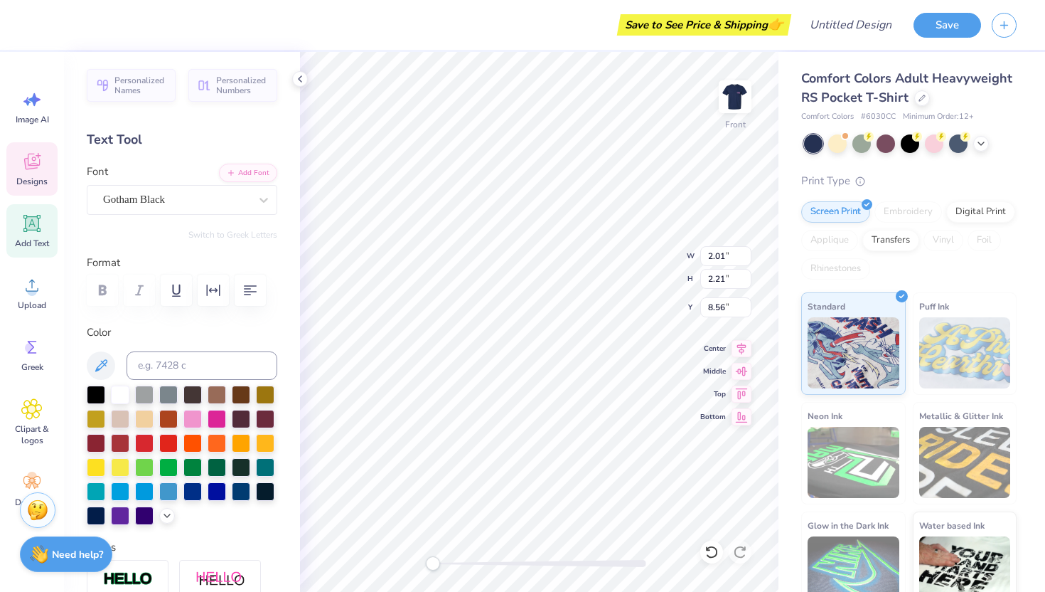
type input "2.47"
type input "2.23"
type input "8.13"
click at [32, 243] on span "Add Text" at bounding box center [32, 243] width 34 height 11
type textarea "\"
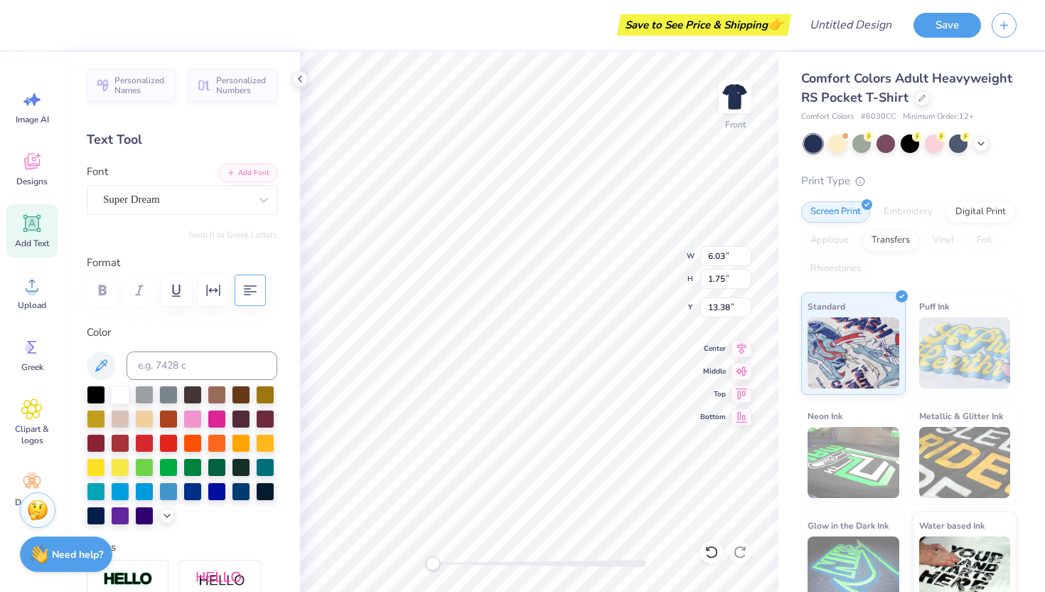
scroll to position [0, 4]
type textarea "PINK OUT WEEK"
type input "10.35"
type input "1.04"
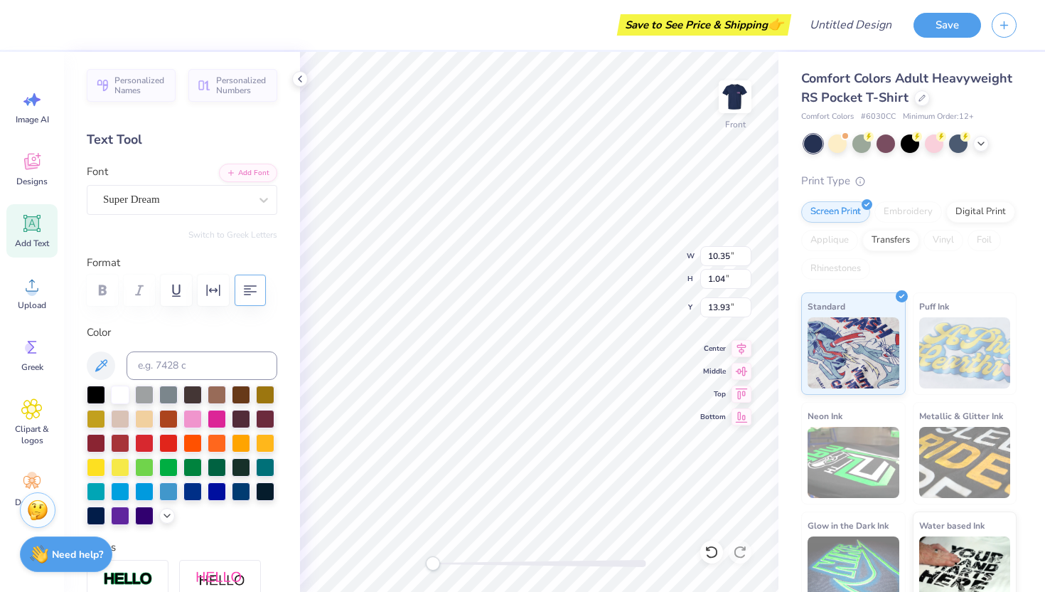
type input "13.93"
